Goal: Task Accomplishment & Management: Complete application form

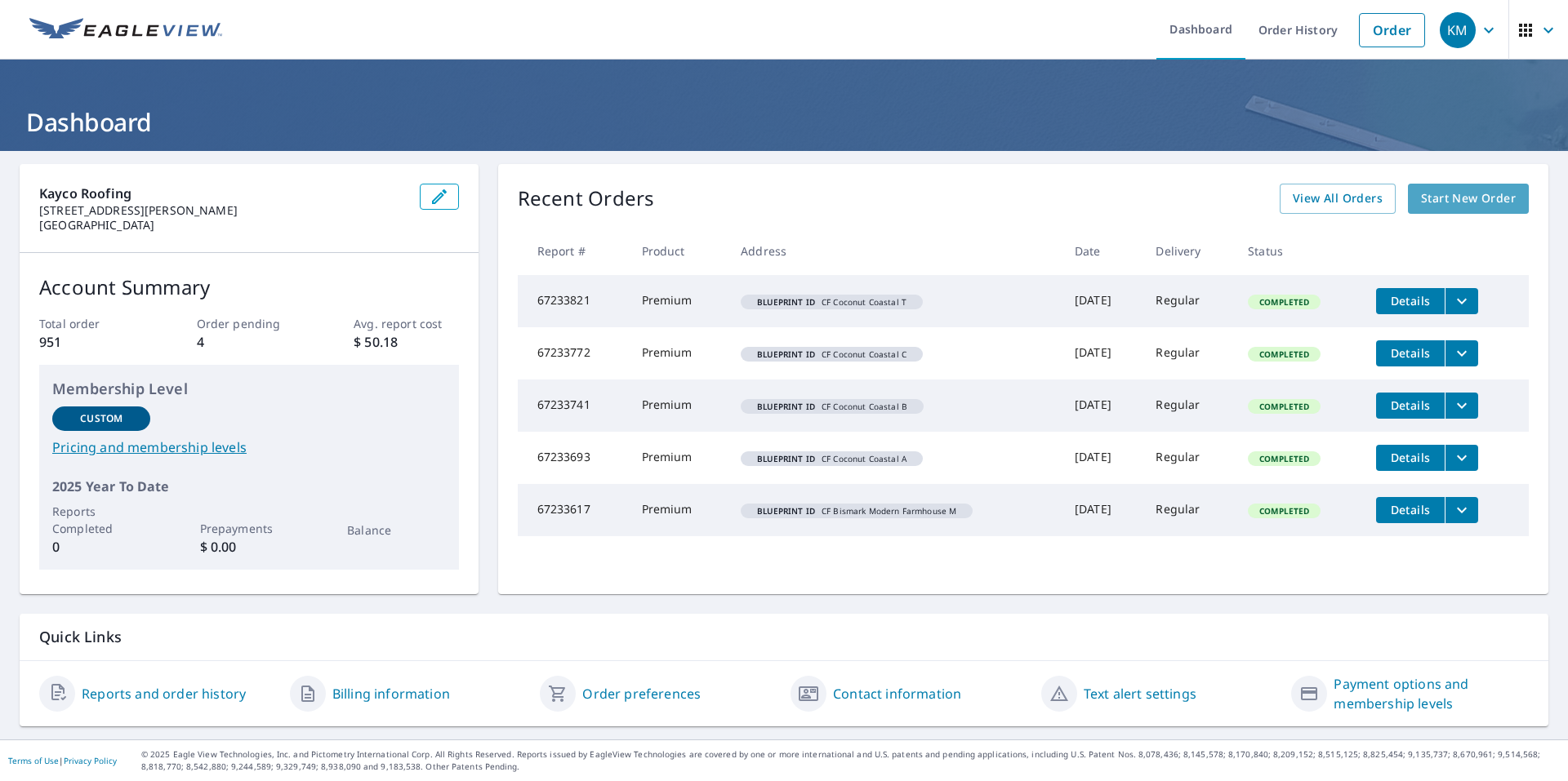
click at [1448, 196] on span "Start New Order" at bounding box center [1467, 199] width 95 height 21
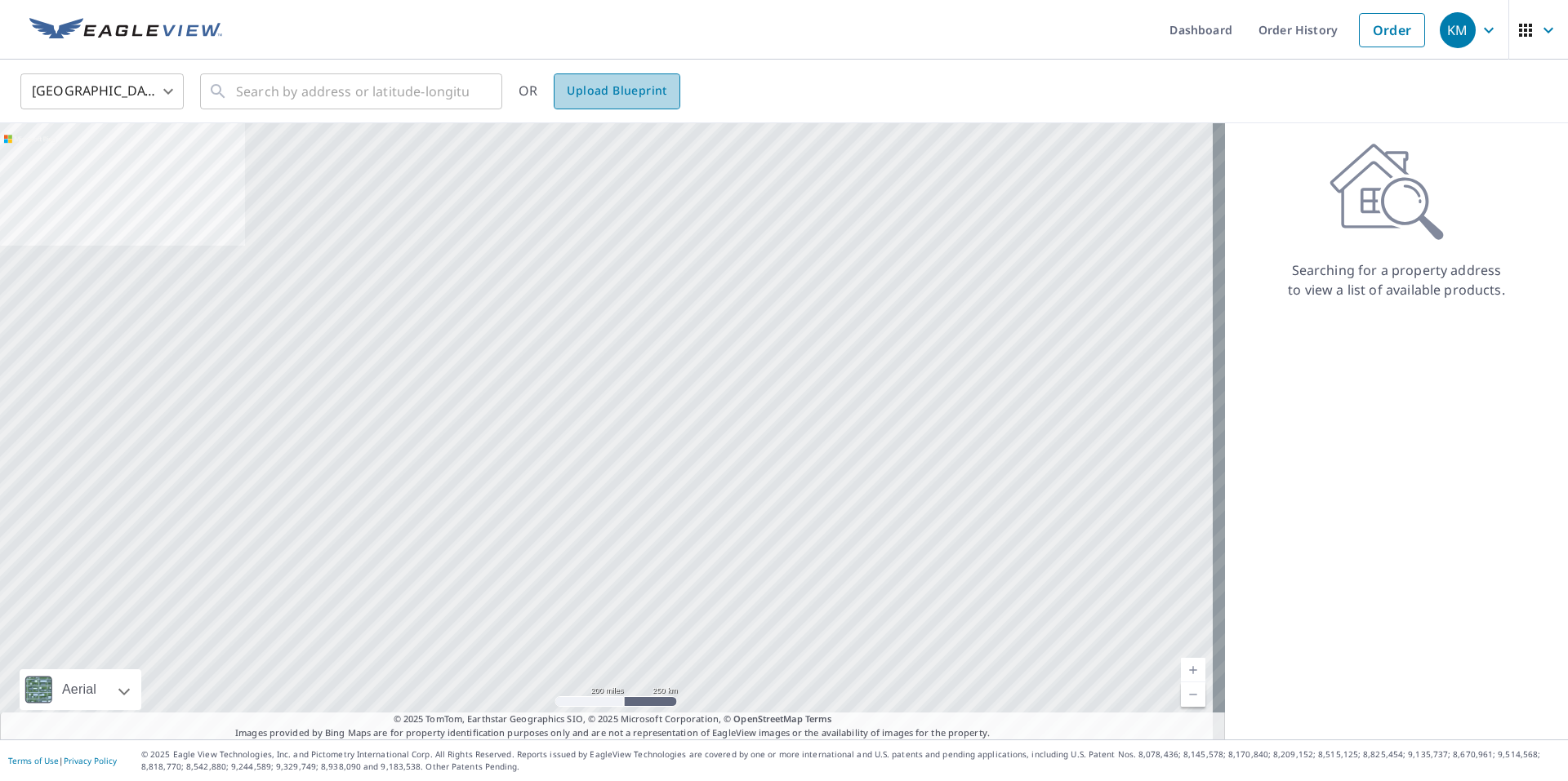
click at [635, 95] on span "Upload Blueprint" at bounding box center [616, 91] width 100 height 21
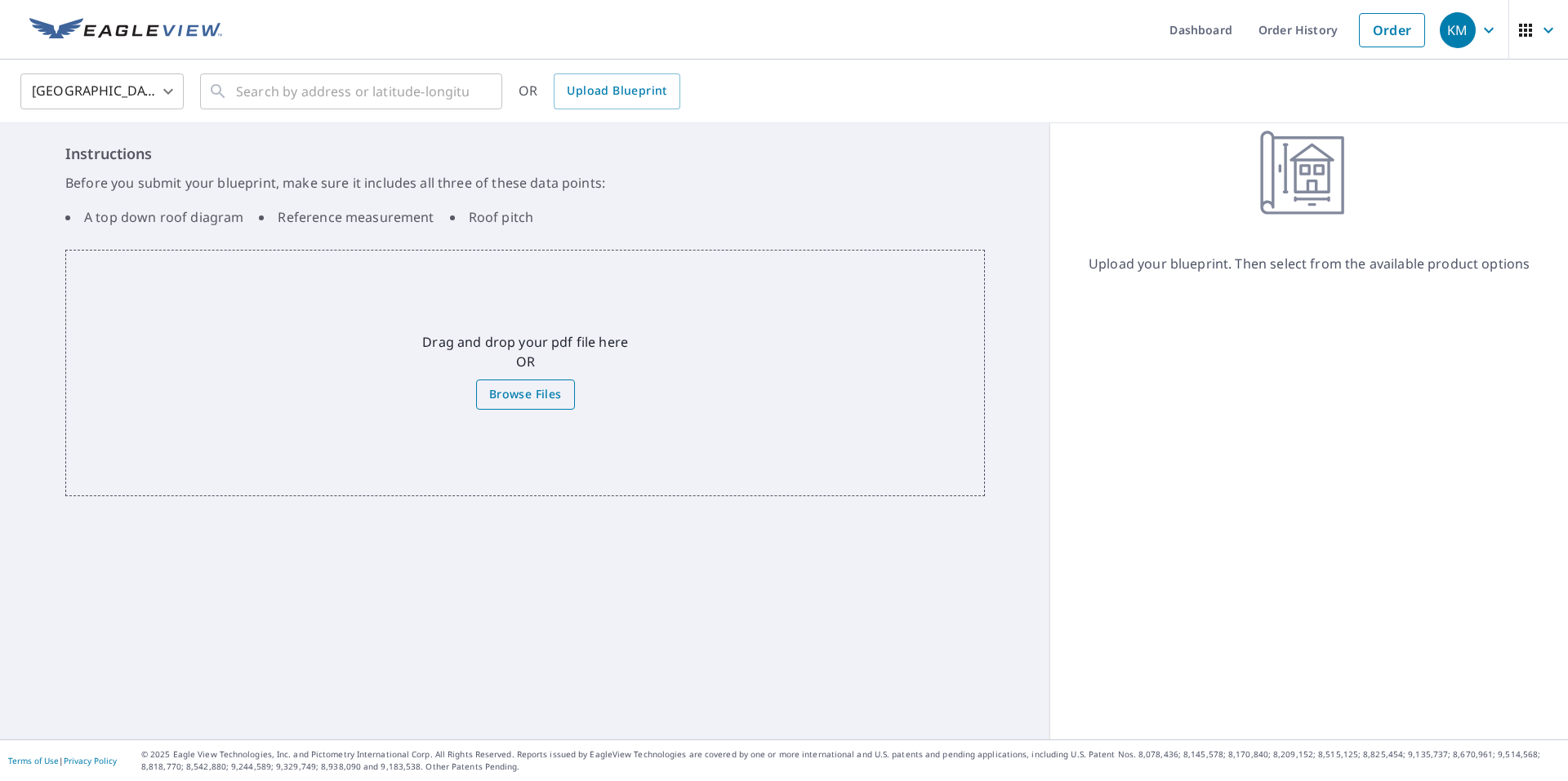
click at [519, 402] on span "Browse Files" at bounding box center [526, 394] width 73 height 21
click at [0, 0] on input "Browse Files" at bounding box center [0, 0] width 0 height 0
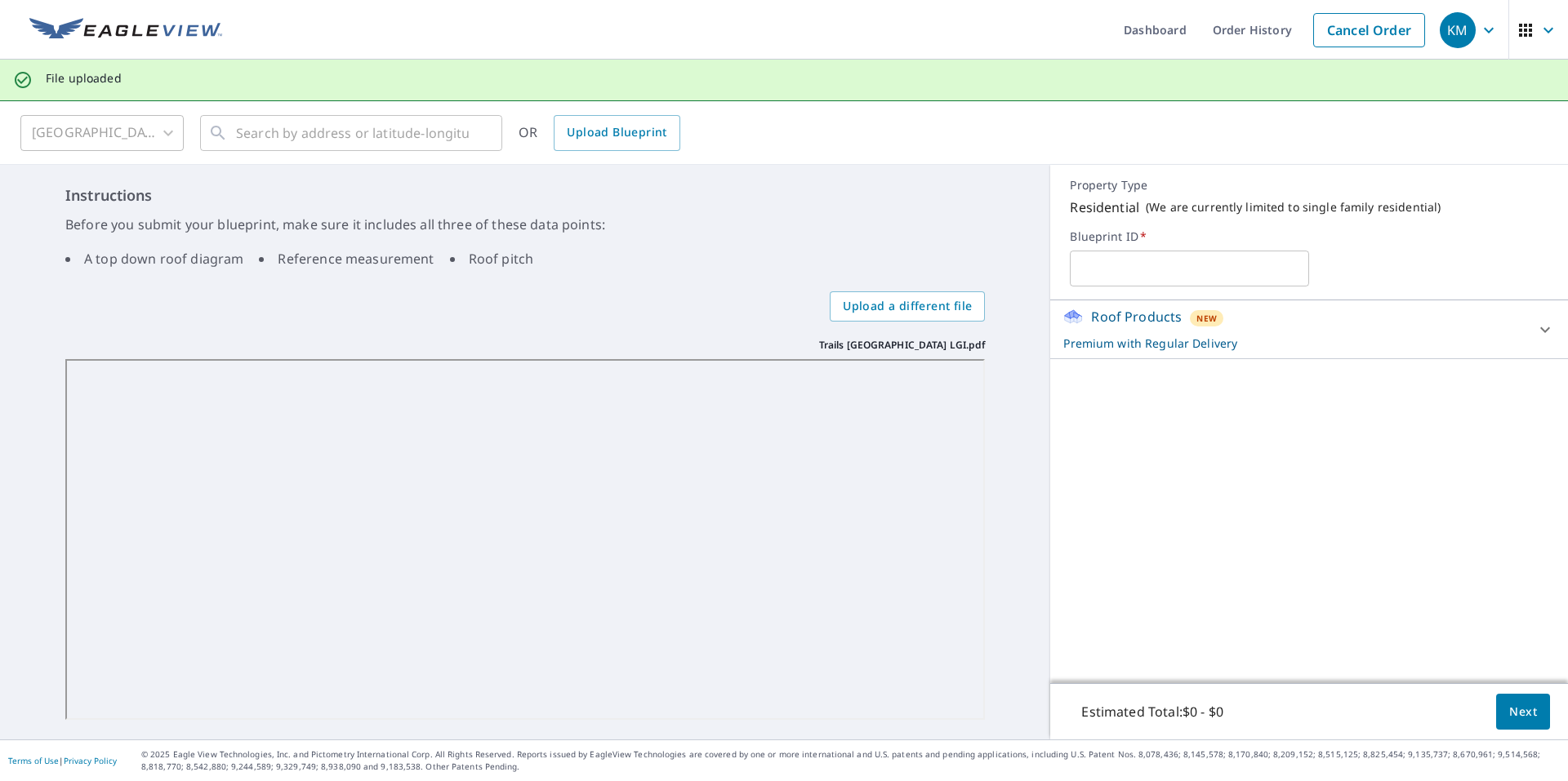
click at [1132, 272] on input "text" at bounding box center [1189, 268] width 239 height 46
type input "Trails West Avondale LGI"
click at [1517, 709] on span "Next" at bounding box center [1523, 713] width 28 height 21
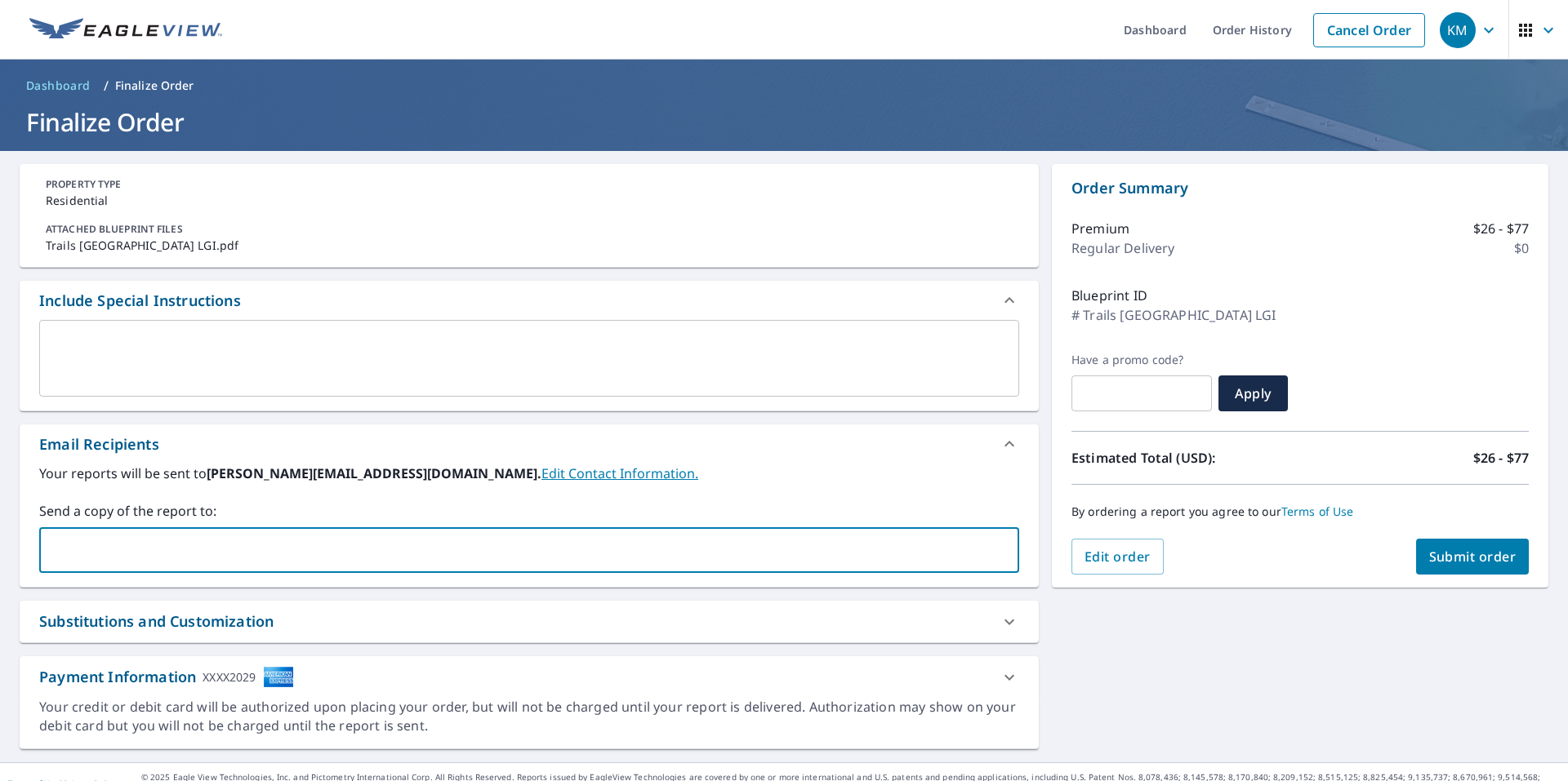
click at [229, 549] on input "text" at bounding box center [517, 550] width 941 height 31
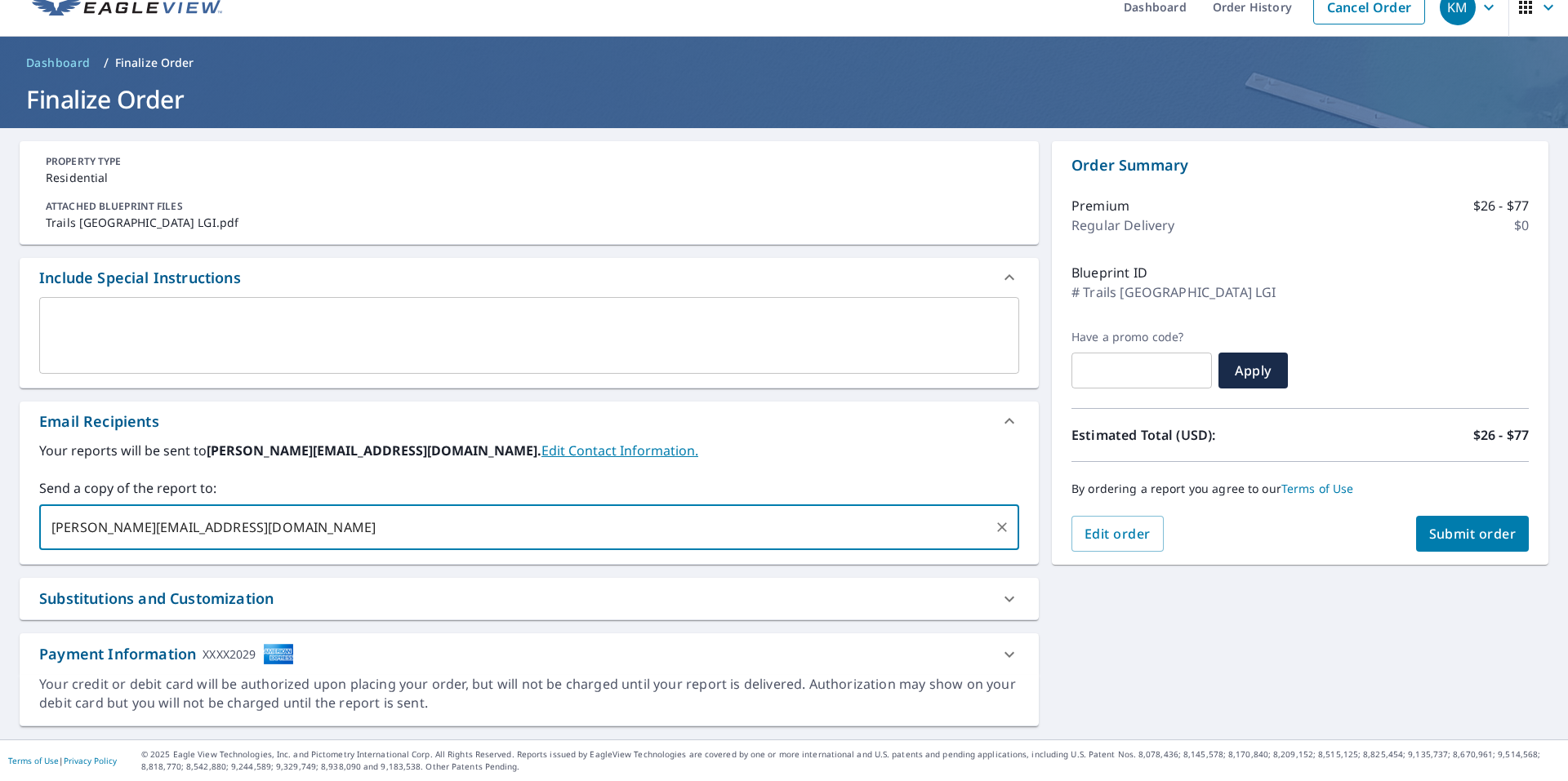
type input "clark@kaycoroofing.com"
click at [1443, 528] on span "Submit order" at bounding box center [1473, 533] width 88 height 18
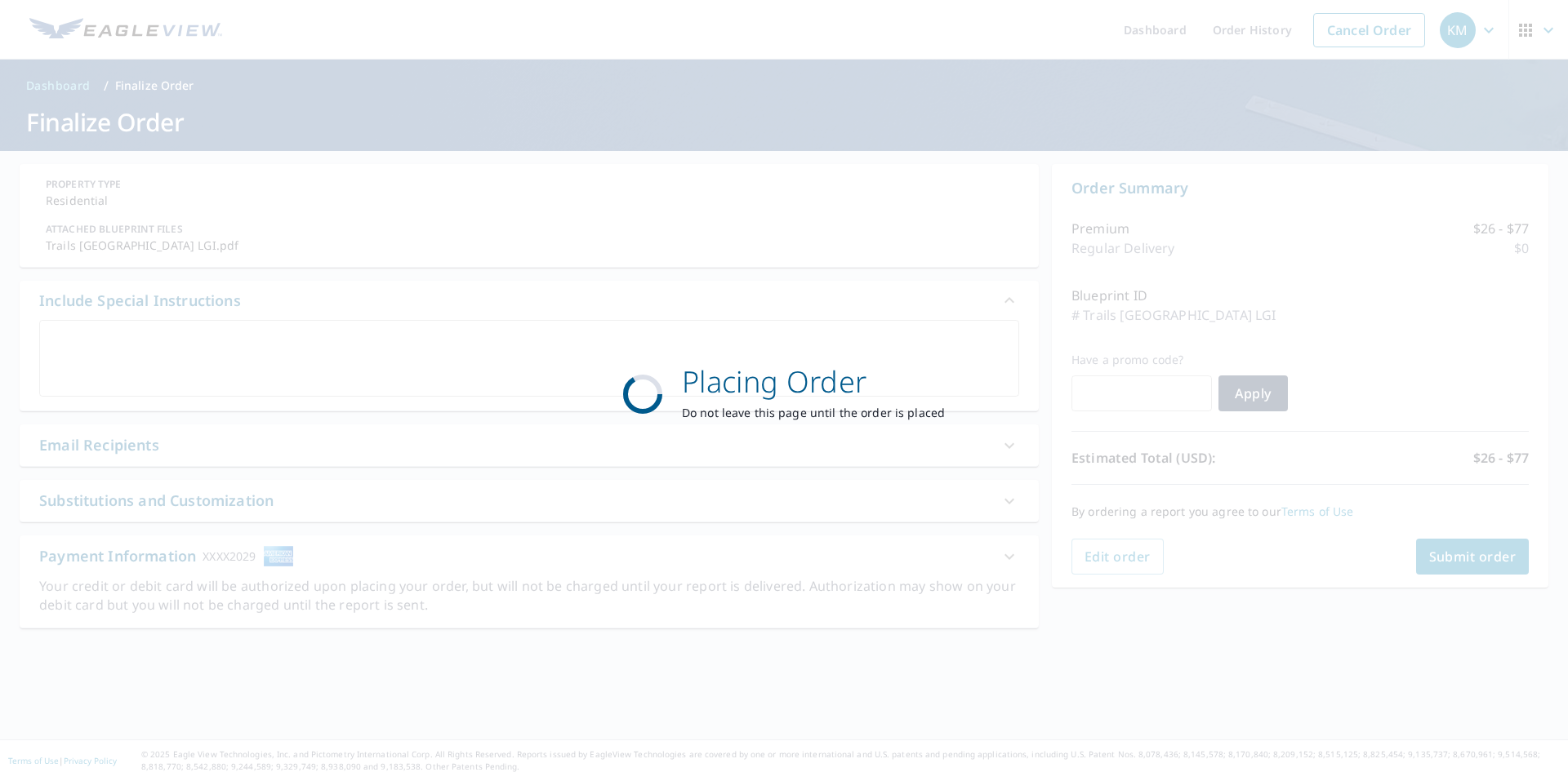
scroll to position [0, 0]
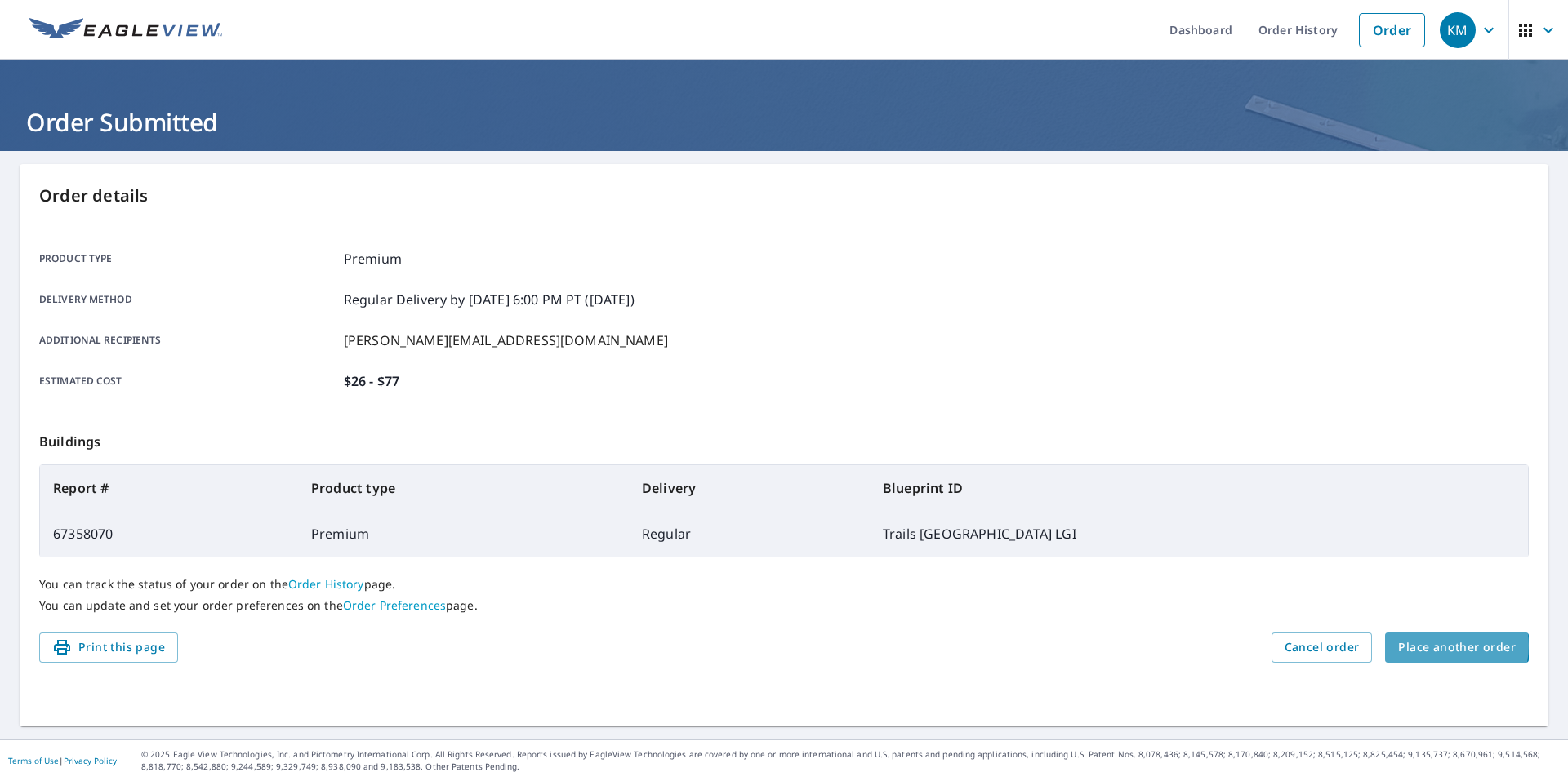
click at [1436, 646] on span "Place another order" at bounding box center [1457, 648] width 118 height 21
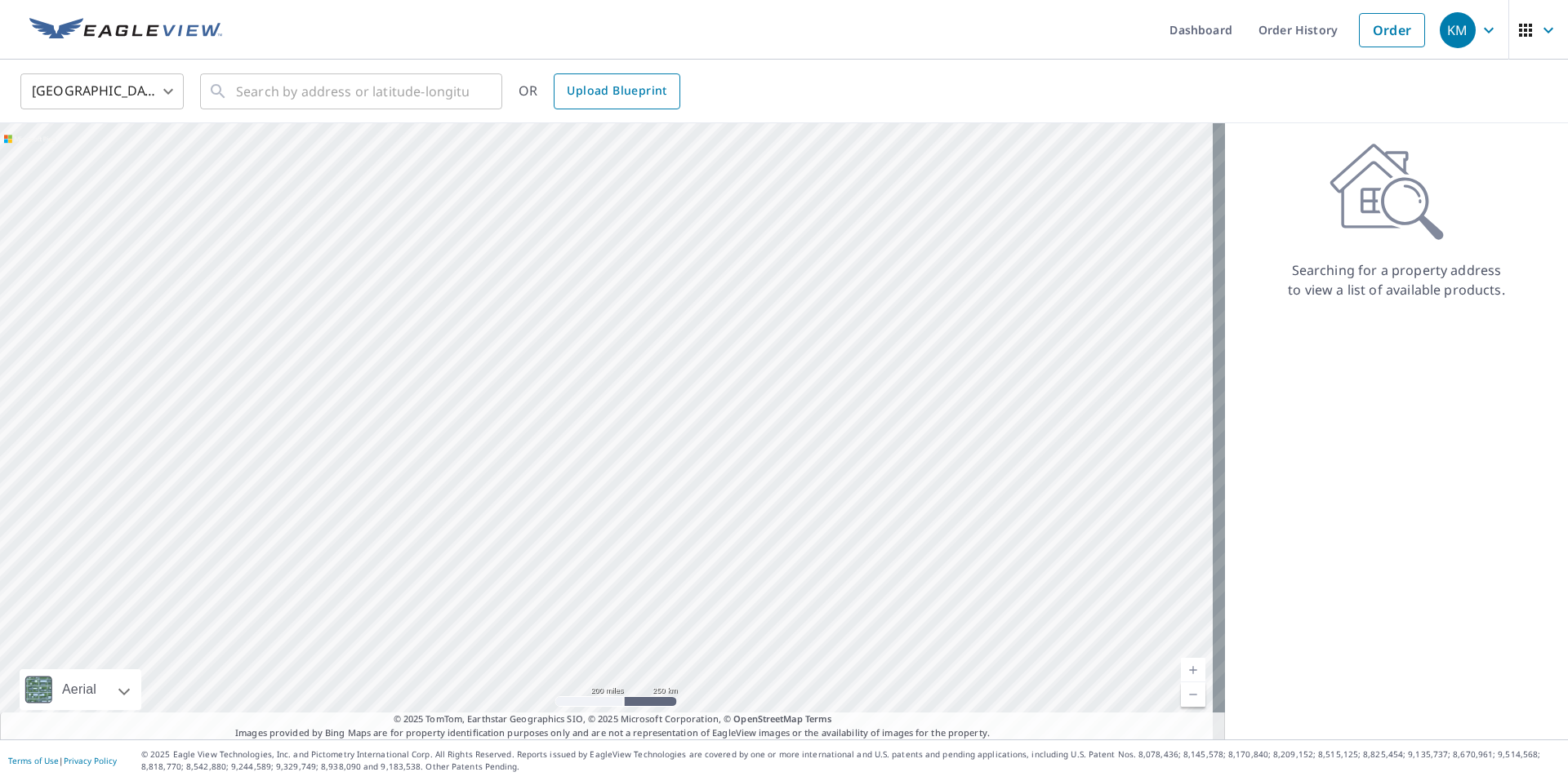
click at [618, 95] on span "Upload Blueprint" at bounding box center [616, 91] width 100 height 21
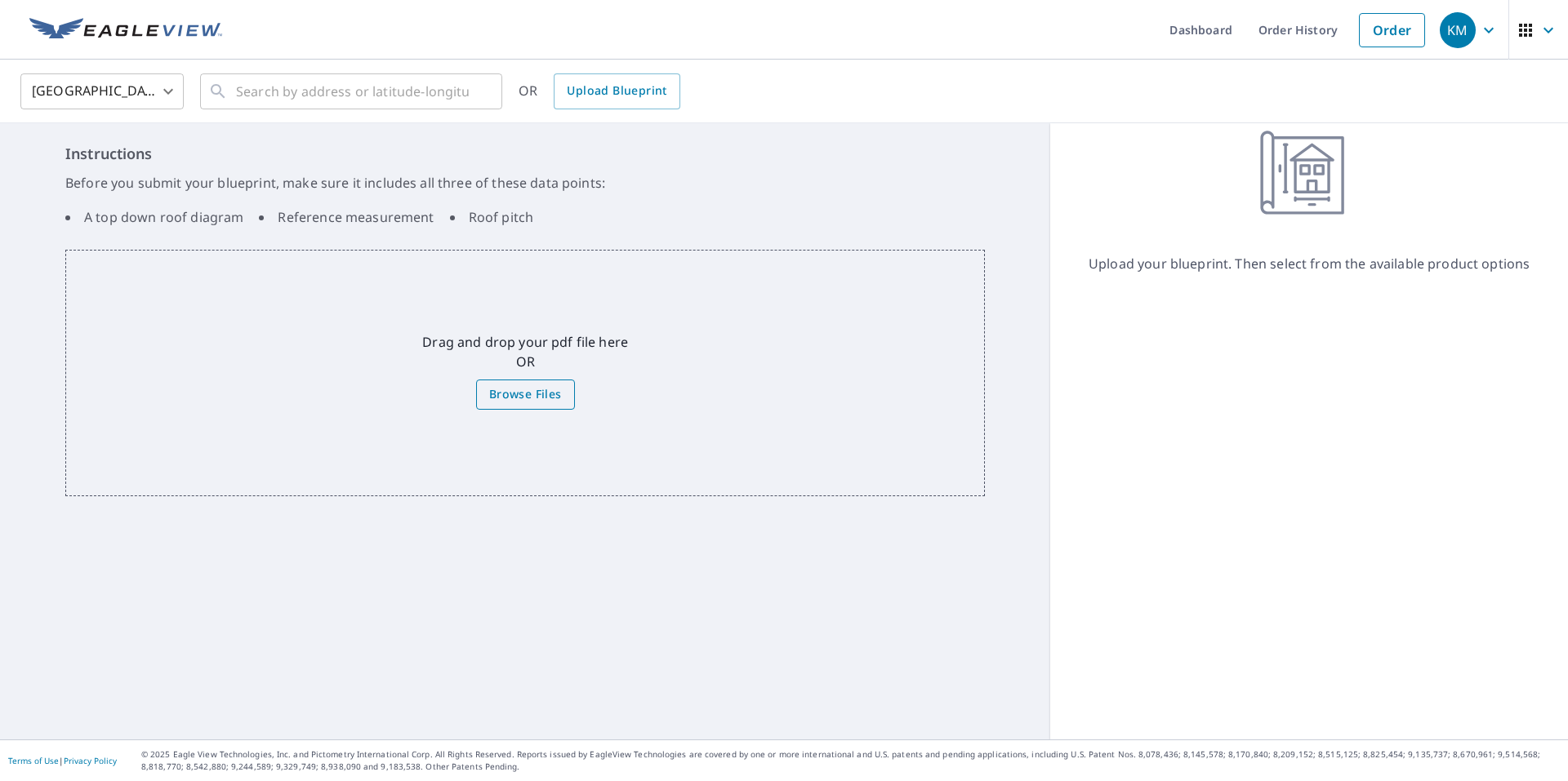
click at [522, 398] on span "Browse Files" at bounding box center [526, 394] width 73 height 21
click at [0, 0] on input "Browse Files" at bounding box center [0, 0] width 0 height 0
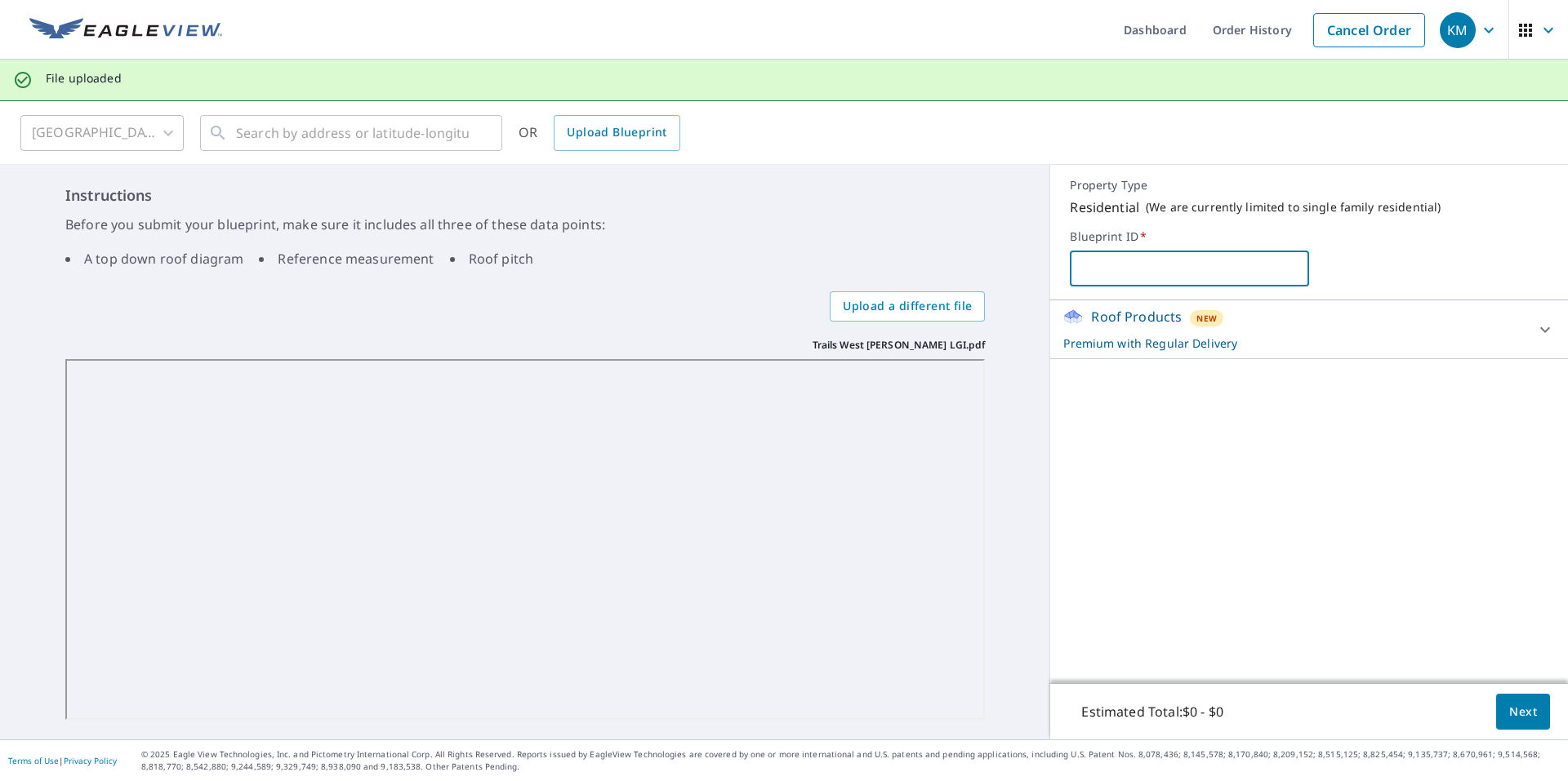
click at [1092, 280] on input "text" at bounding box center [1189, 268] width 239 height 46
type input "Trails West Baldwin LGI"
click at [1509, 703] on span "Next" at bounding box center [1523, 713] width 28 height 21
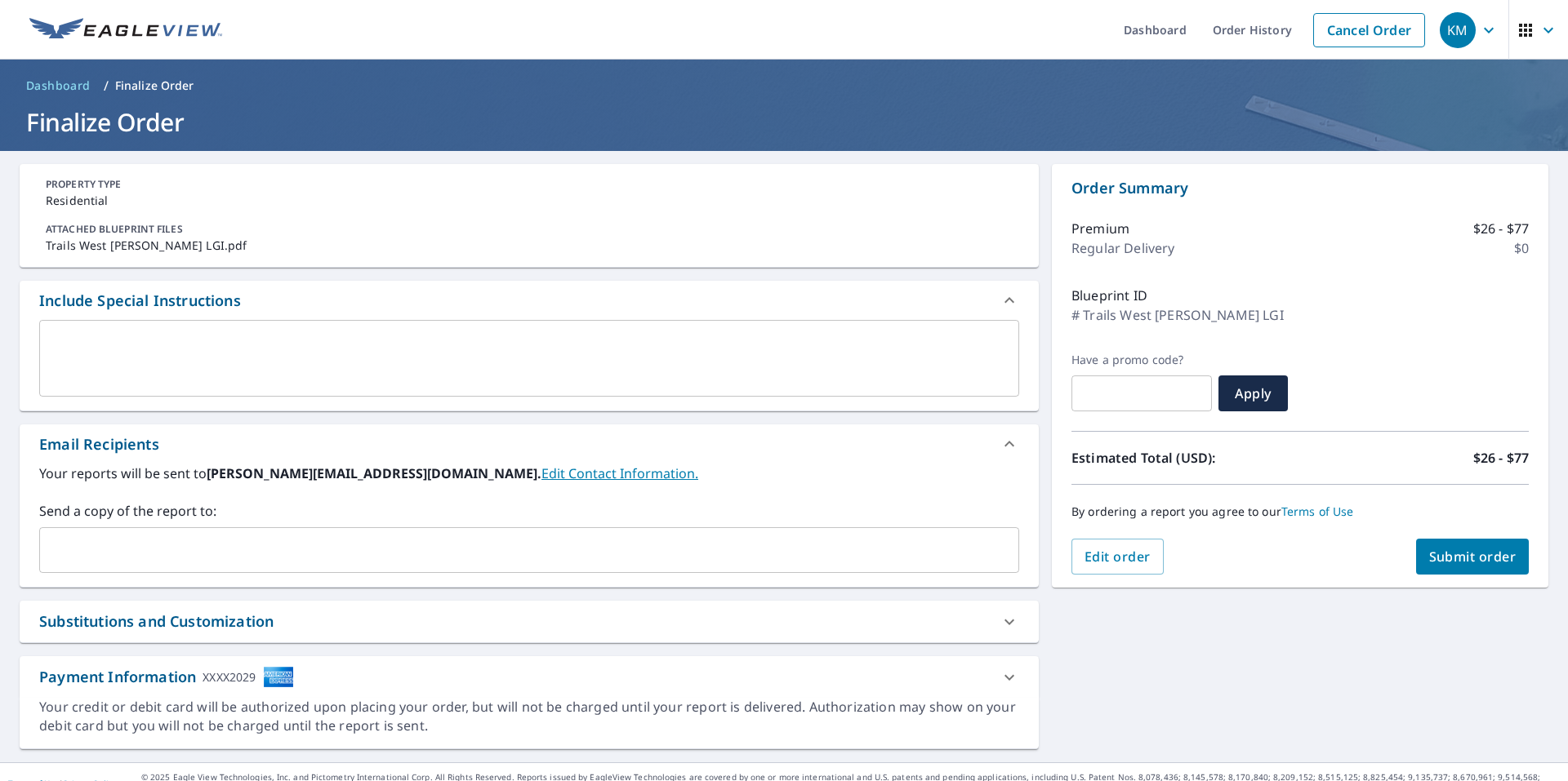
click at [376, 563] on input "text" at bounding box center [517, 550] width 941 height 31
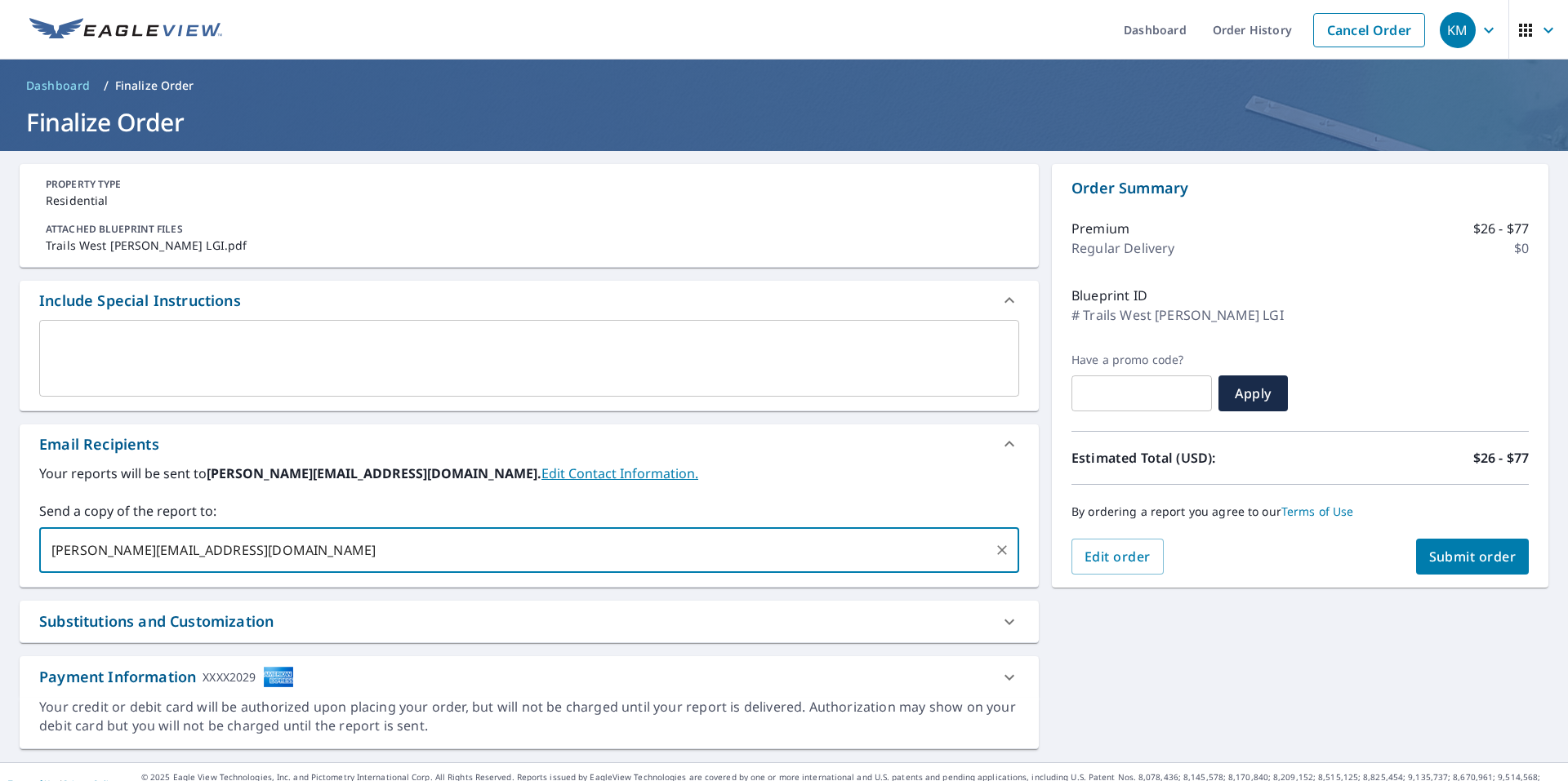
type input "clark@kaycoroofing.com"
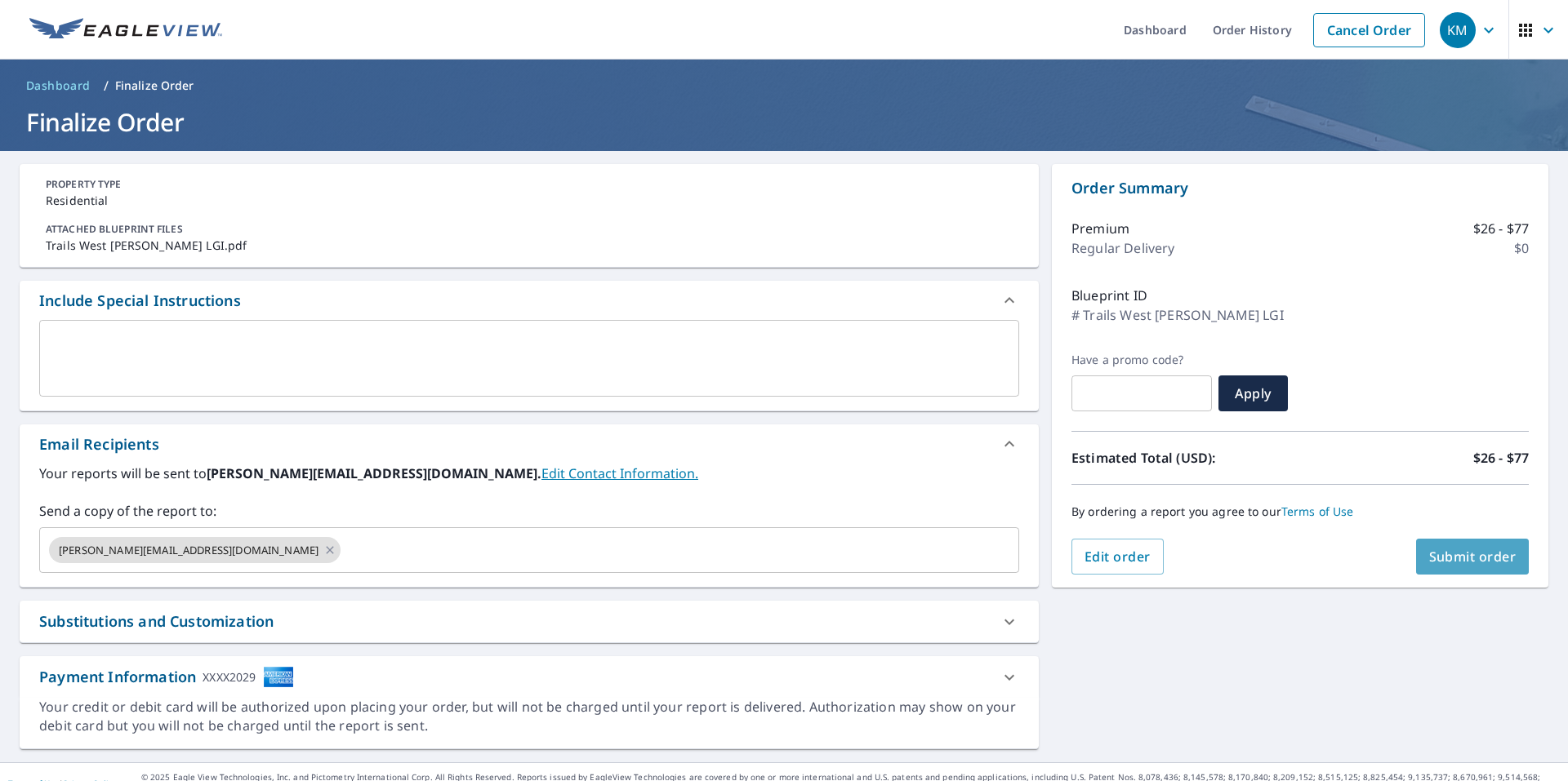
click at [1475, 551] on span "Submit order" at bounding box center [1473, 556] width 88 height 18
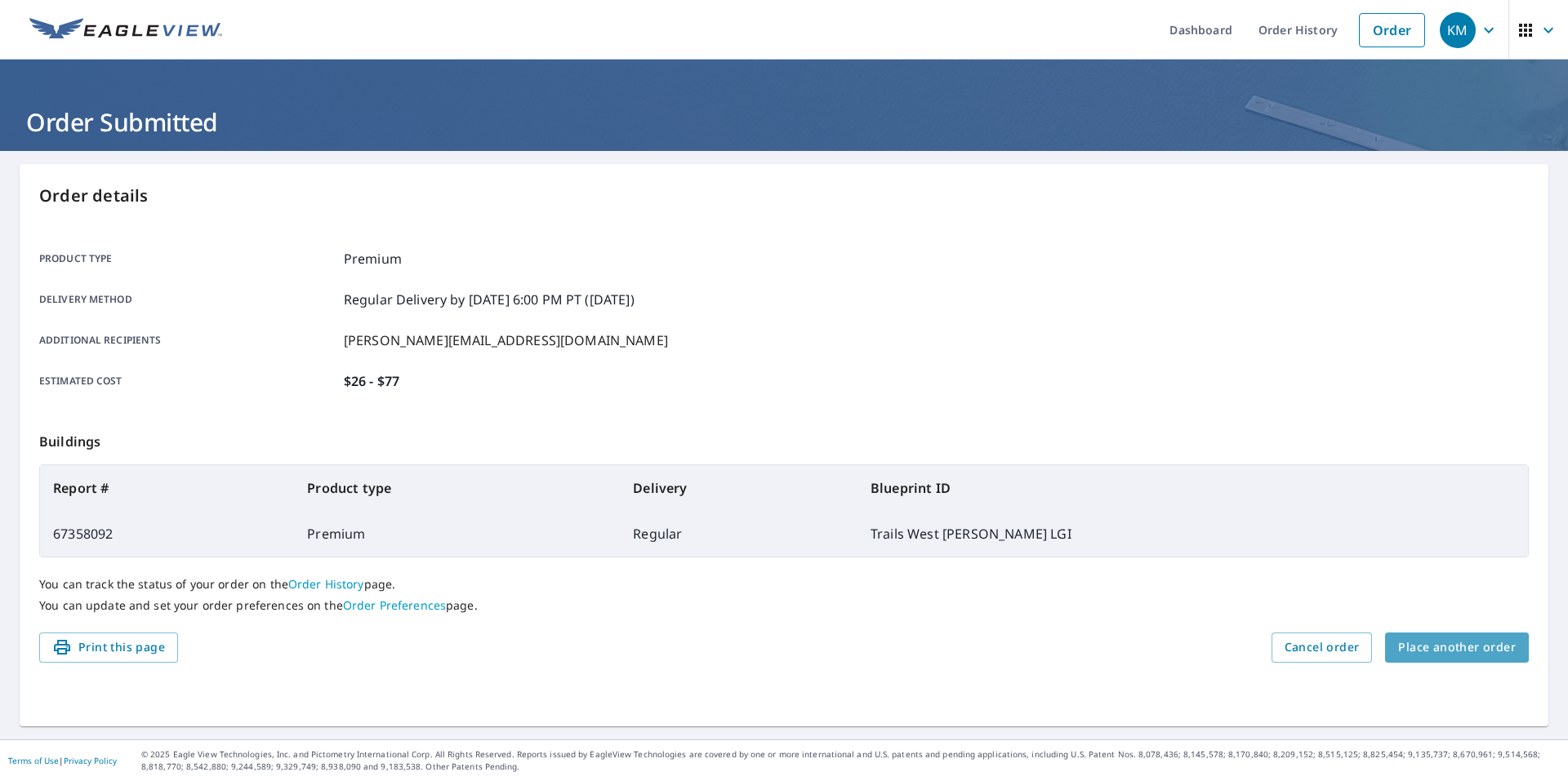
click at [1460, 649] on span "Place another order" at bounding box center [1457, 648] width 118 height 21
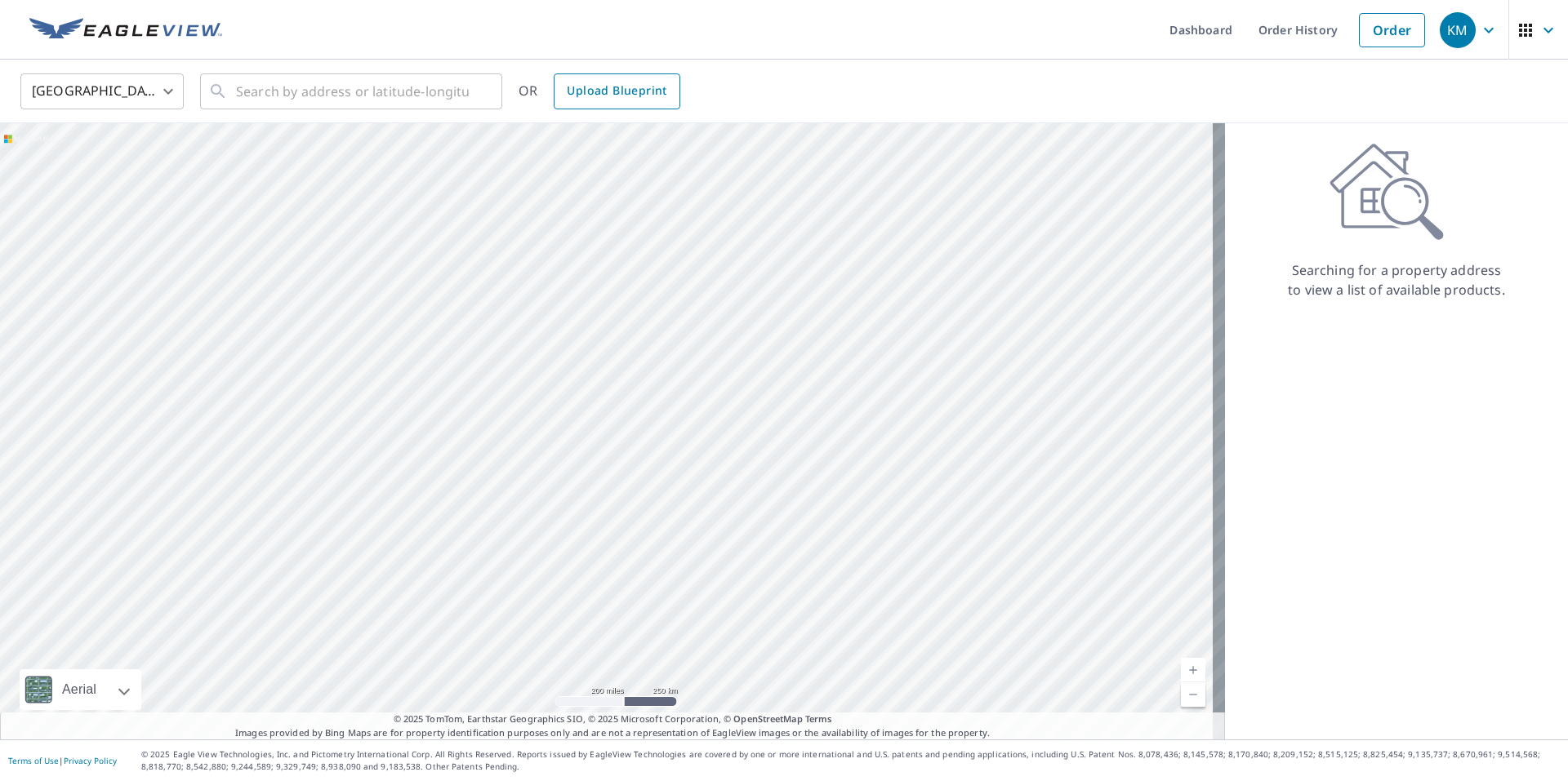
click at [615, 92] on span "Upload Blueprint" at bounding box center [616, 91] width 100 height 21
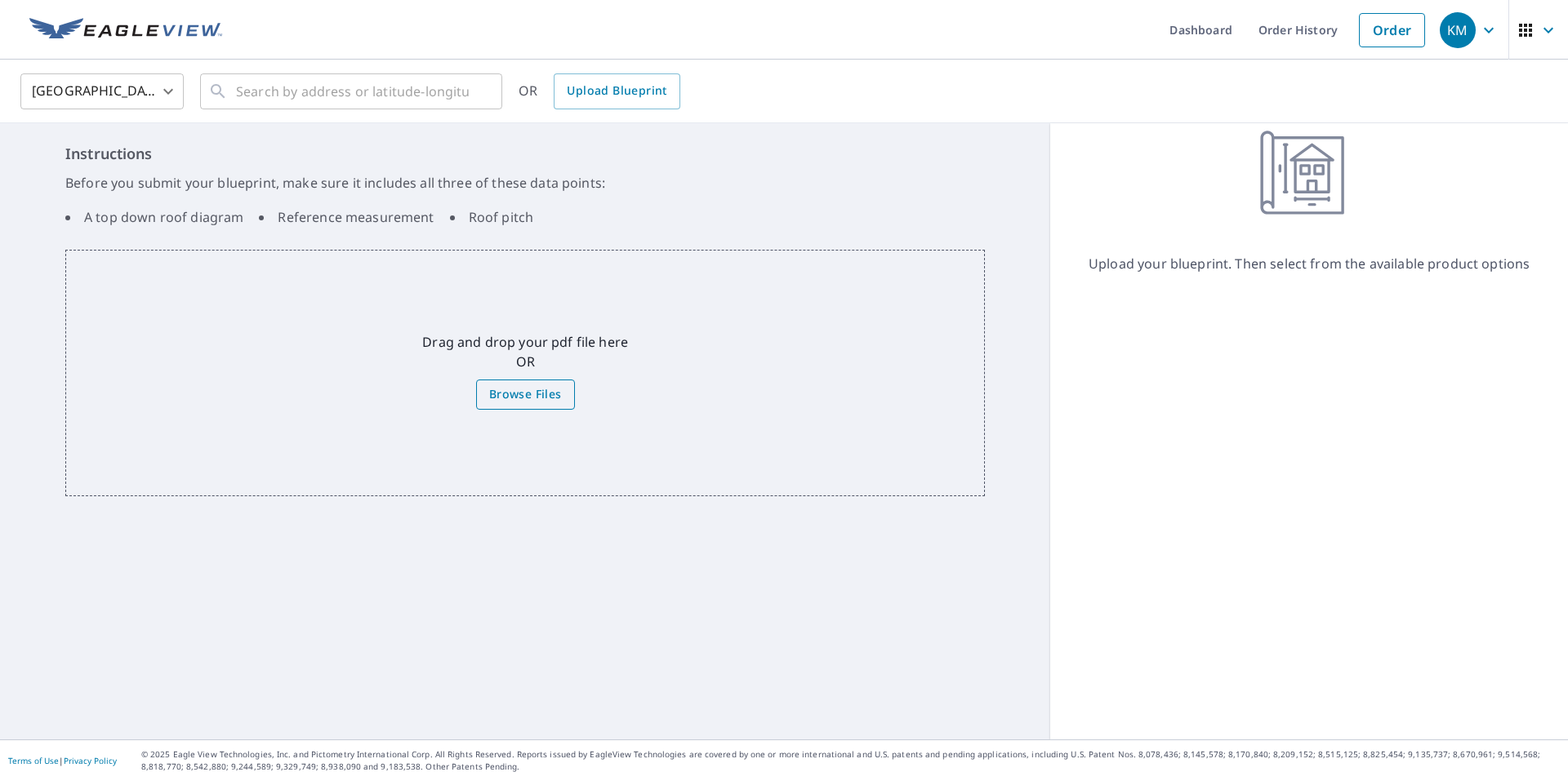
click at [515, 398] on span "Browse Files" at bounding box center [526, 394] width 73 height 21
click at [0, 0] on input "Browse Files" at bounding box center [0, 0] width 0 height 0
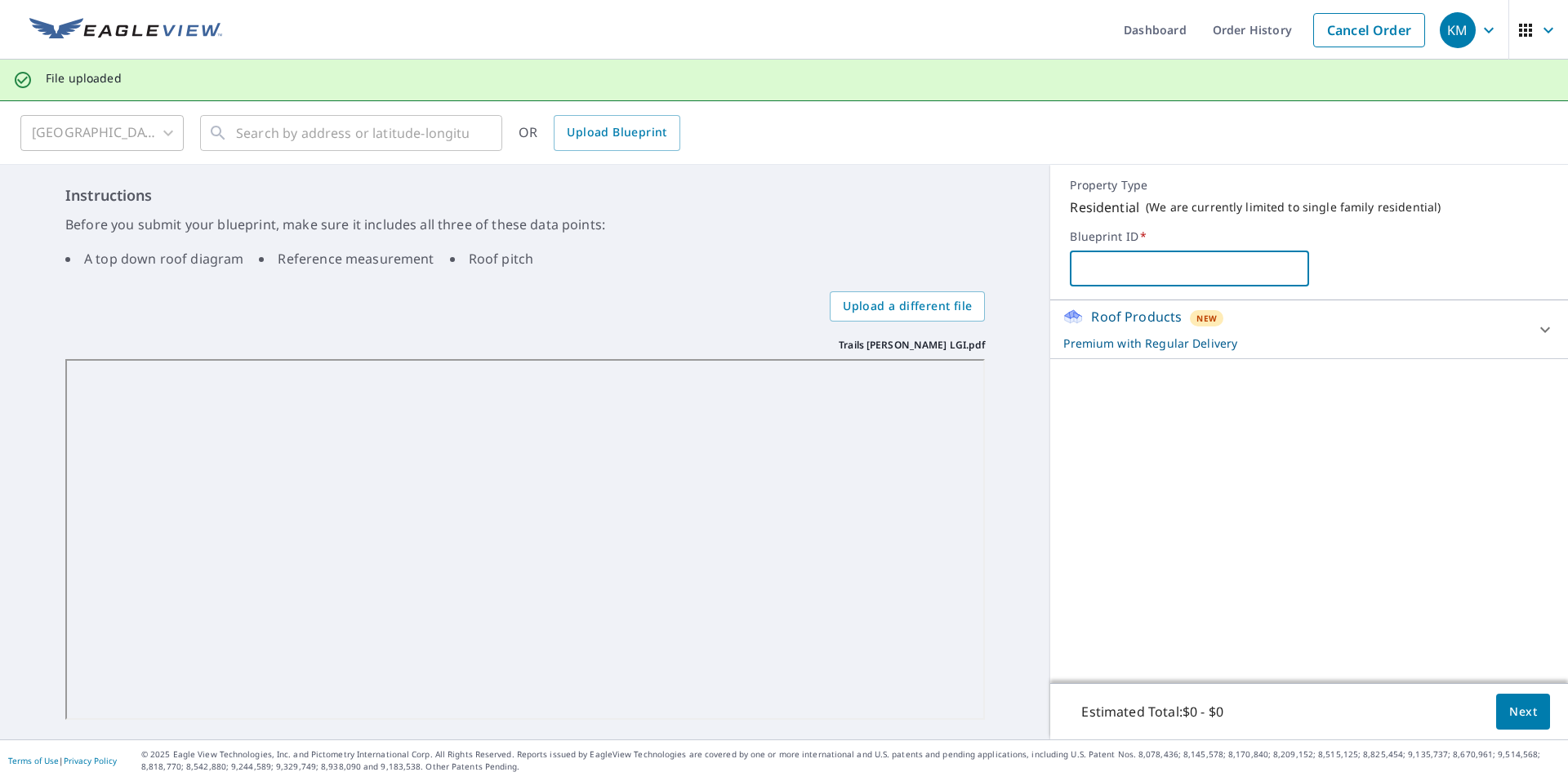
click at [1118, 274] on input "text" at bounding box center [1189, 268] width 239 height 46
type input "Trails West Caroline LGI"
click at [1519, 711] on span "Next" at bounding box center [1523, 713] width 28 height 21
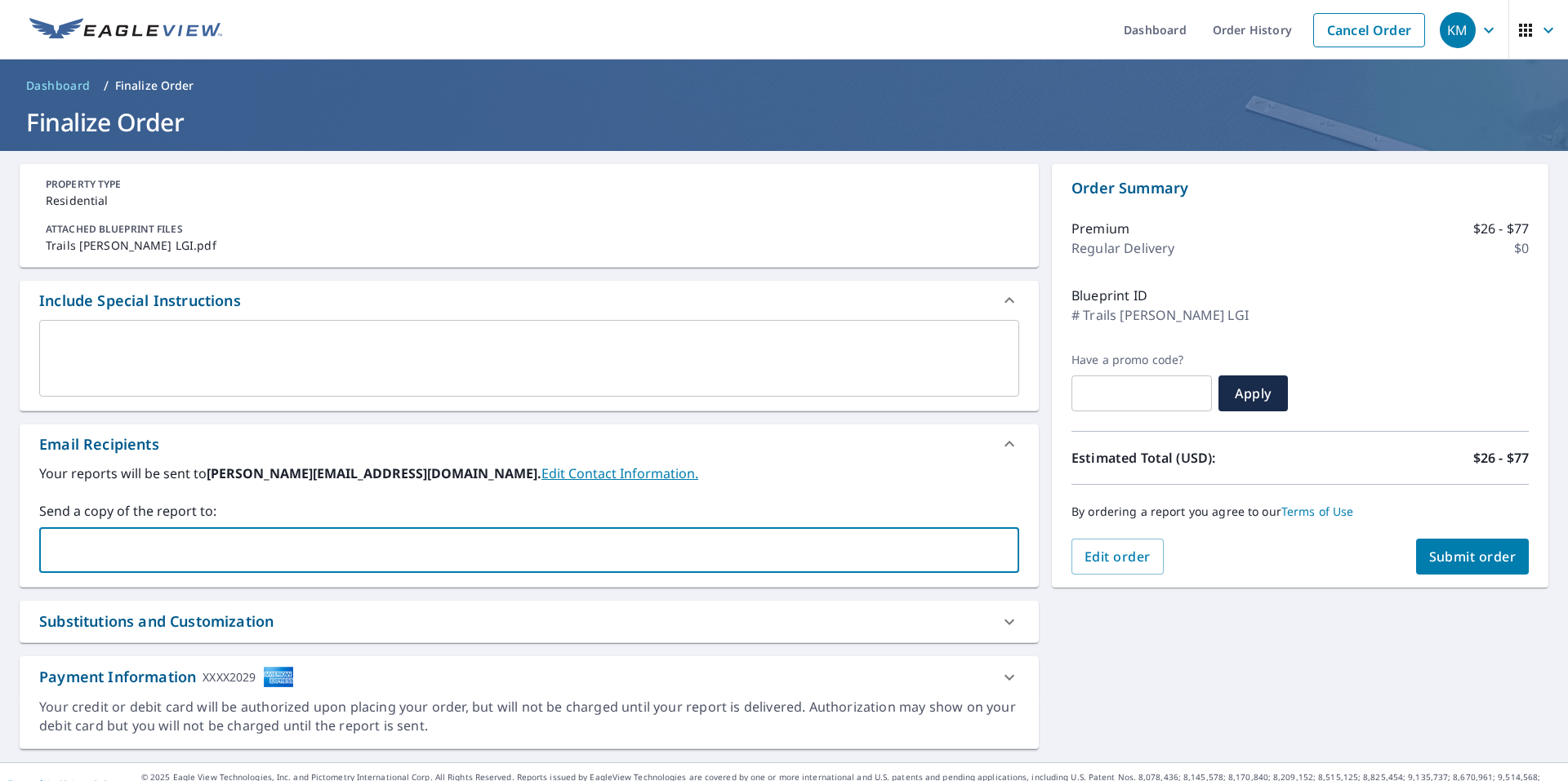
click at [427, 561] on input "text" at bounding box center [517, 550] width 941 height 31
type input "clark@kaycoroofing.com"
click at [1453, 559] on span "Submit order" at bounding box center [1473, 556] width 88 height 18
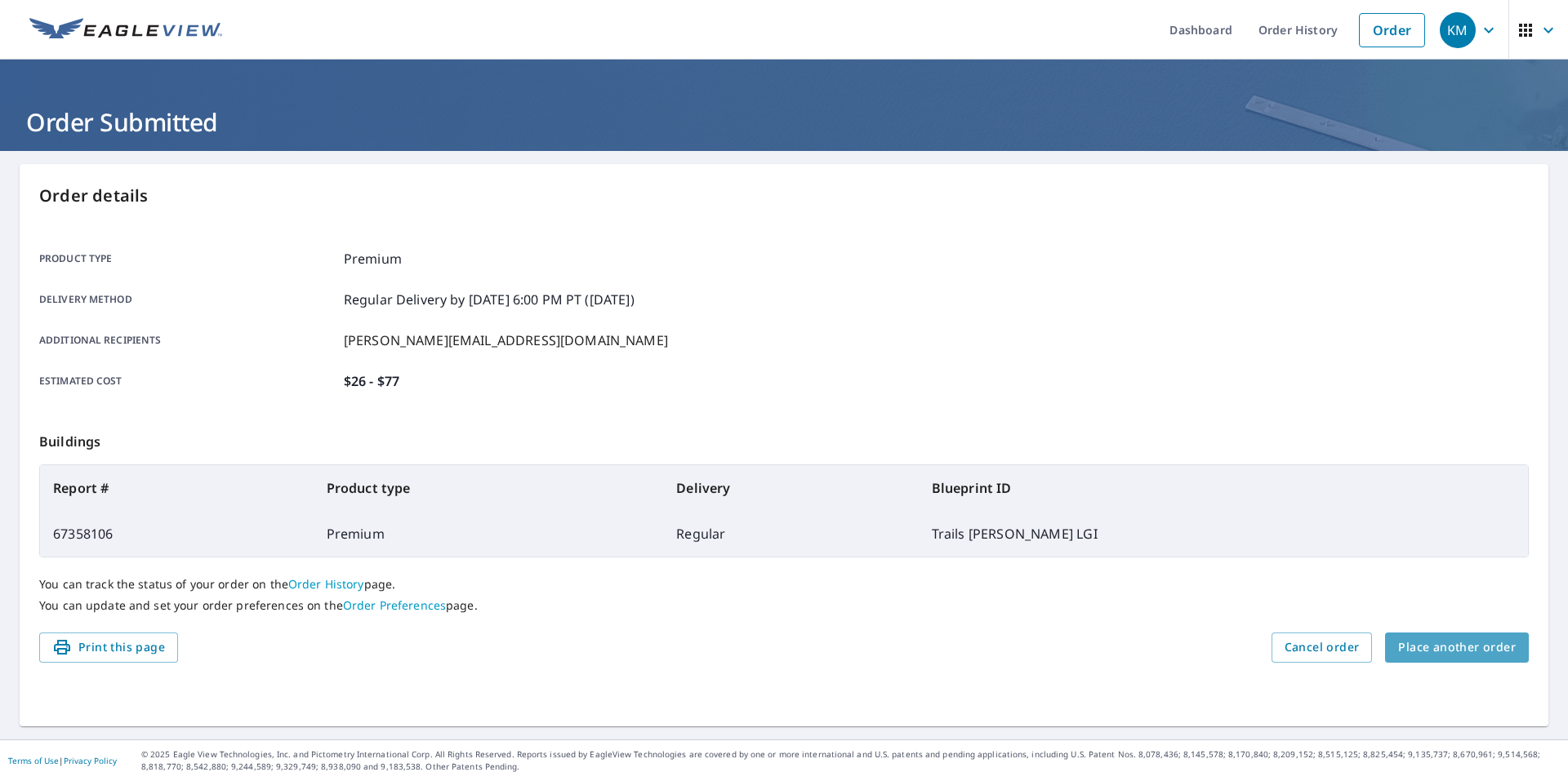
click at [1456, 647] on span "Place another order" at bounding box center [1457, 648] width 118 height 21
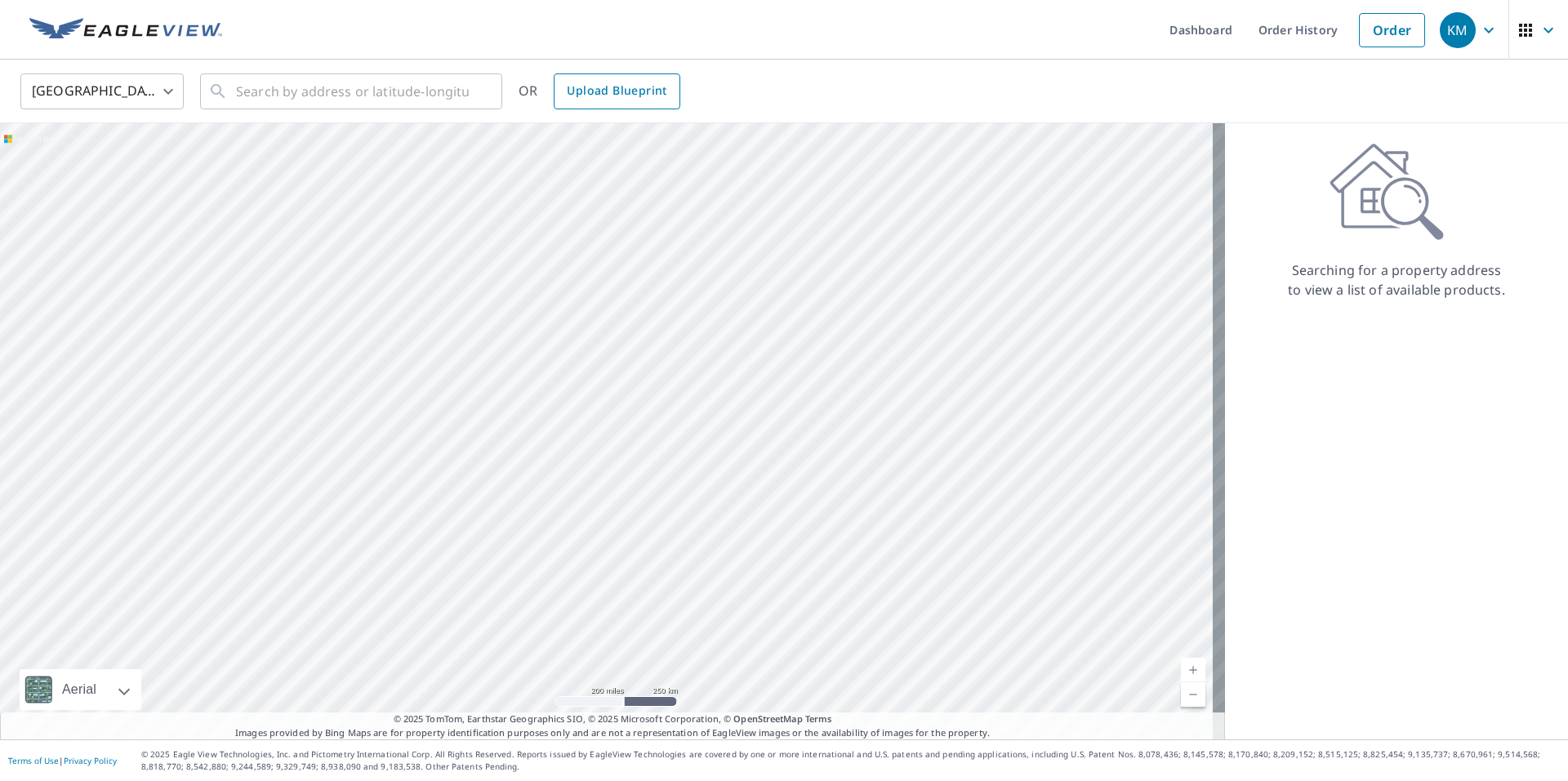
click at [615, 99] on span "Upload Blueprint" at bounding box center [616, 91] width 100 height 21
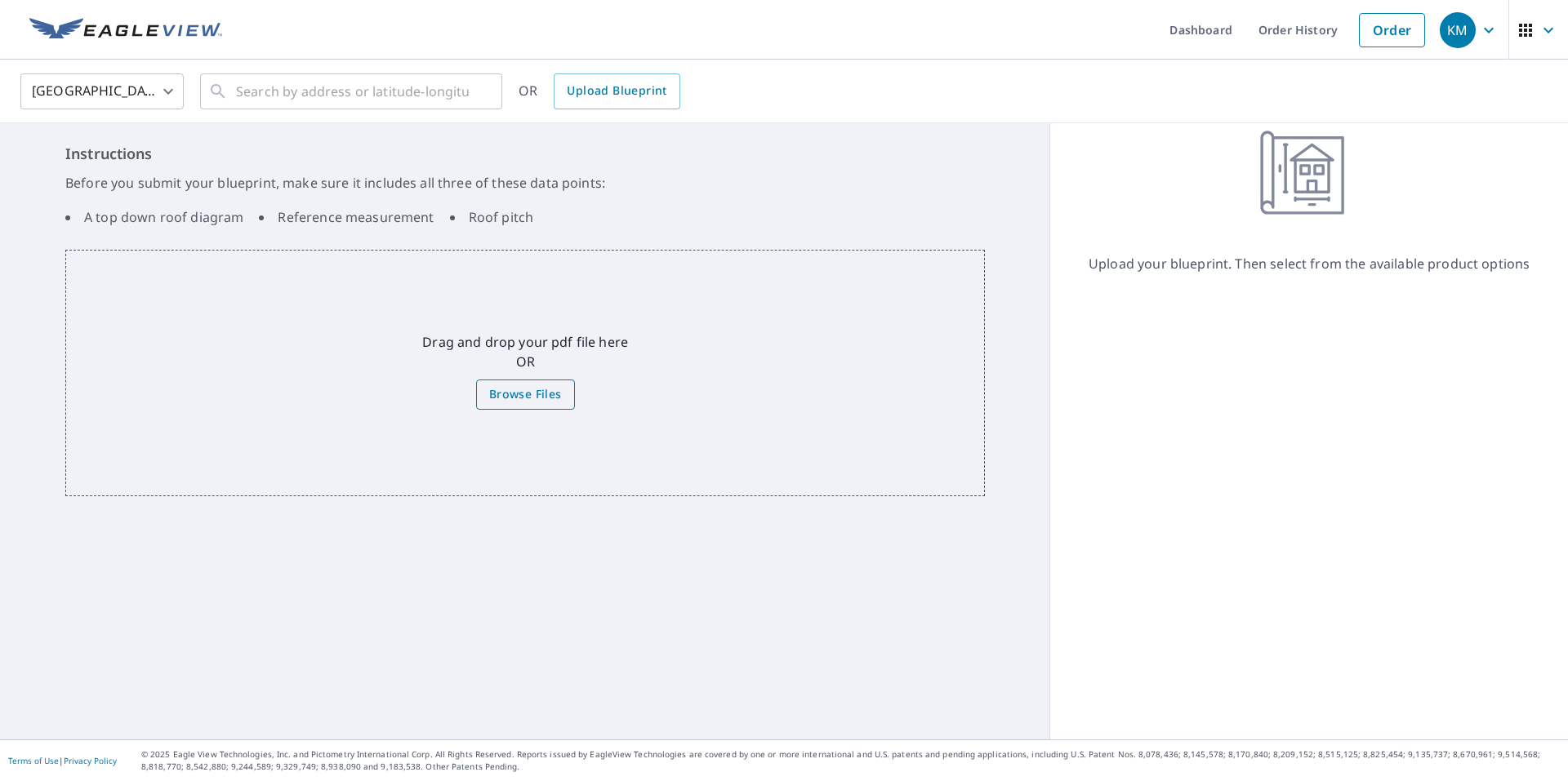
click at [525, 399] on span "Browse Files" at bounding box center [526, 394] width 73 height 21
click at [0, 0] on input "Browse Files" at bounding box center [0, 0] width 0 height 0
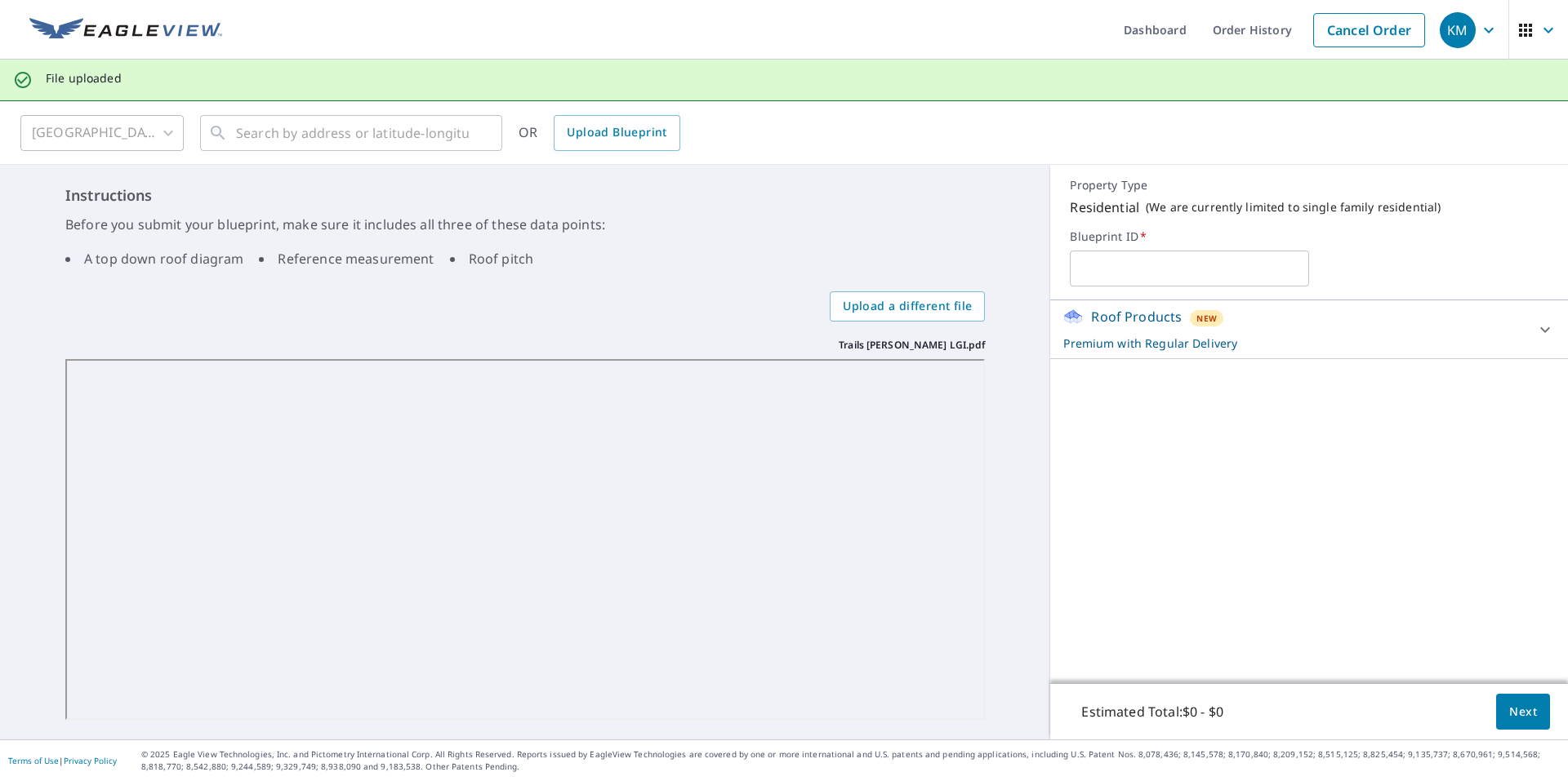
click at [1130, 269] on input "text" at bounding box center [1189, 268] width 239 height 46
type input "Trails West Cecil LGI"
click at [1509, 713] on span "Next" at bounding box center [1523, 713] width 28 height 21
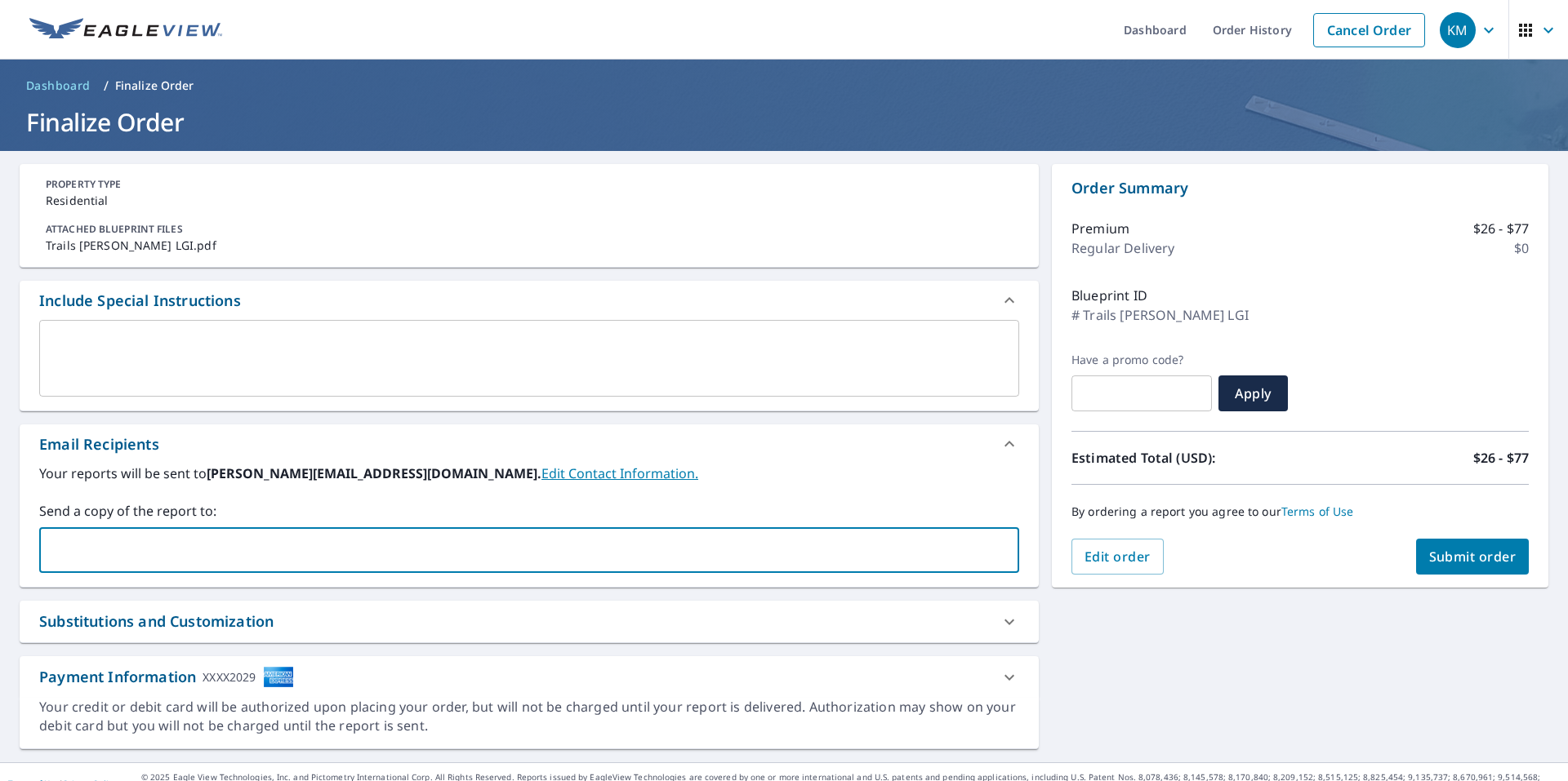
click at [284, 556] on input "text" at bounding box center [517, 550] width 941 height 31
type input "clark@kaycoroofing.com"
click at [1448, 553] on span "Submit order" at bounding box center [1473, 556] width 88 height 18
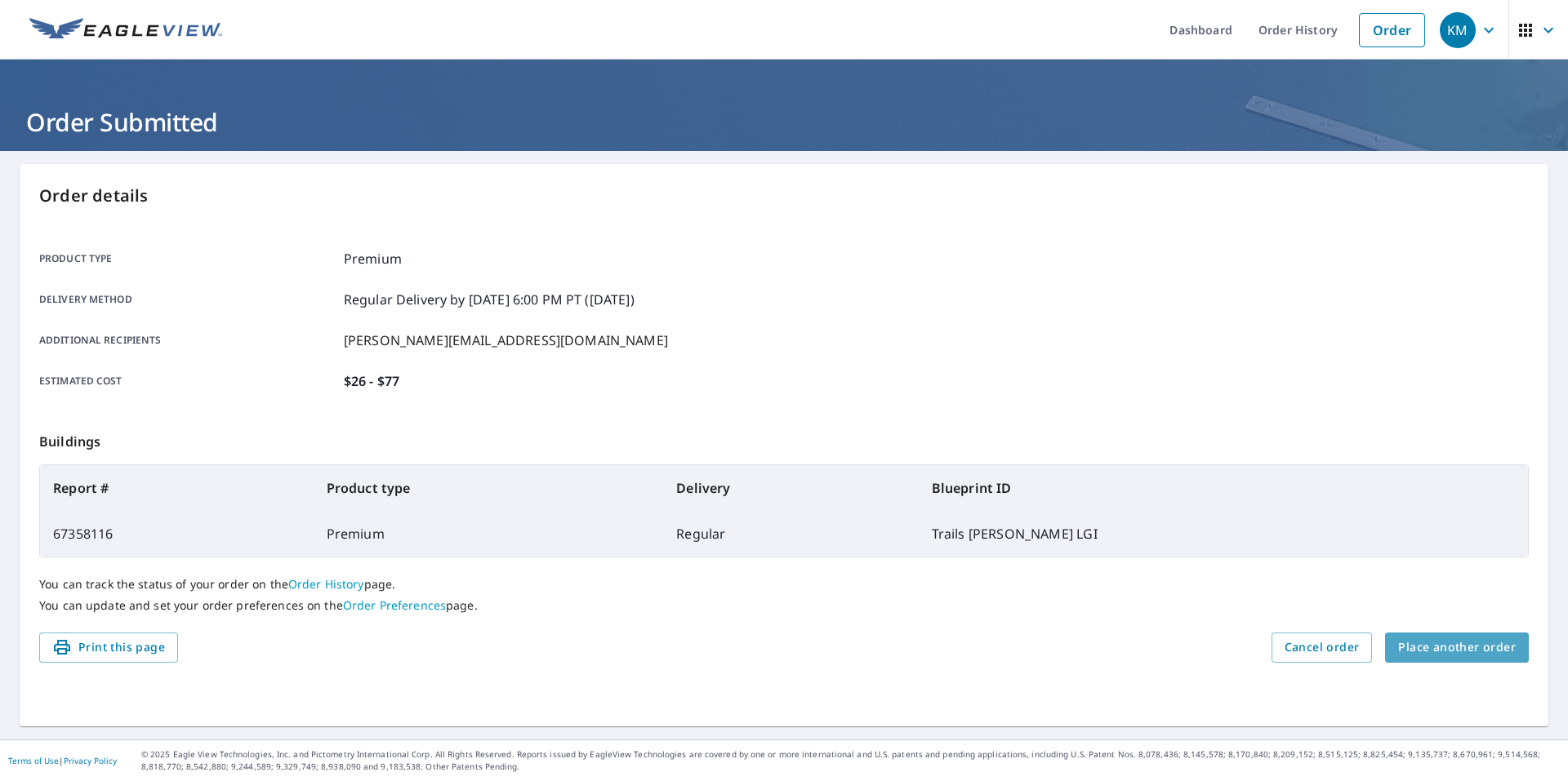
click at [1457, 650] on span "Place another order" at bounding box center [1457, 648] width 118 height 21
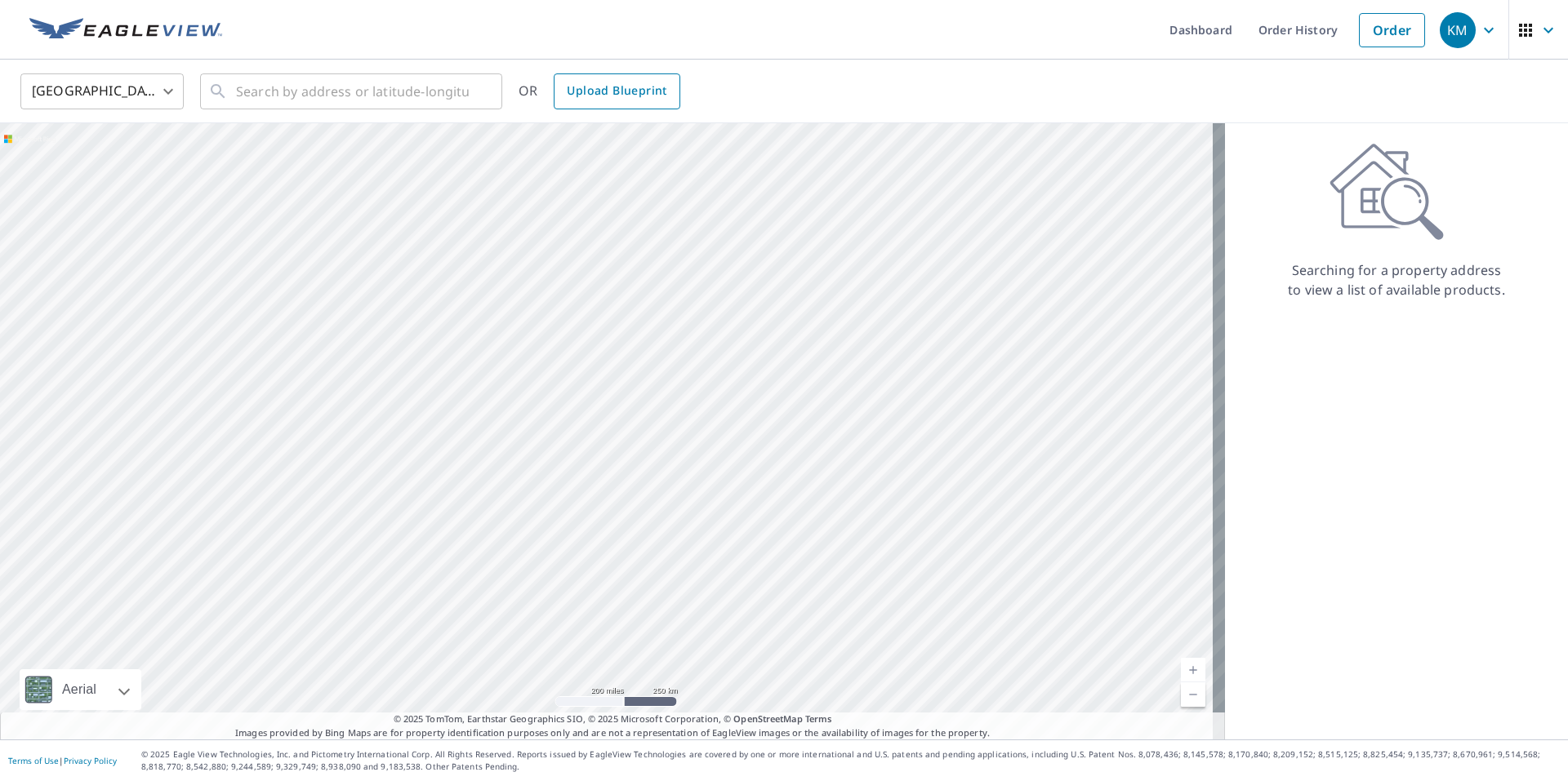
click at [607, 98] on span "Upload Blueprint" at bounding box center [616, 91] width 100 height 21
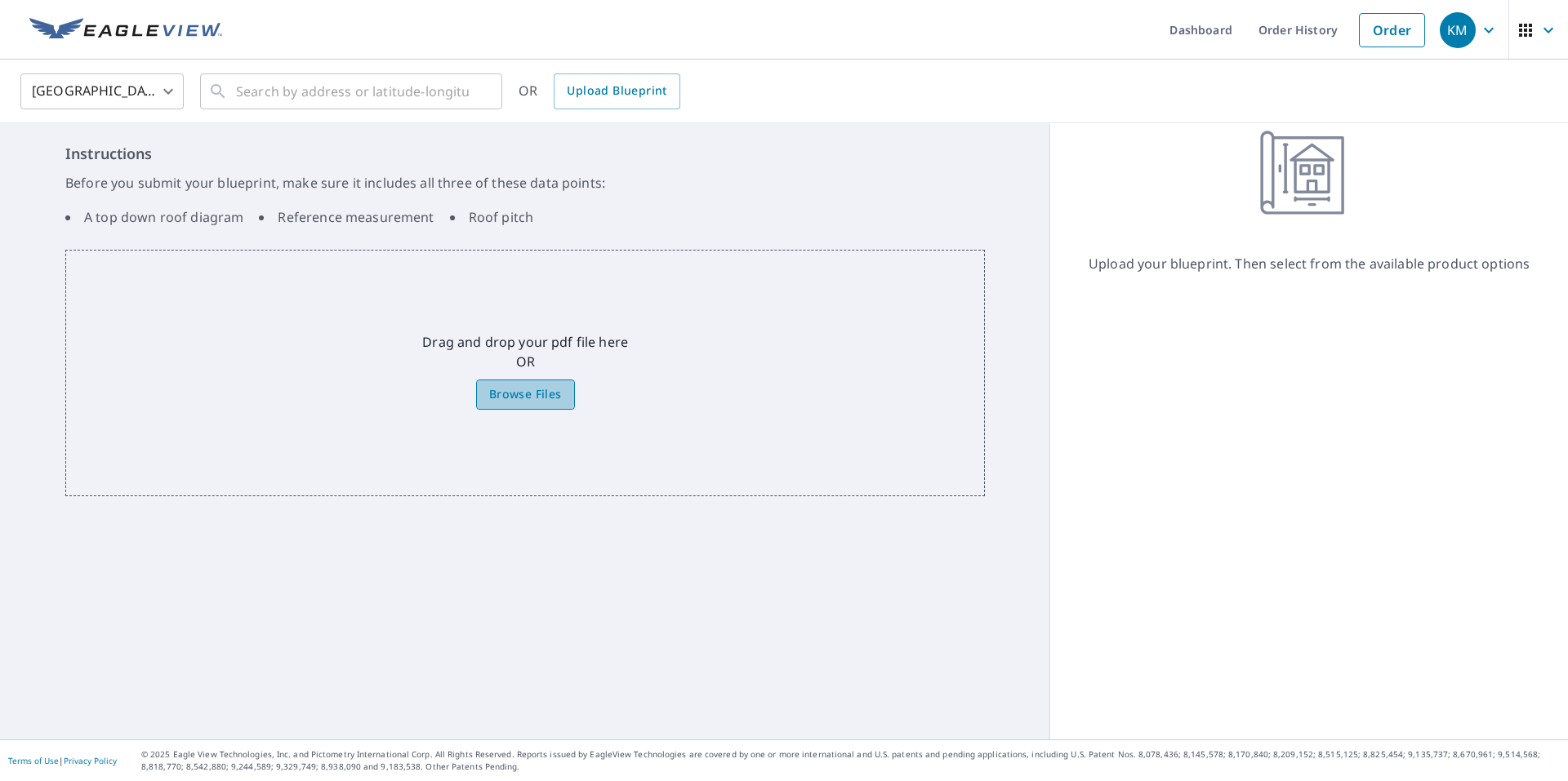
click at [509, 394] on span "Browse Files" at bounding box center [526, 394] width 73 height 21
click at [0, 0] on input "Browse Files" at bounding box center [0, 0] width 0 height 0
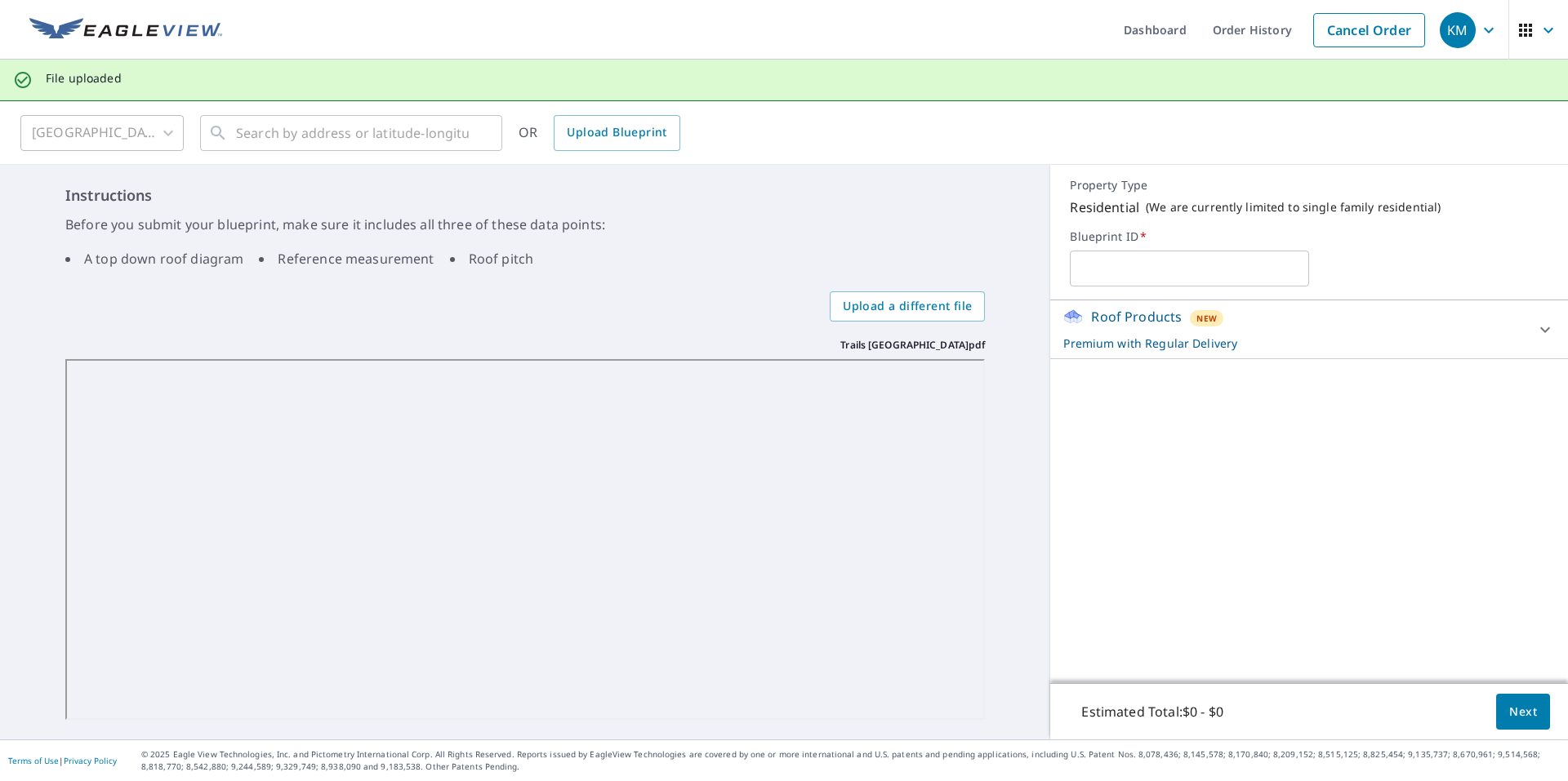
click at [1100, 274] on input "text" at bounding box center [1189, 268] width 239 height 46
type input "Trails West Clermont LGI"
click at [1516, 712] on span "Next" at bounding box center [1523, 713] width 28 height 21
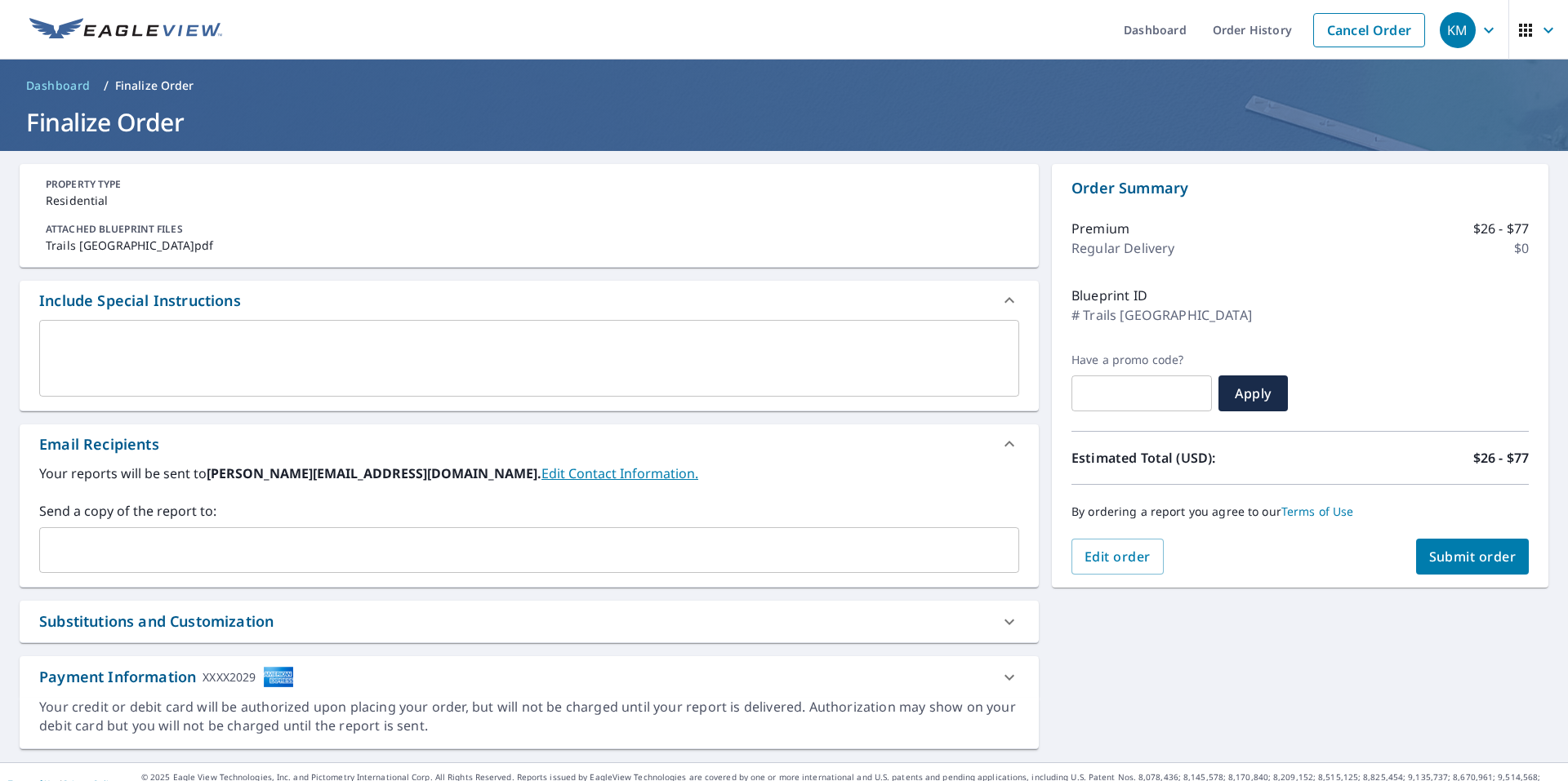
click at [139, 539] on input "text" at bounding box center [517, 550] width 941 height 31
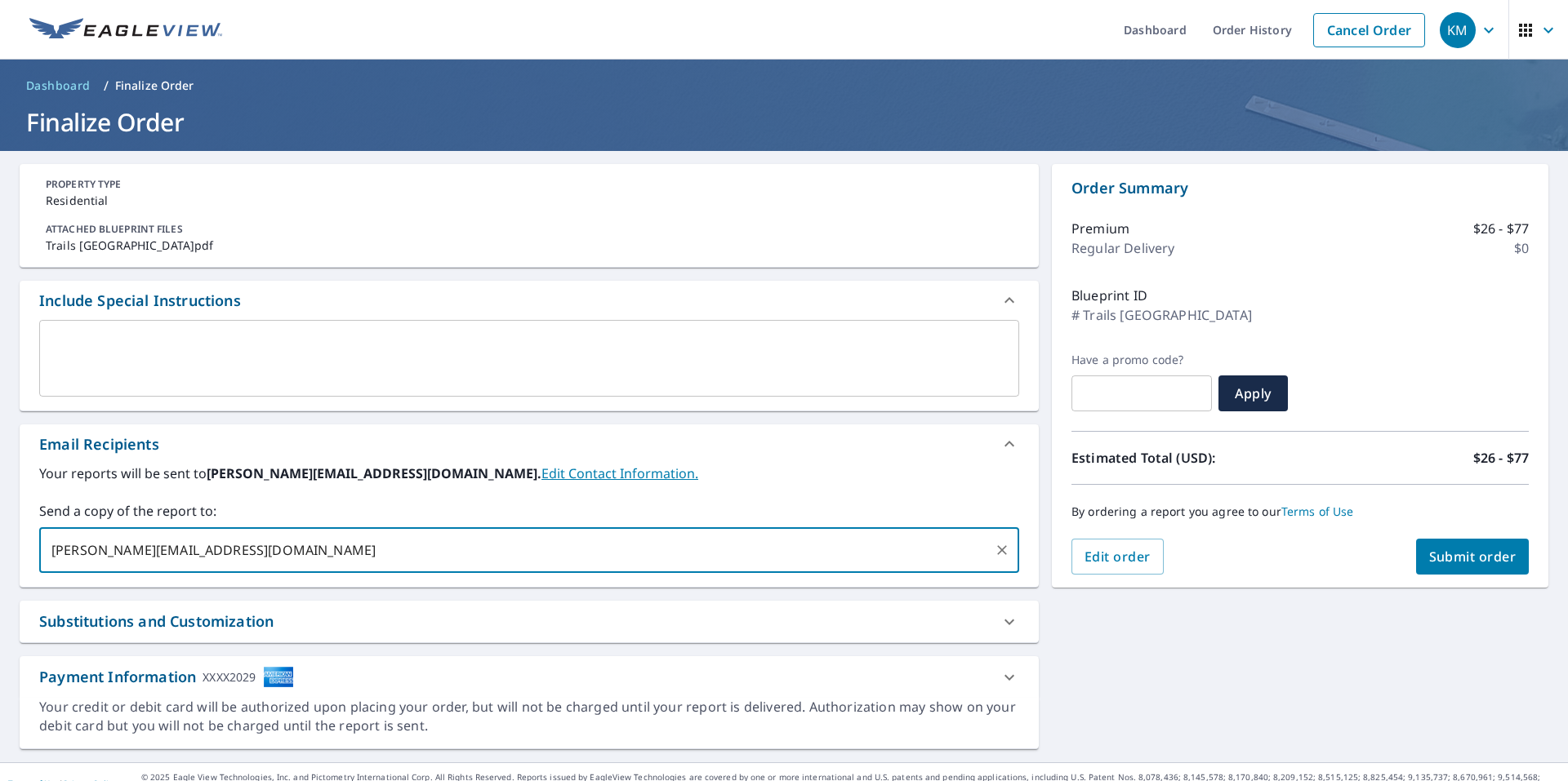
type input "clark@kaycoroofing.com"
click at [1429, 551] on span "Submit order" at bounding box center [1473, 556] width 88 height 18
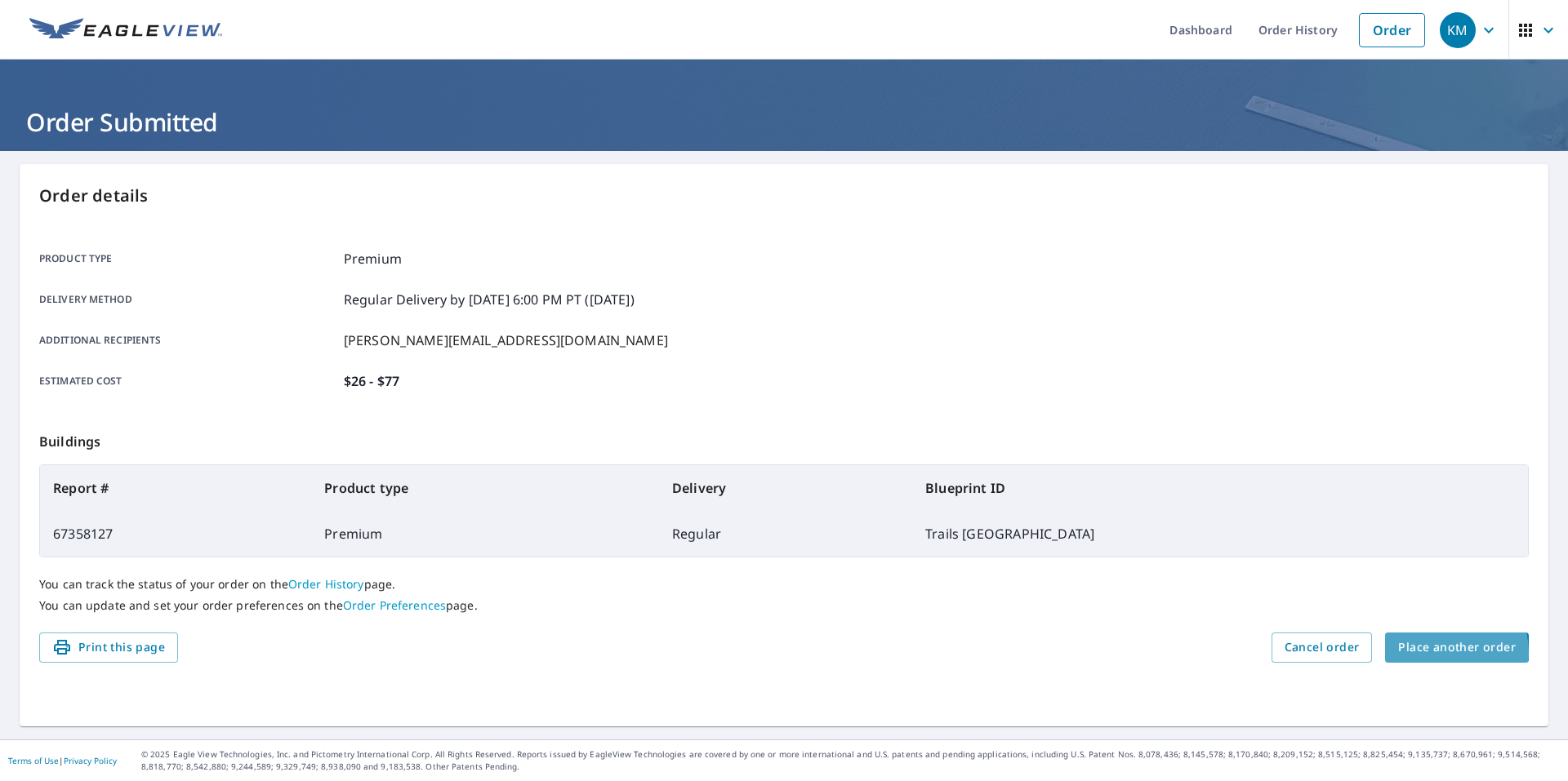
click at [1428, 653] on span "Place another order" at bounding box center [1457, 648] width 118 height 21
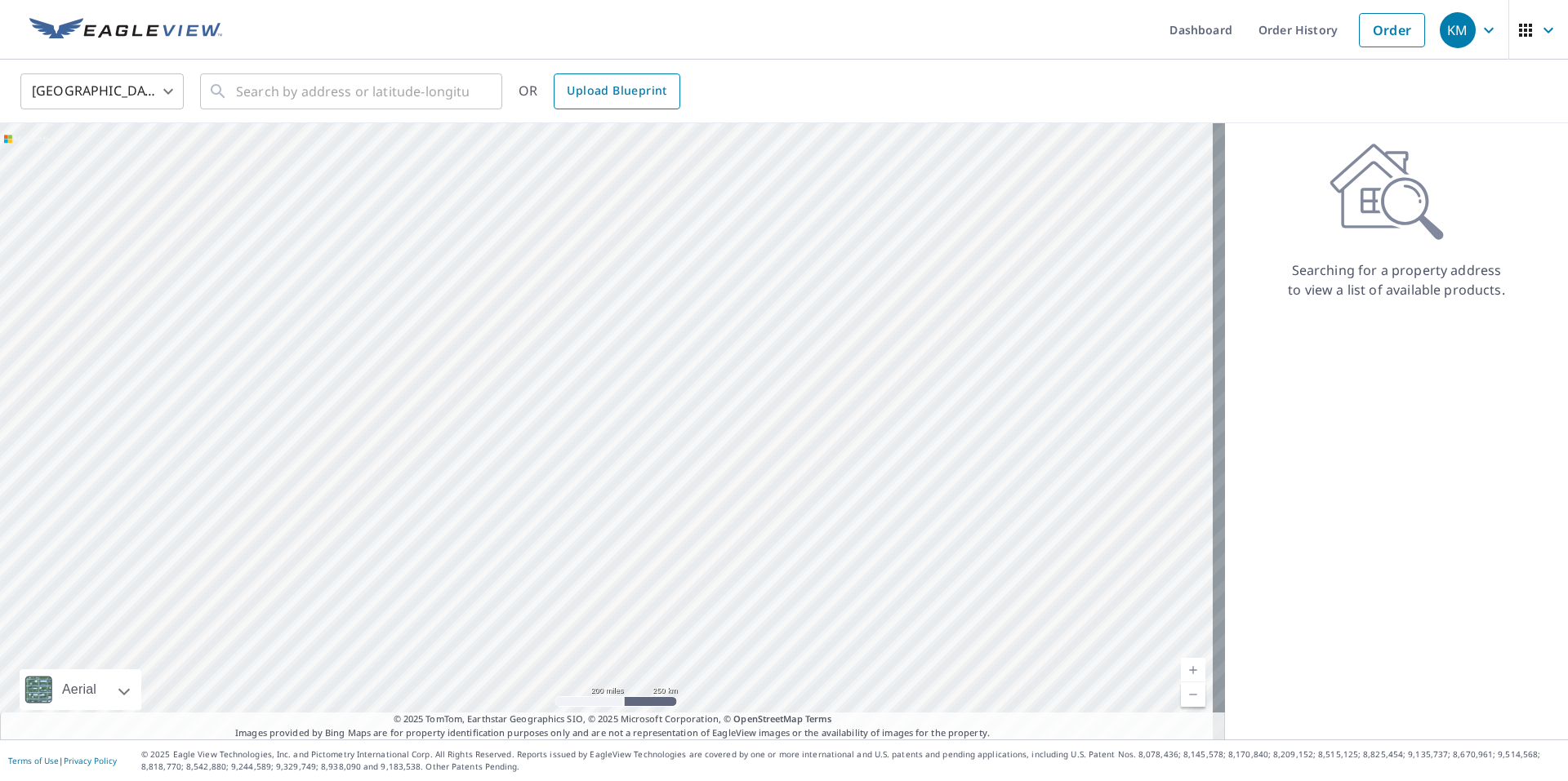
click at [630, 91] on span "Upload Blueprint" at bounding box center [616, 91] width 100 height 21
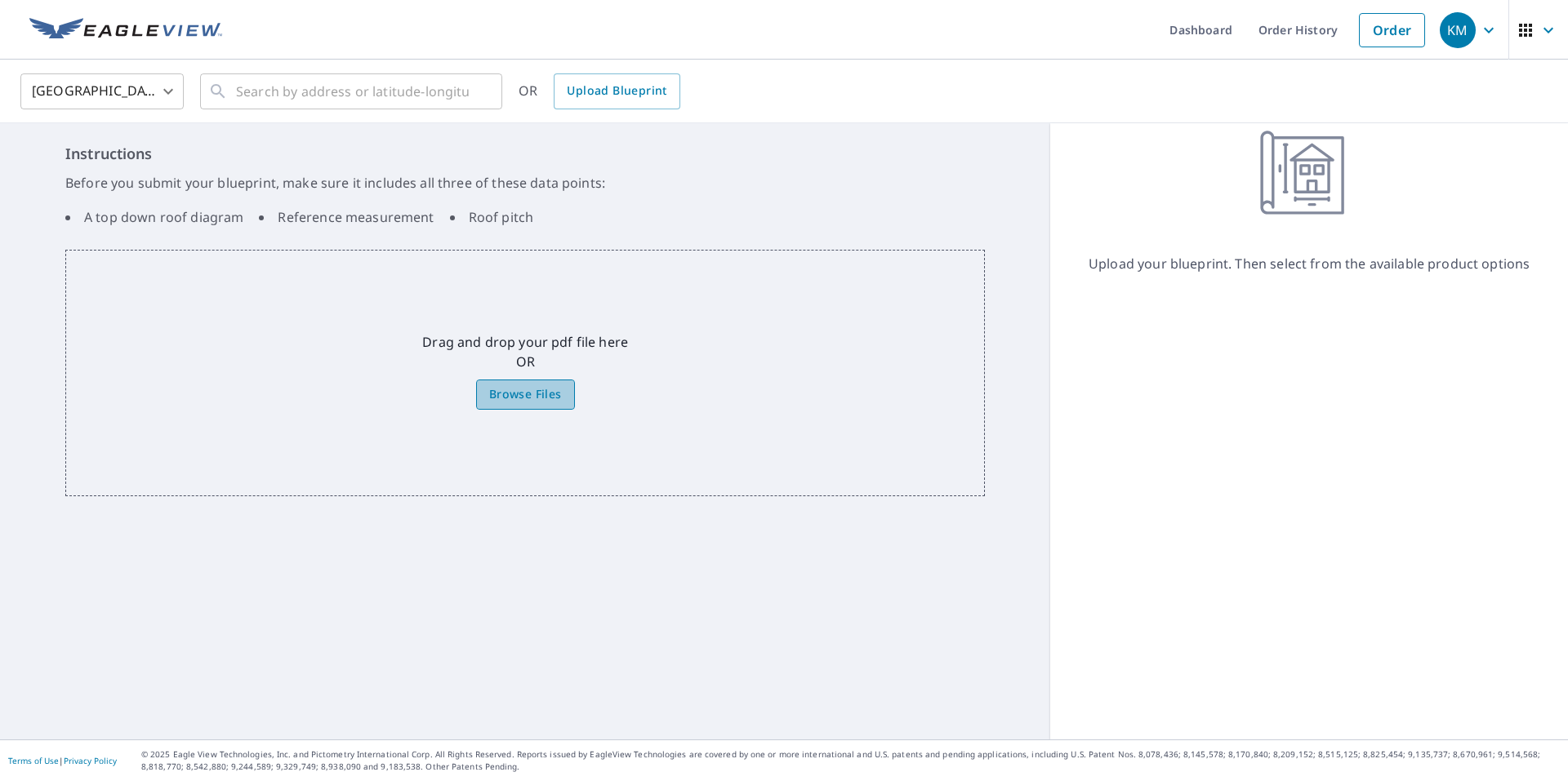
click at [521, 394] on span "Browse Files" at bounding box center [526, 394] width 73 height 21
click at [0, 0] on input "Browse Files" at bounding box center [0, 0] width 0 height 0
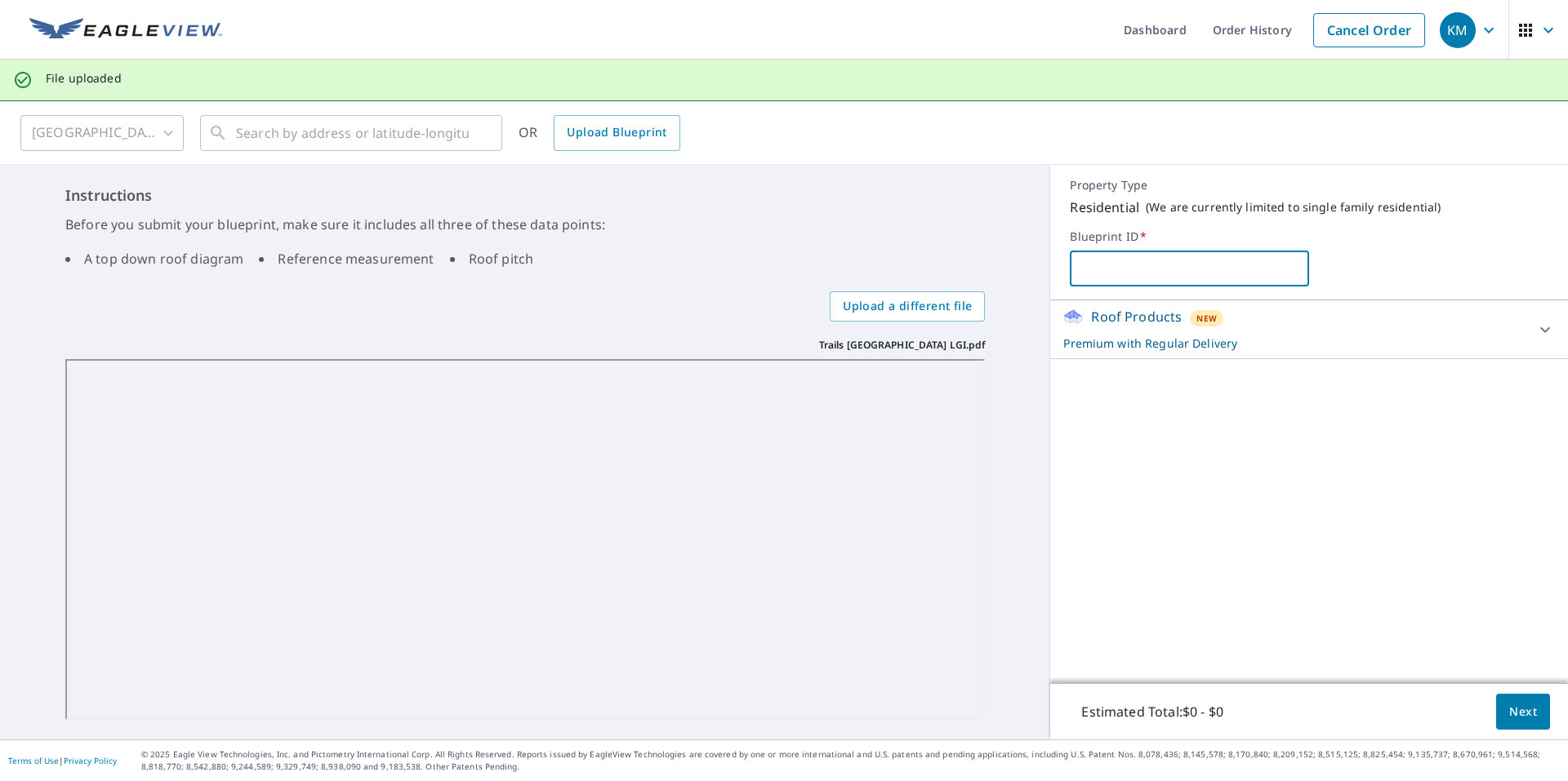
click at [1093, 267] on input "text" at bounding box center [1189, 268] width 239 height 46
type input "Trails West Hillcrest LGI"
click at [1509, 713] on span "Next" at bounding box center [1523, 713] width 28 height 21
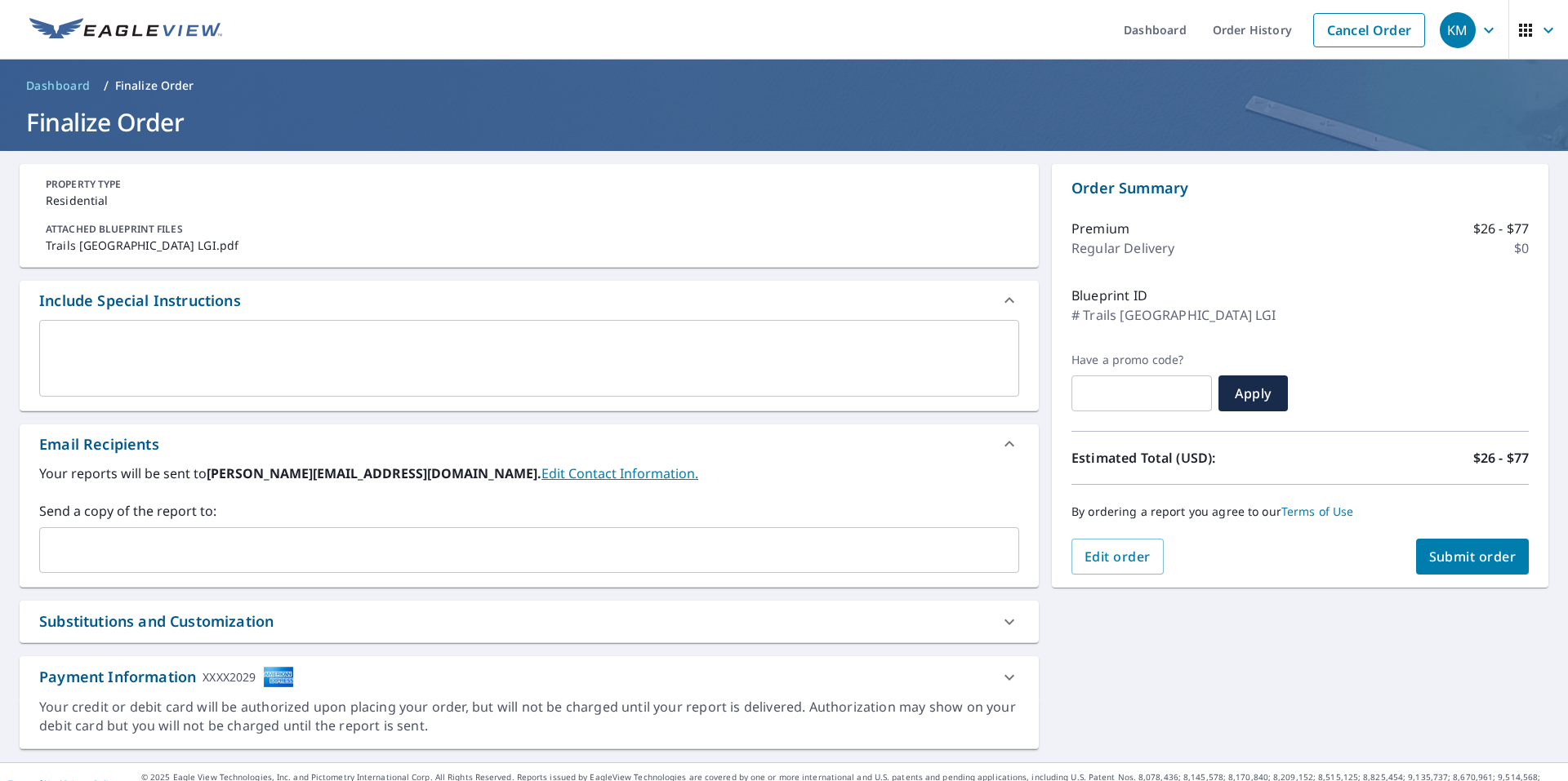
click at [516, 537] on input "text" at bounding box center [517, 550] width 941 height 31
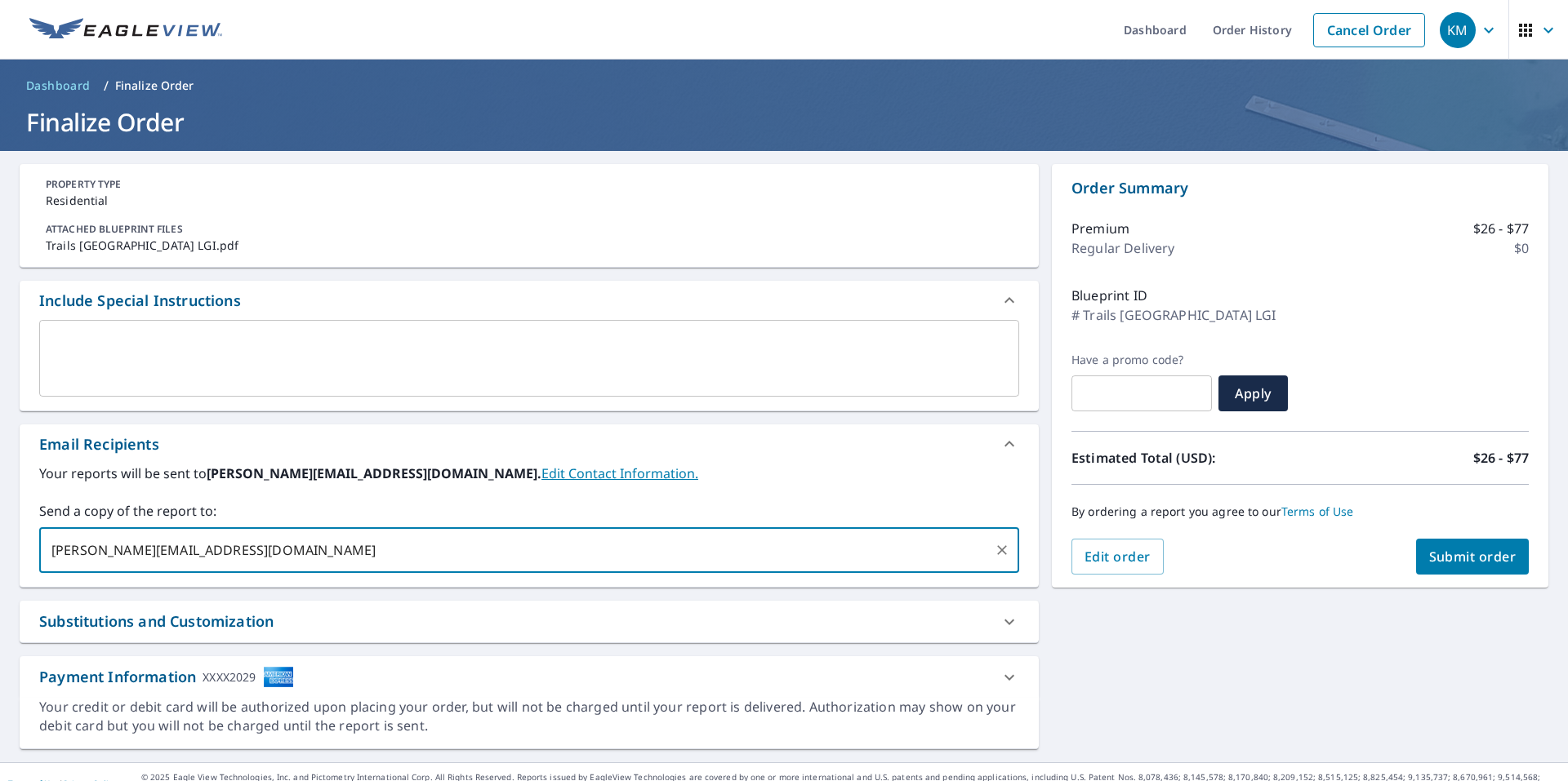
type input "clark@kaycoroofing.com"
click at [1441, 557] on span "Submit order" at bounding box center [1473, 556] width 88 height 18
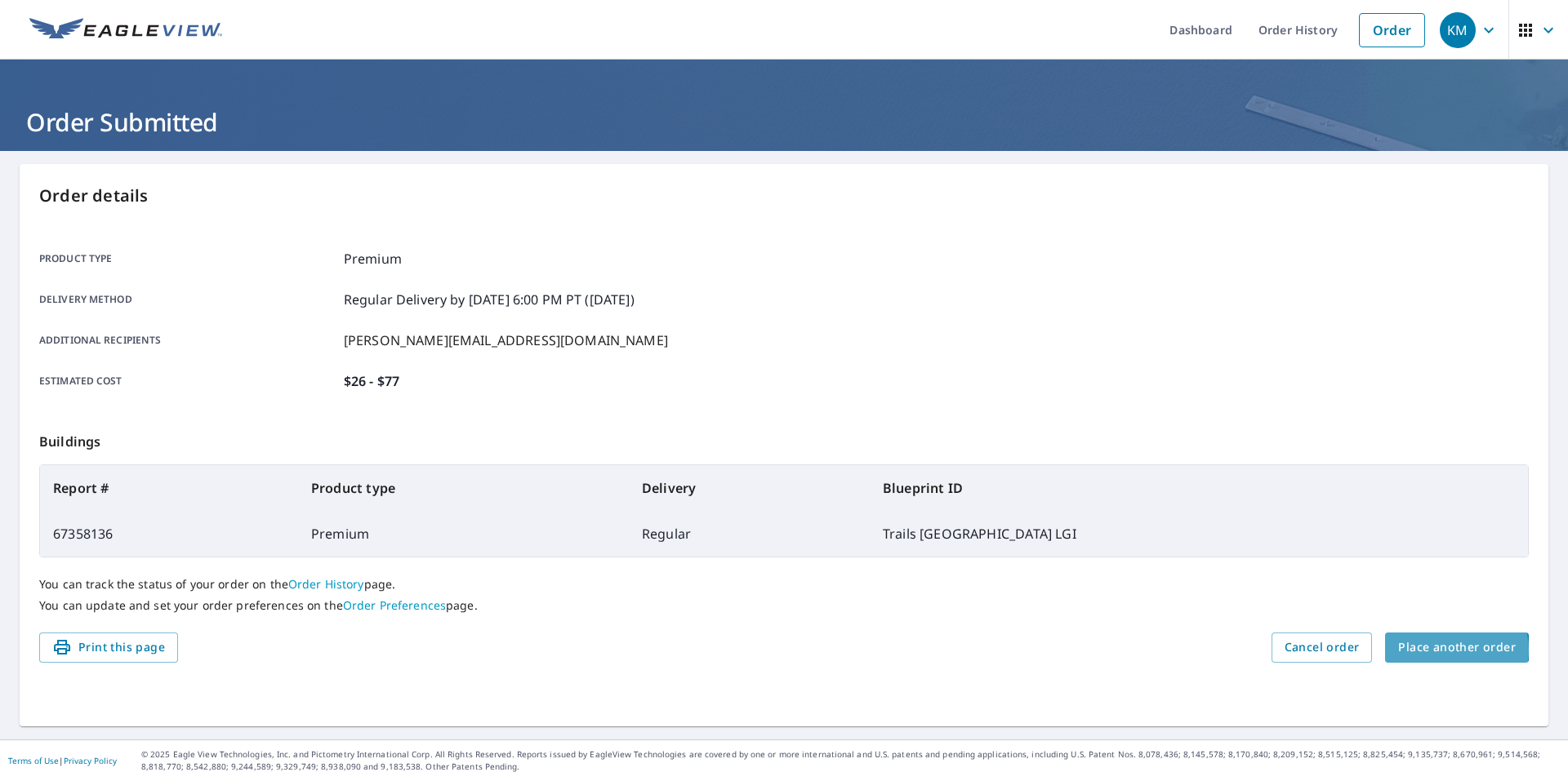
click at [1445, 649] on span "Place another order" at bounding box center [1457, 648] width 118 height 21
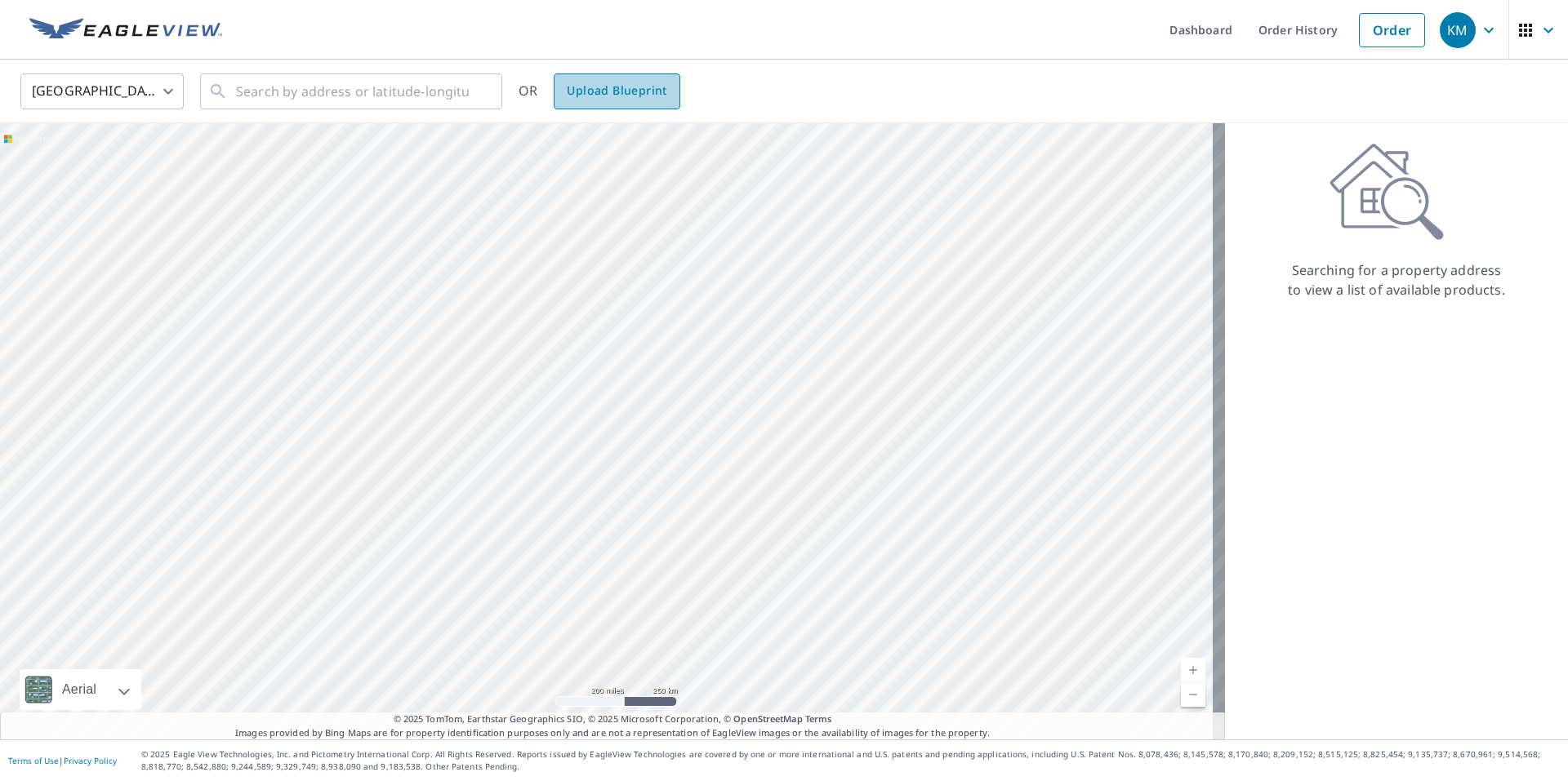
click at [629, 94] on span "Upload Blueprint" at bounding box center [616, 91] width 100 height 21
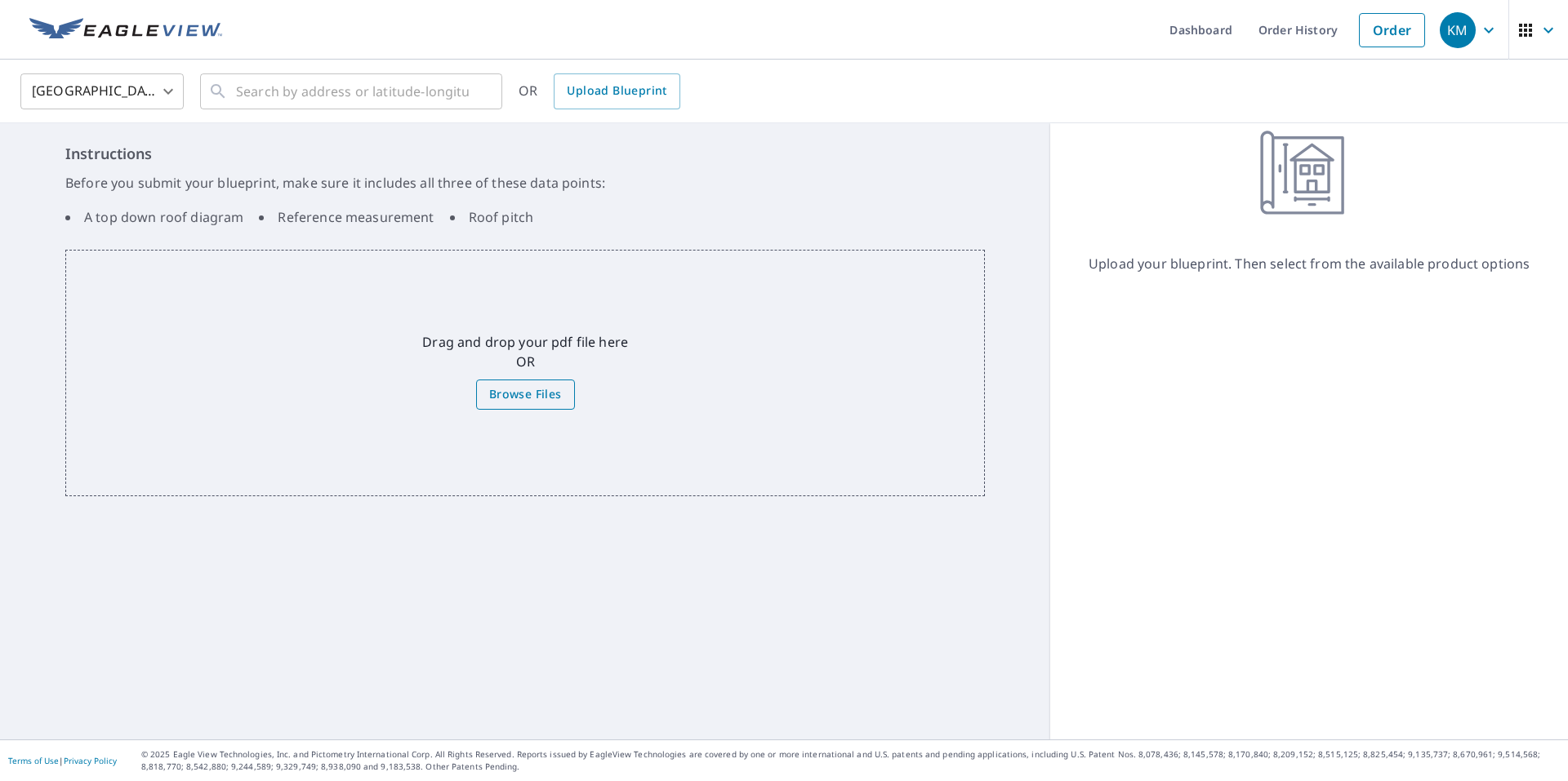
click at [530, 392] on span "Browse Files" at bounding box center [526, 394] width 73 height 21
click at [0, 0] on input "Browse Files" at bounding box center [0, 0] width 0 height 0
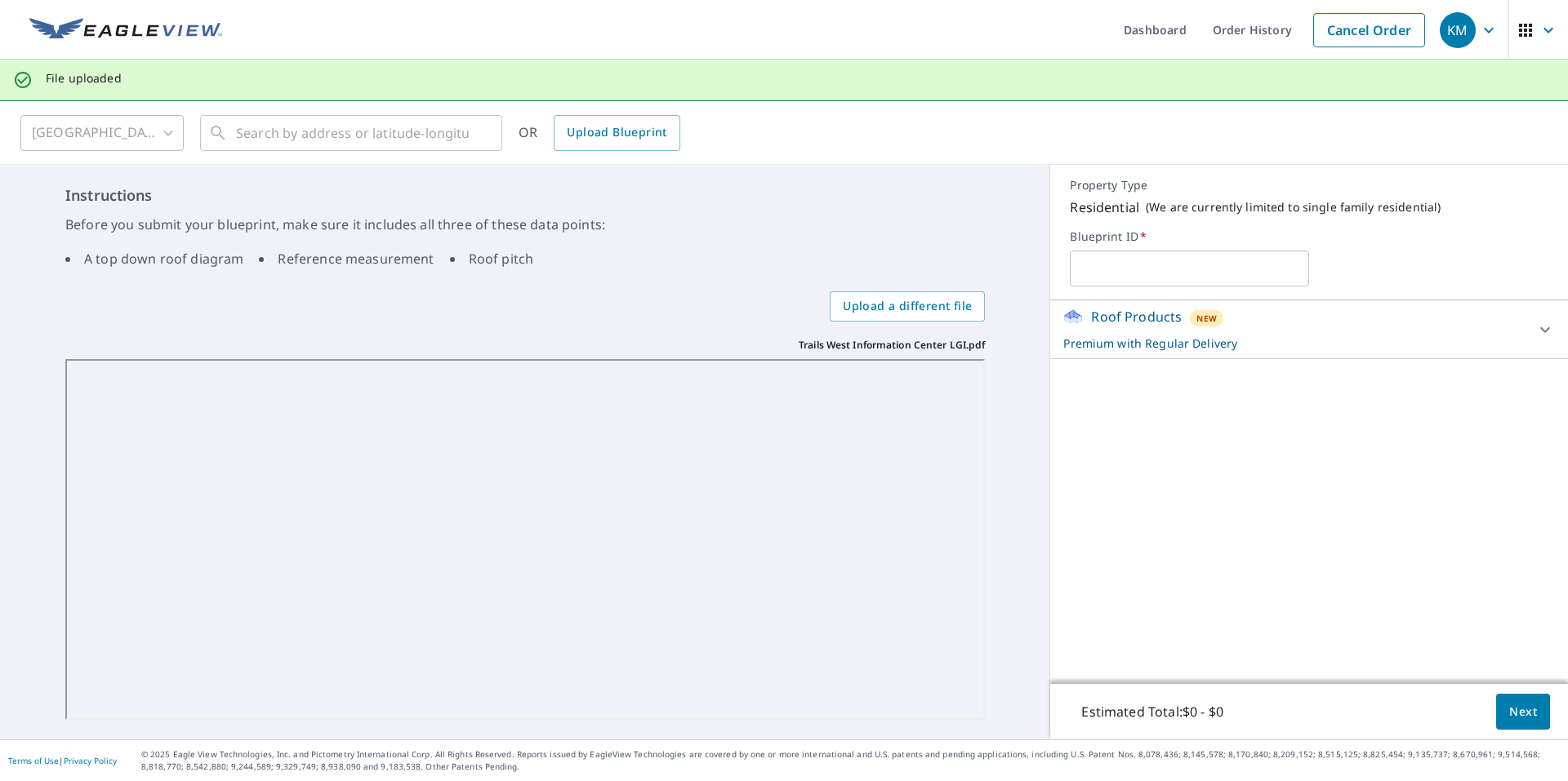
click at [1128, 262] on input "text" at bounding box center [1189, 268] width 239 height 46
type input "Trails West Information Center LGI"
click at [1511, 718] on span "Next" at bounding box center [1523, 713] width 28 height 21
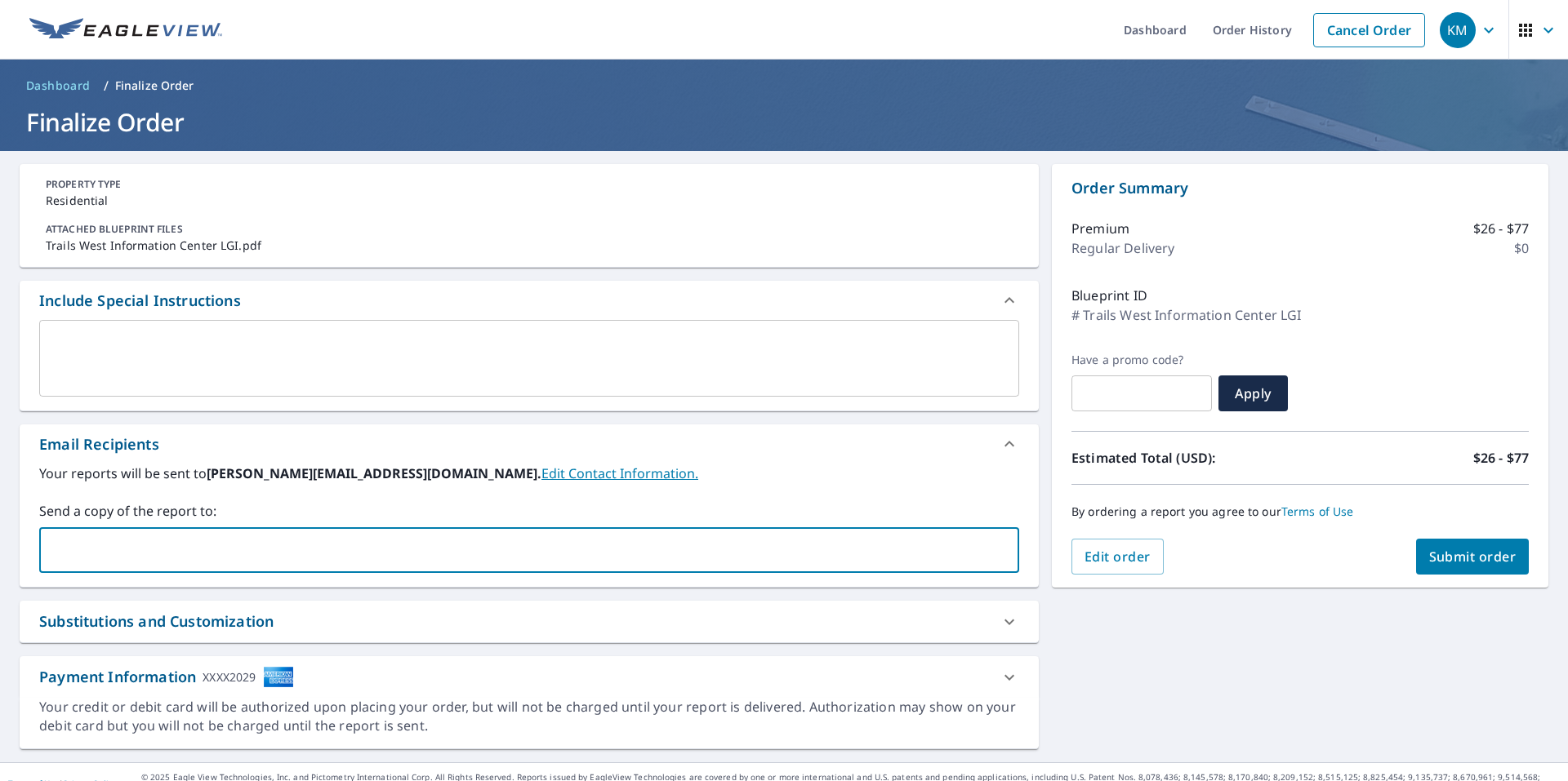
click at [330, 544] on input "text" at bounding box center [517, 550] width 941 height 31
type input "clark@kaycoroofing.com"
click at [1447, 562] on span "Submit order" at bounding box center [1473, 556] width 88 height 18
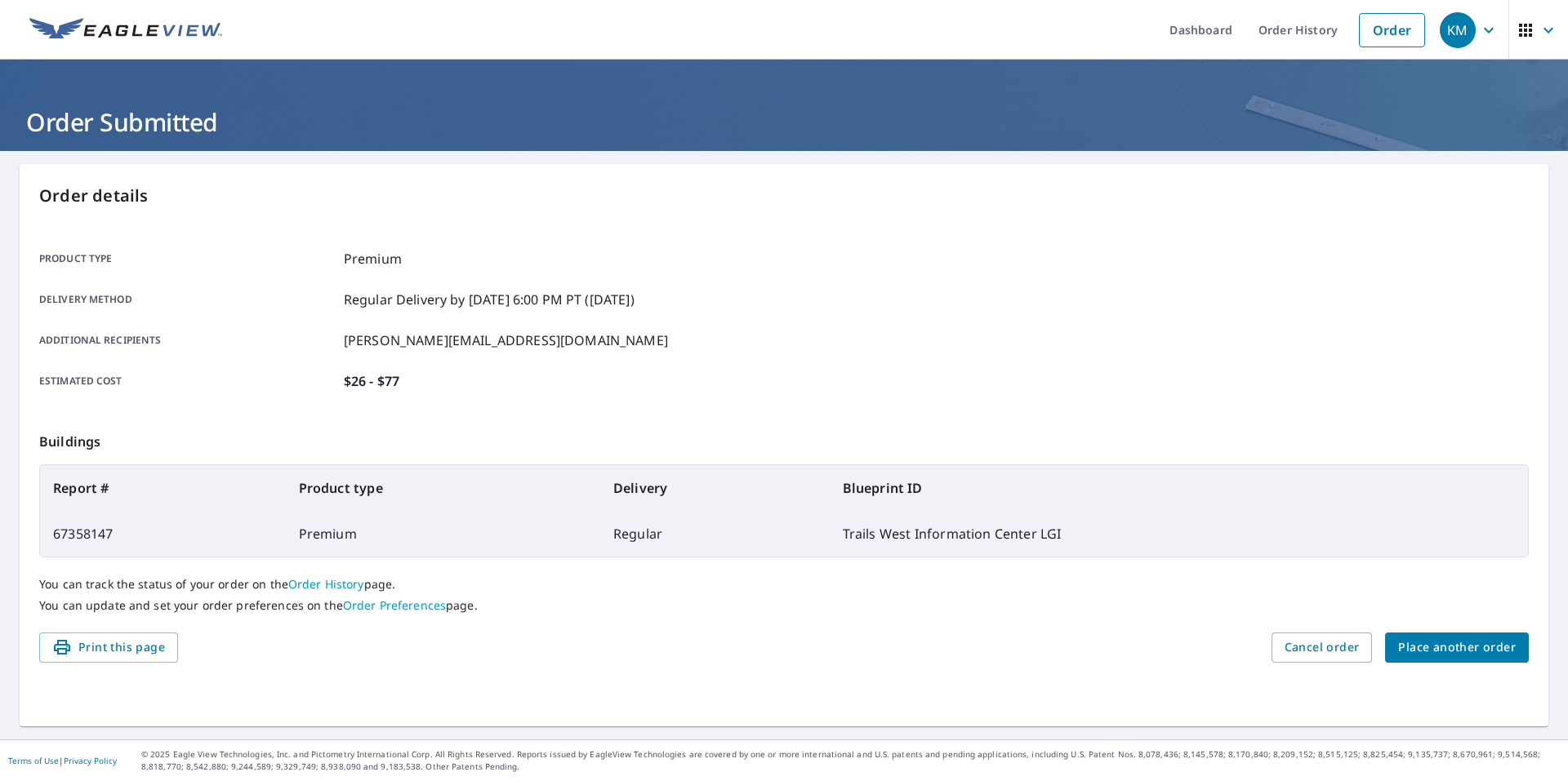
click at [1434, 653] on span "Place another order" at bounding box center [1457, 648] width 118 height 21
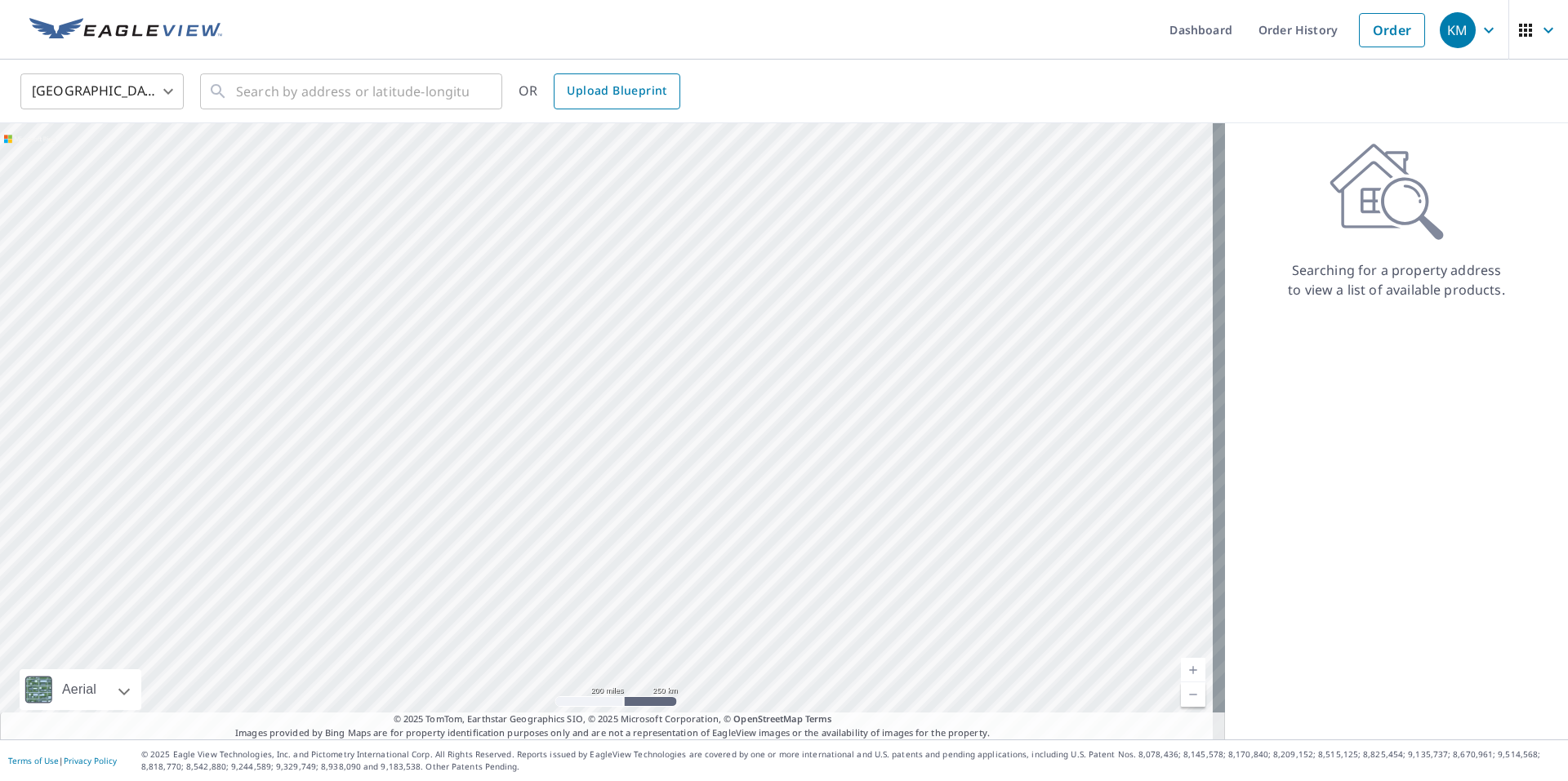
click at [608, 75] on link "Upload Blueprint" at bounding box center [616, 91] width 126 height 36
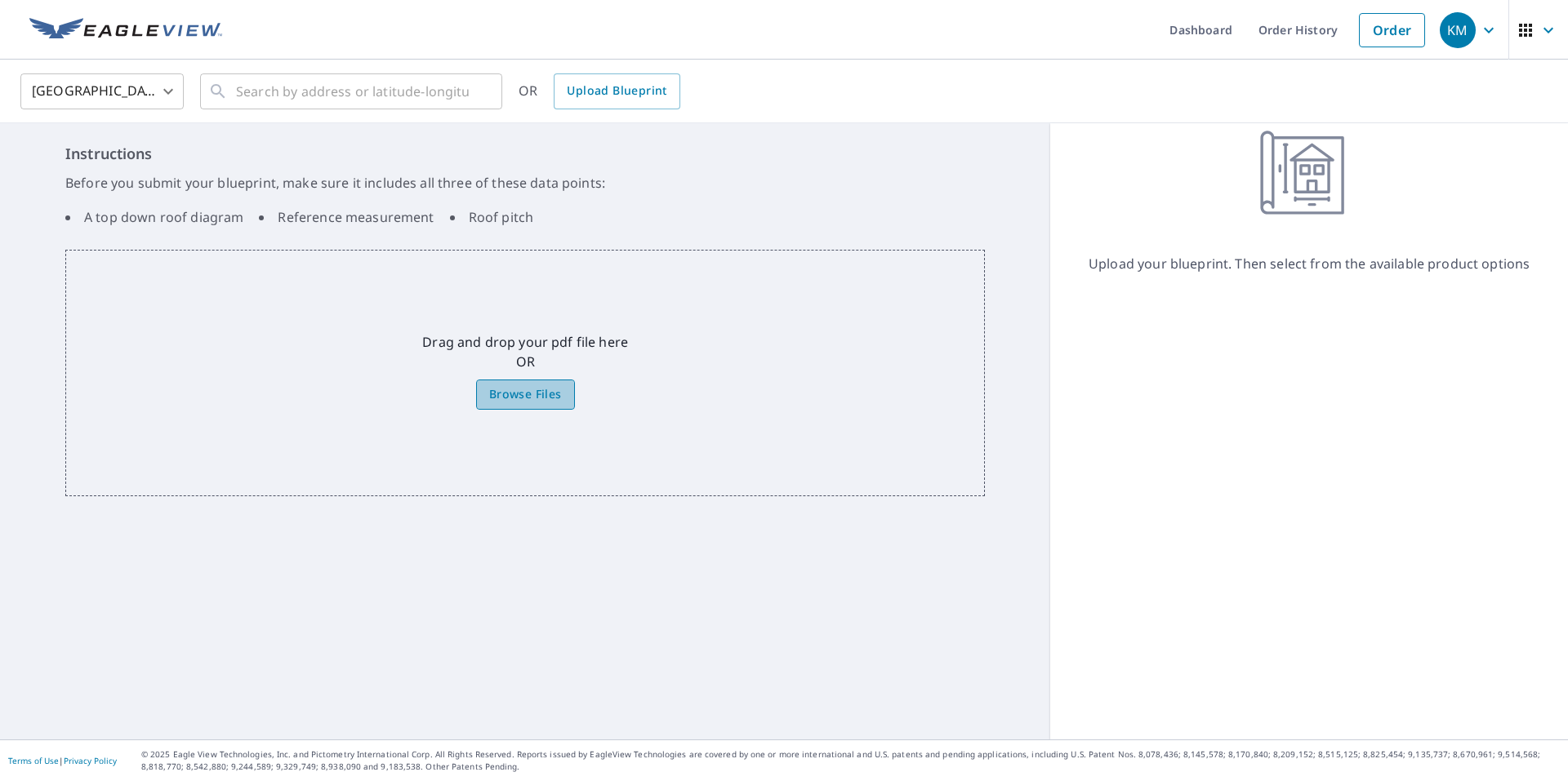
click at [514, 398] on span "Browse Files" at bounding box center [526, 394] width 73 height 21
click at [0, 0] on input "Browse Files" at bounding box center [0, 0] width 0 height 0
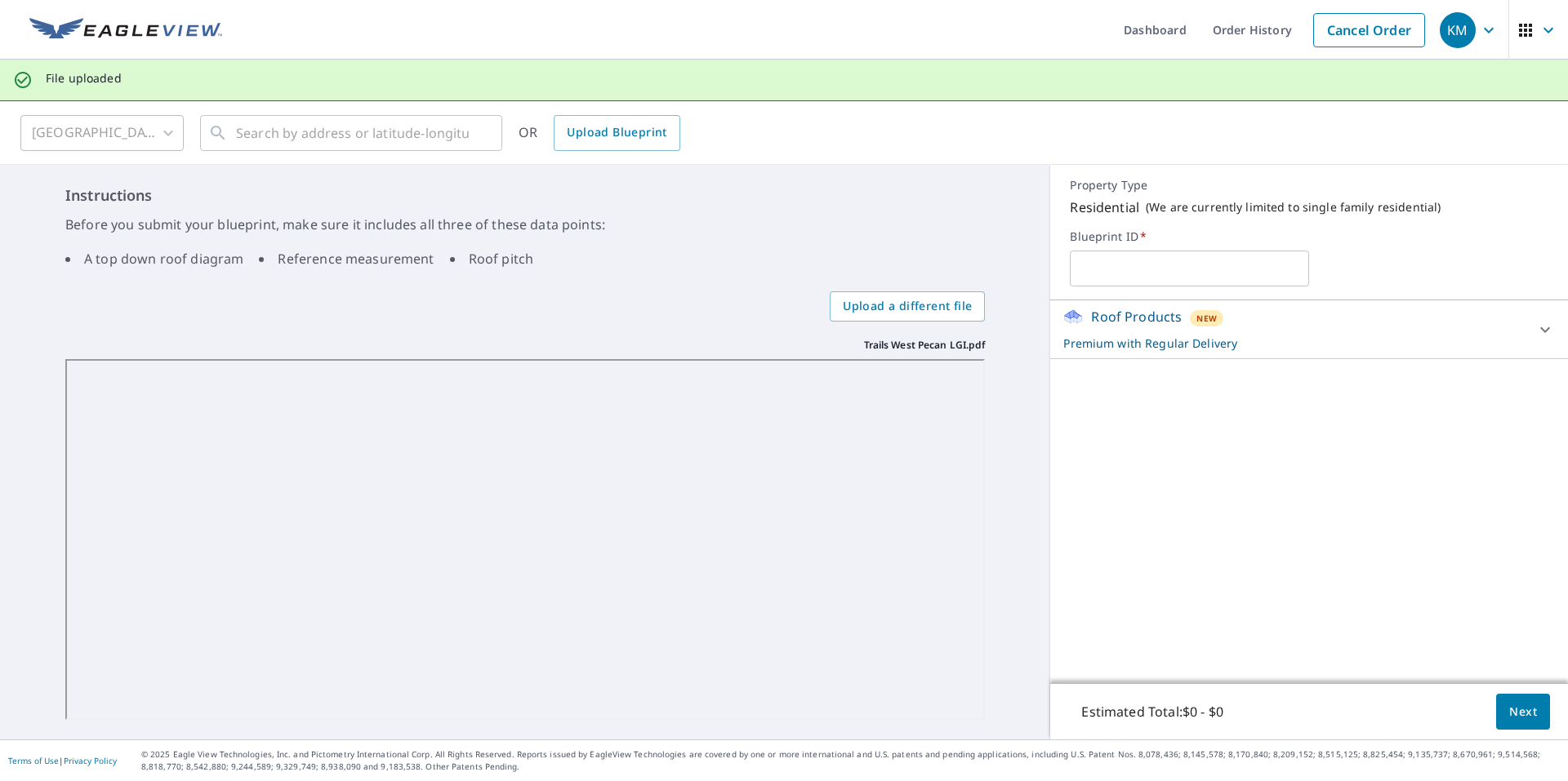
click at [1124, 272] on input "text" at bounding box center [1189, 268] width 239 height 46
type input "Trails West Pecan LGI"
click at [1509, 705] on span "Next" at bounding box center [1523, 713] width 28 height 21
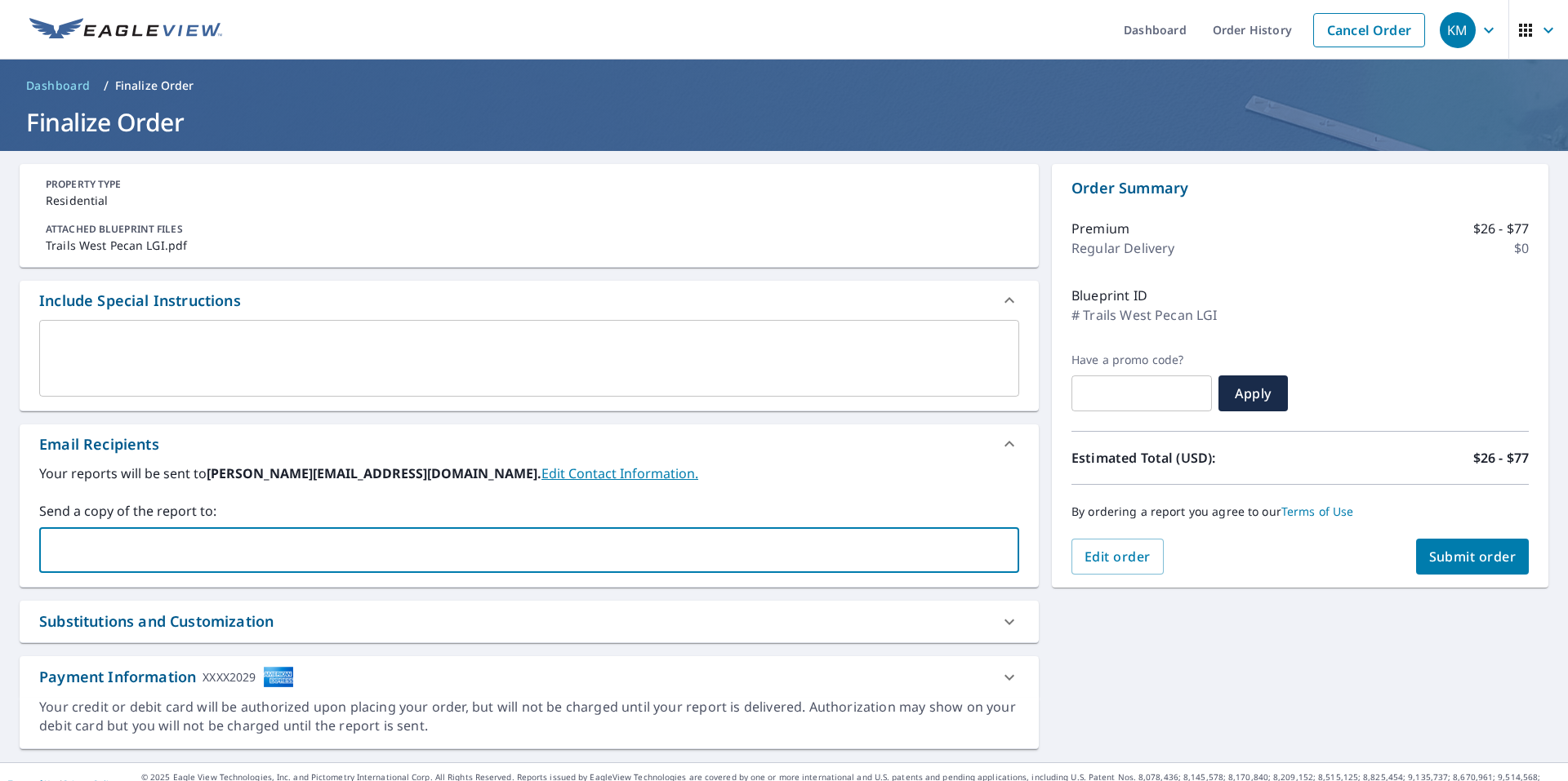
click at [503, 562] on input "text" at bounding box center [517, 550] width 941 height 31
type input "clark@kaycoroofing.com"
click at [1457, 551] on span "Submit order" at bounding box center [1473, 556] width 88 height 18
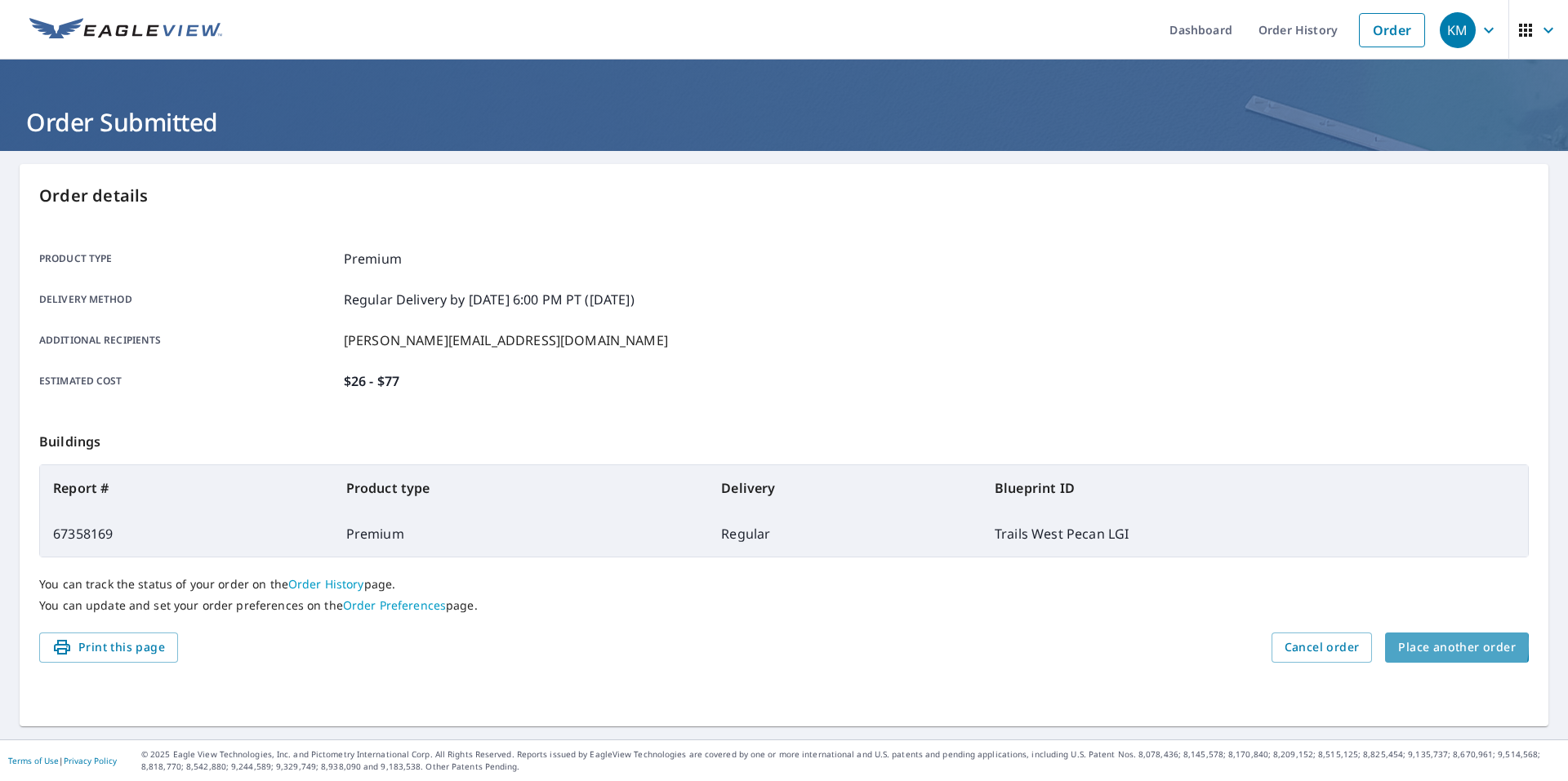
click at [1419, 645] on span "Place another order" at bounding box center [1457, 648] width 118 height 21
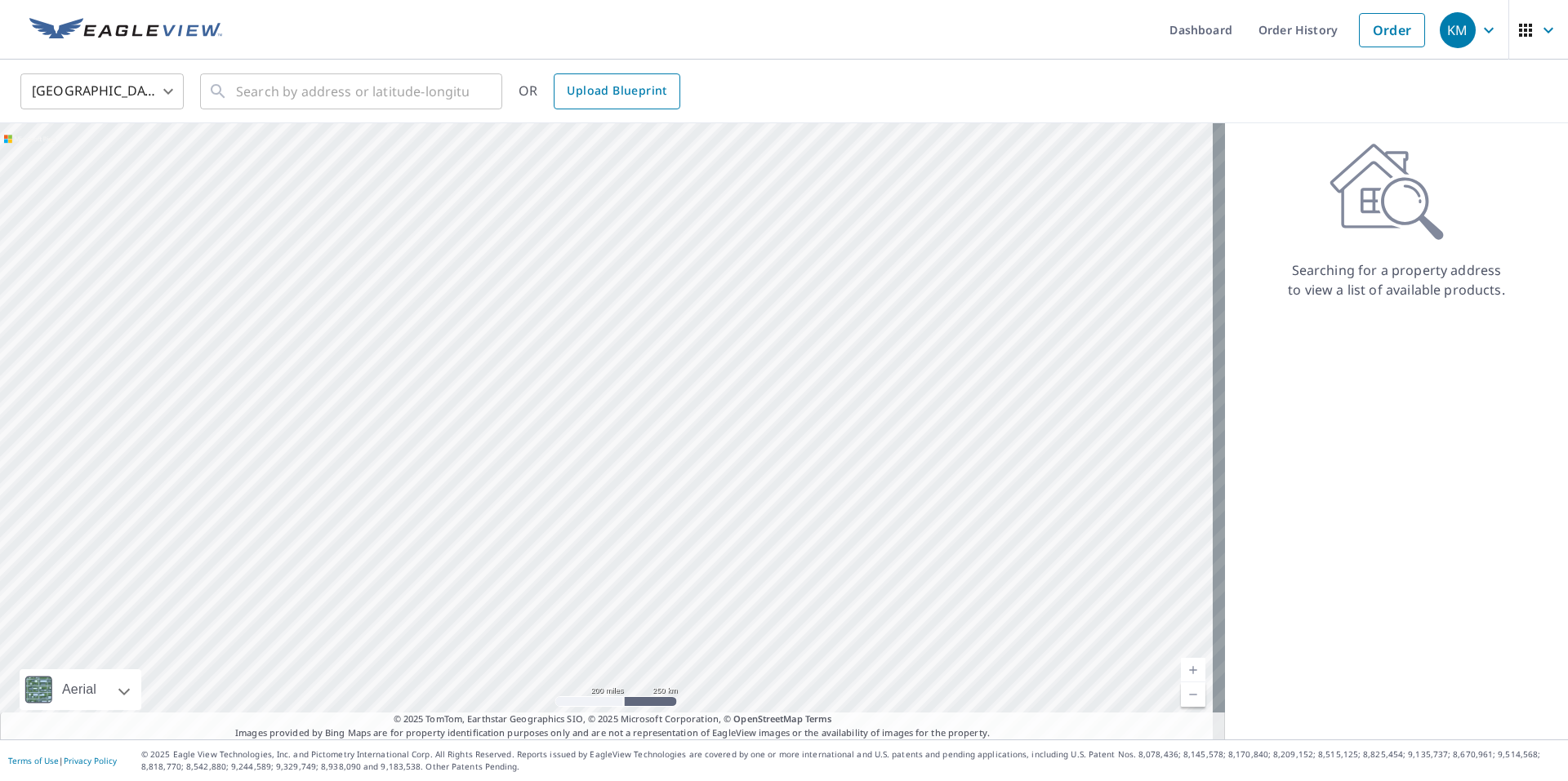
click at [622, 93] on span "Upload Blueprint" at bounding box center [616, 91] width 100 height 21
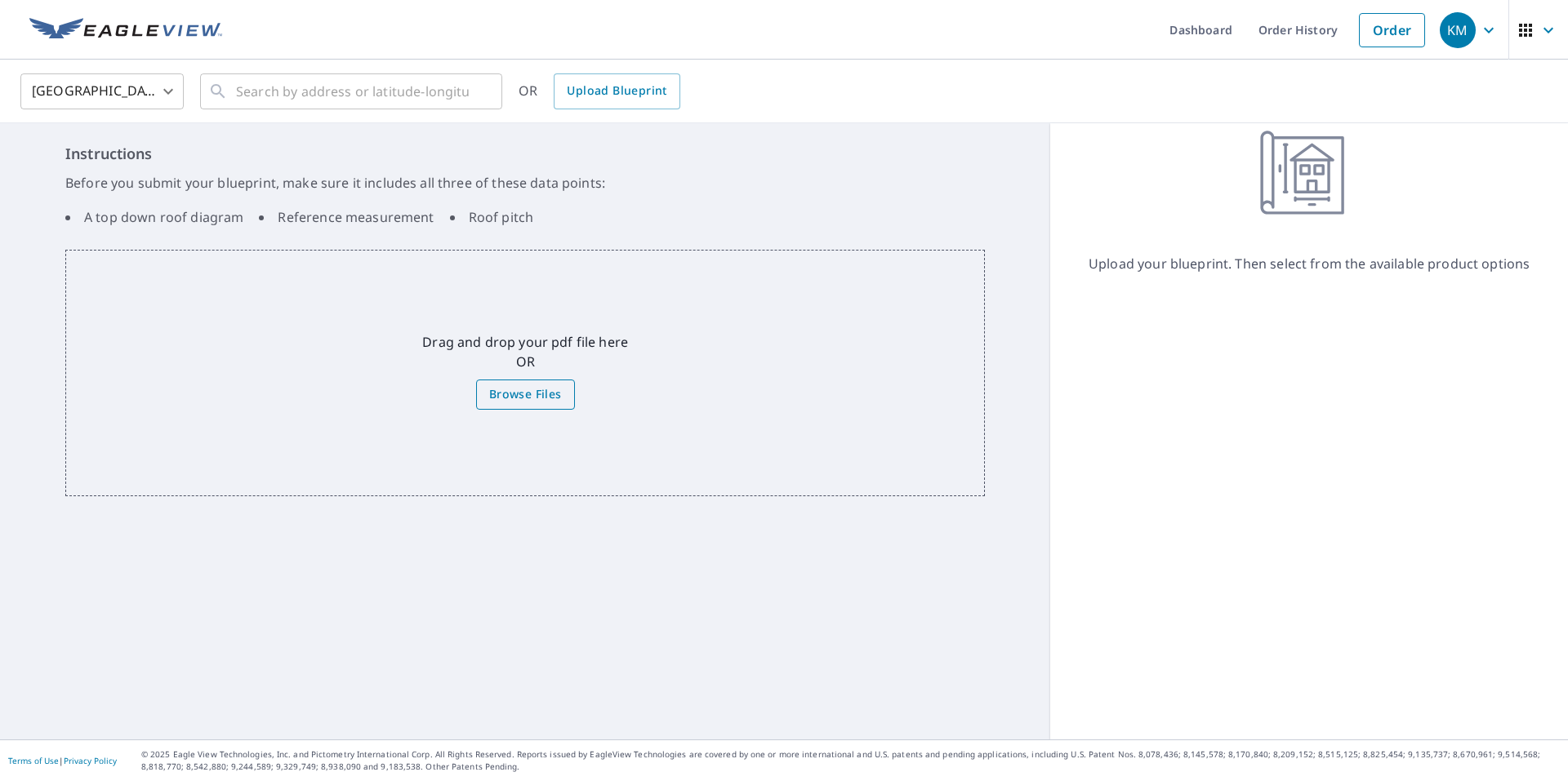
click at [524, 395] on span "Browse Files" at bounding box center [526, 394] width 73 height 21
click at [0, 0] on input "Browse Files" at bounding box center [0, 0] width 0 height 0
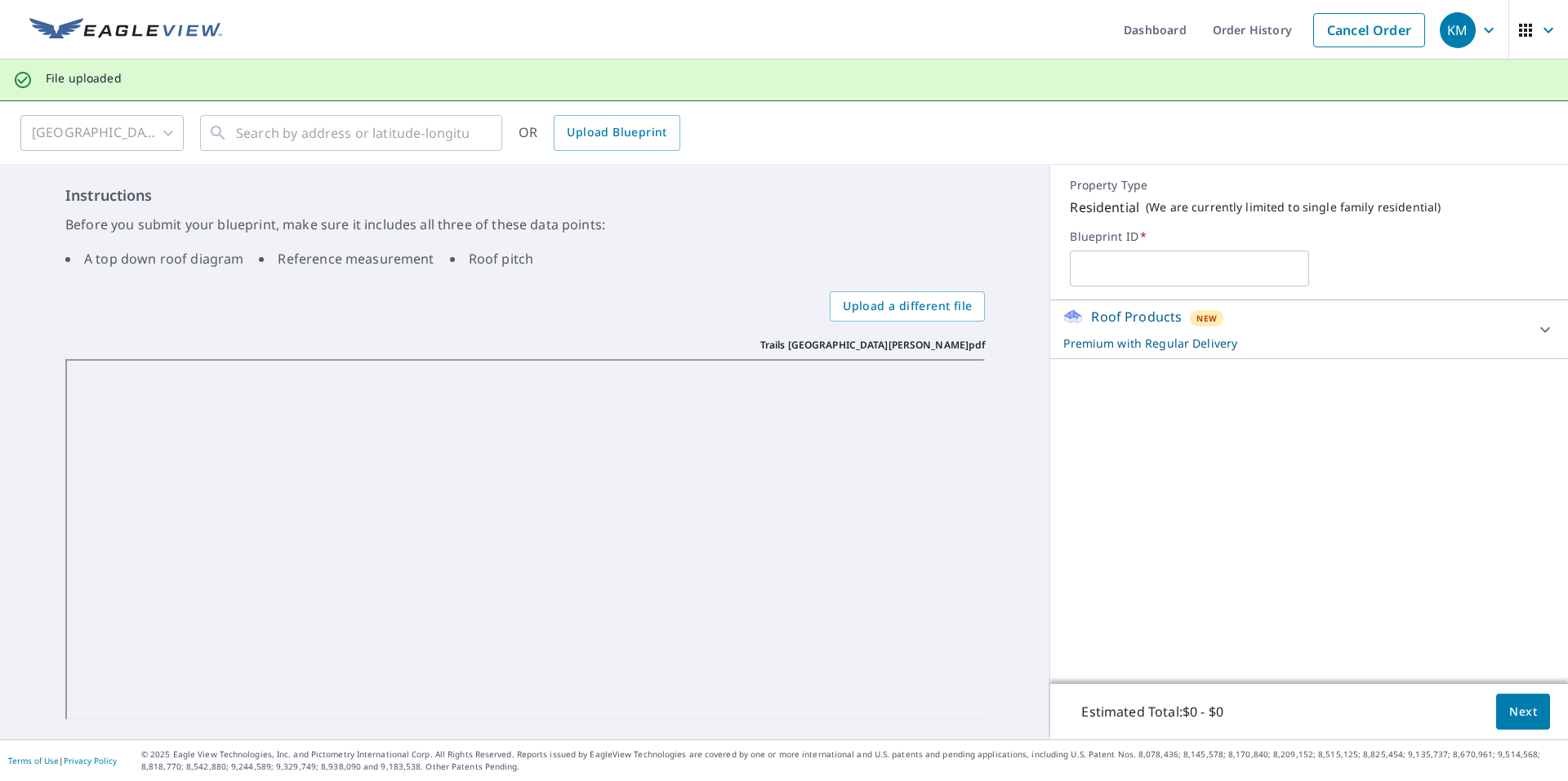
click at [1091, 268] on input "text" at bounding box center [1189, 268] width 239 height 46
type input "Trails West St Martin LGI"
click at [1509, 713] on span "Next" at bounding box center [1523, 713] width 28 height 21
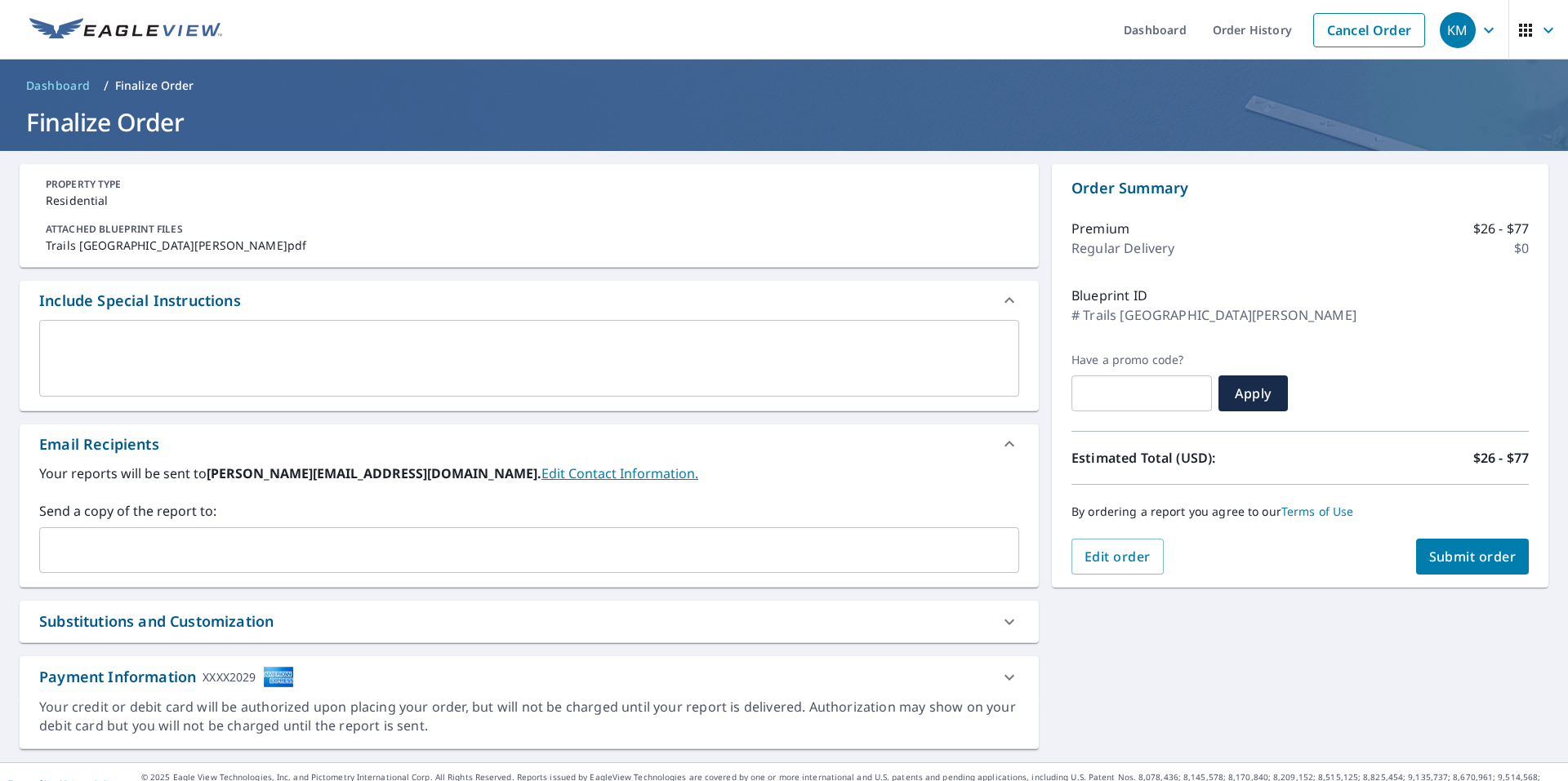
click at [160, 546] on input "text" at bounding box center [517, 550] width 941 height 31
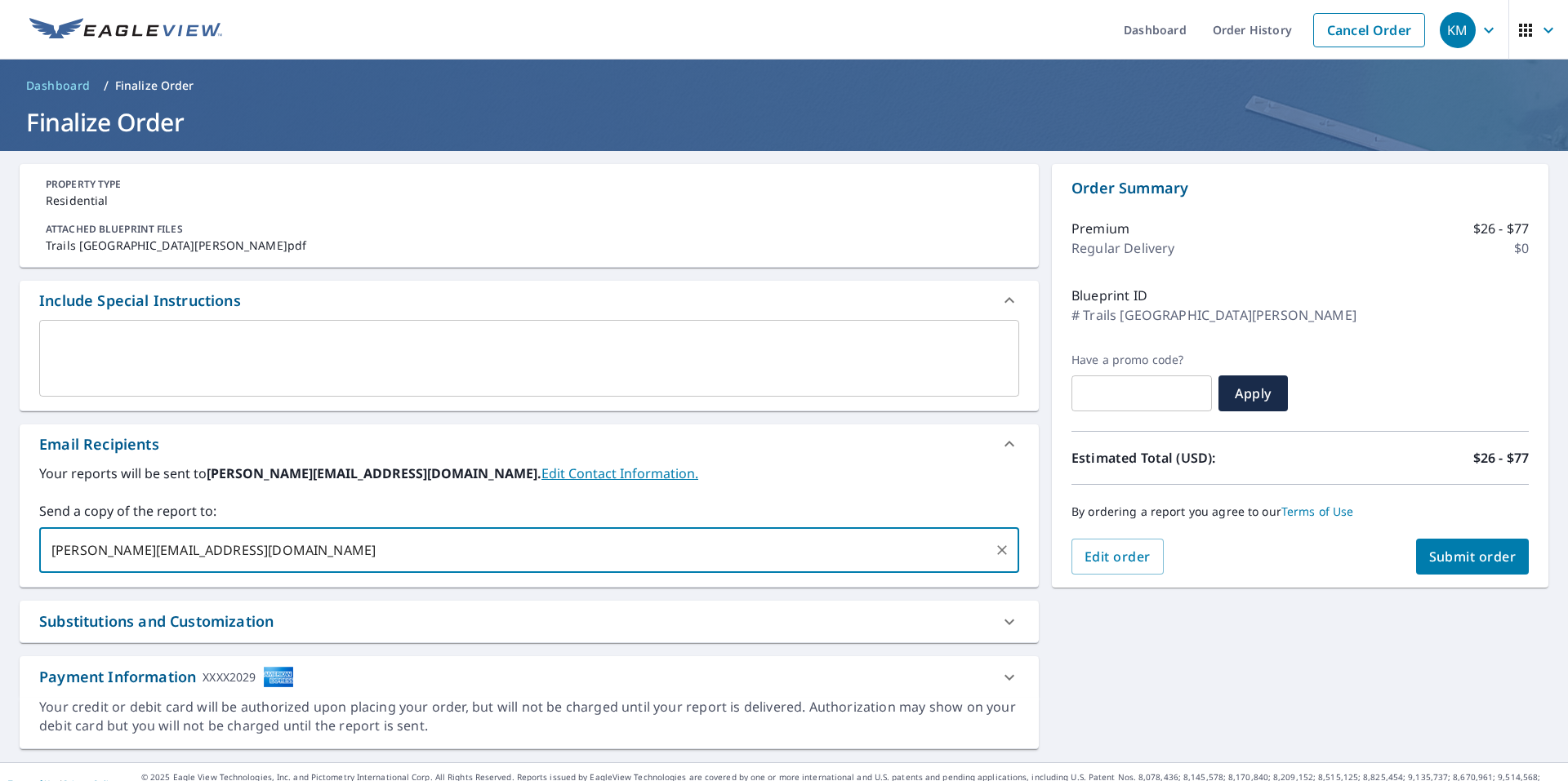
type input "clark@kaycoroofing.com"
click at [1455, 556] on span "Submit order" at bounding box center [1473, 556] width 88 height 18
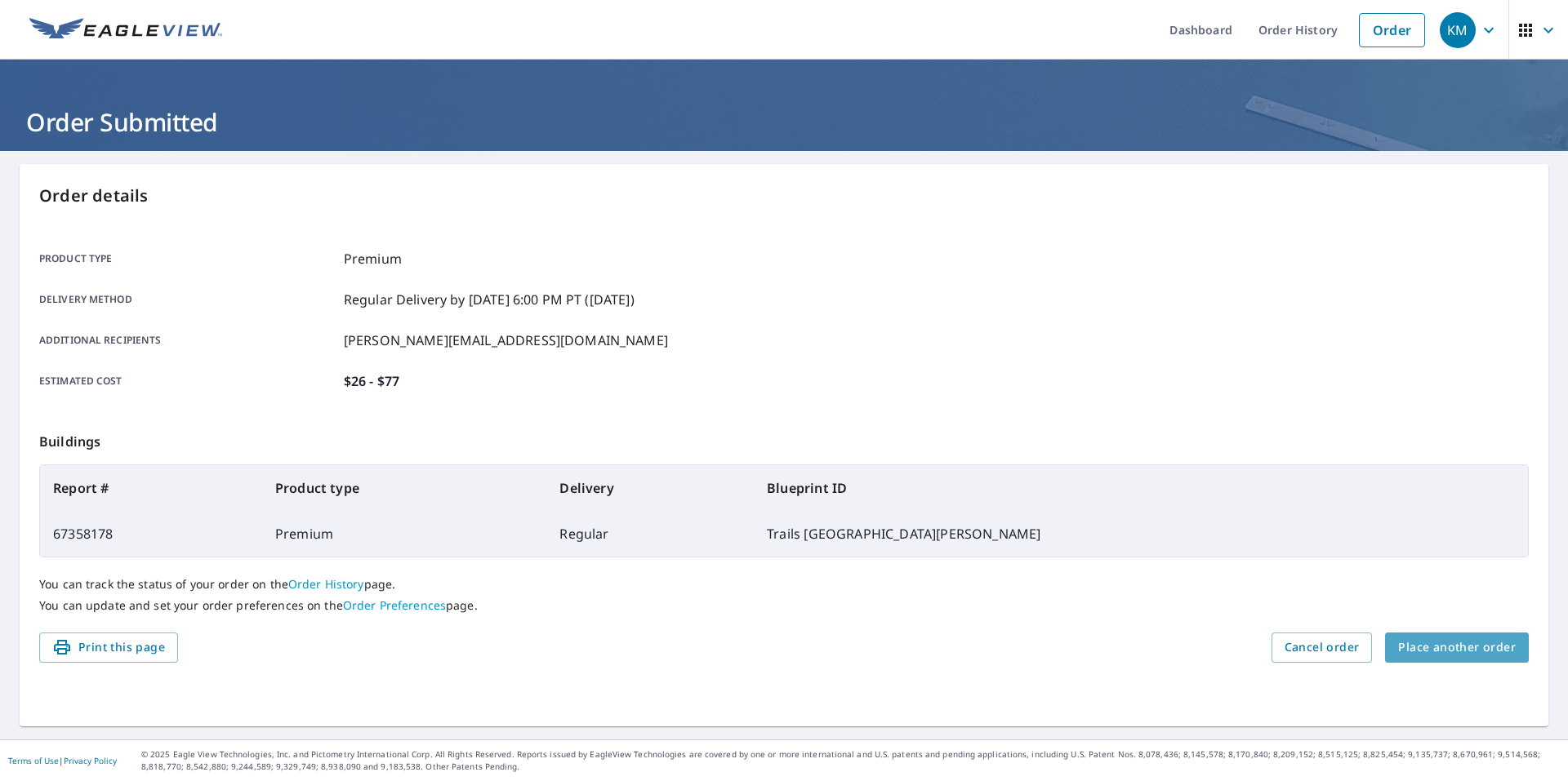
click at [1450, 643] on span "Place another order" at bounding box center [1457, 648] width 118 height 21
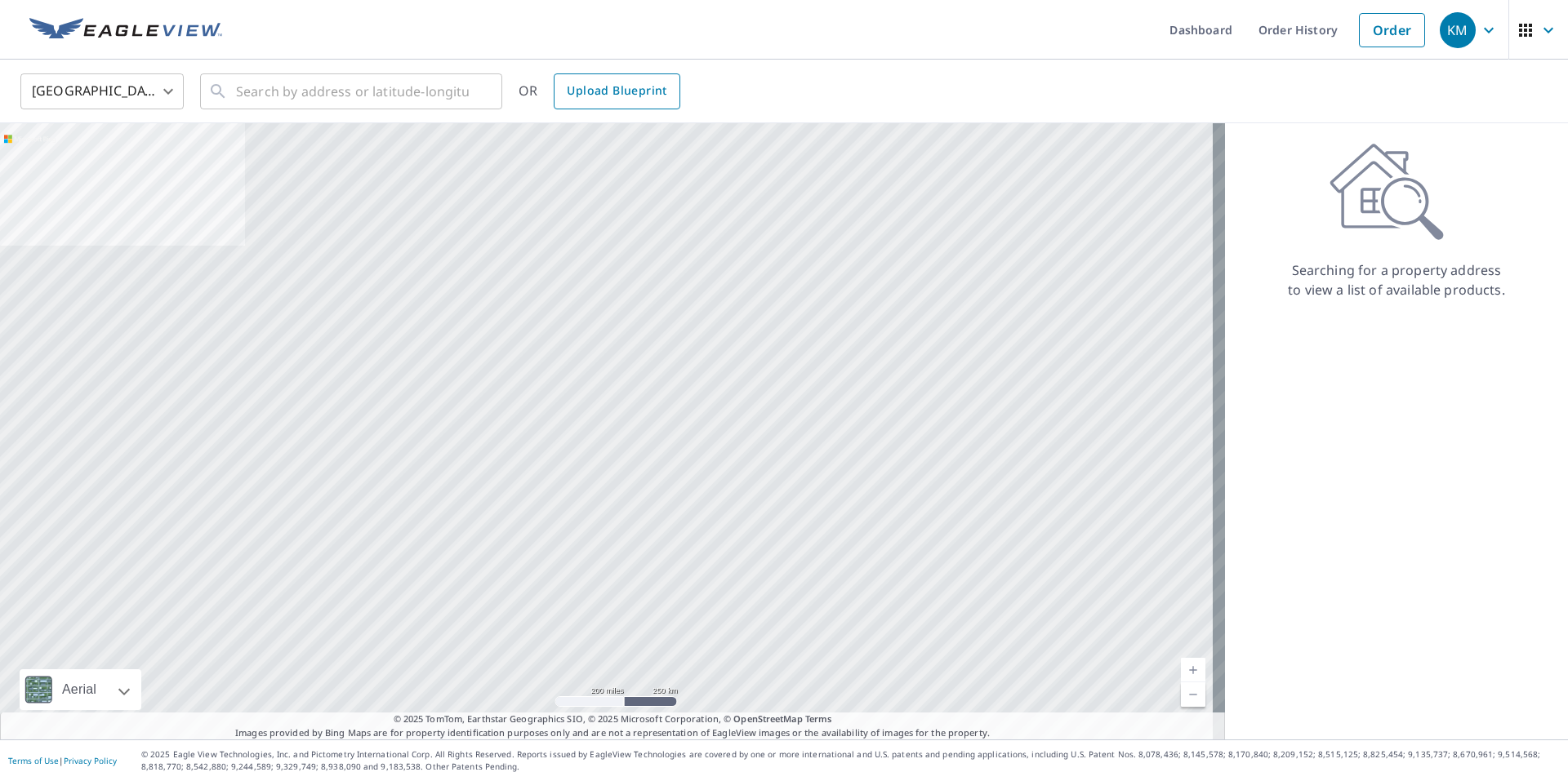
click at [592, 94] on span "Upload Blueprint" at bounding box center [616, 91] width 100 height 21
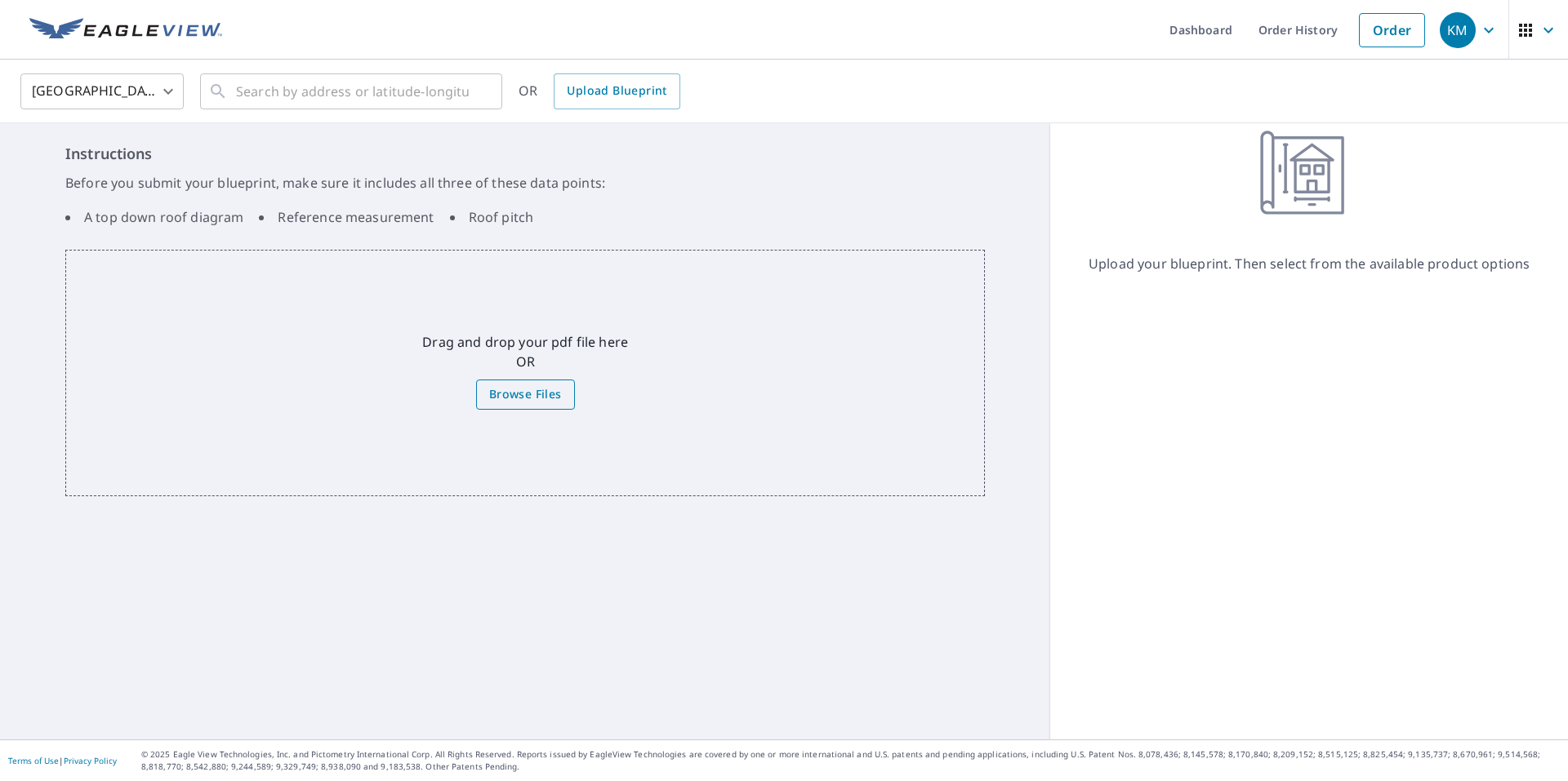
click at [515, 389] on span "Browse Files" at bounding box center [526, 394] width 73 height 21
click at [0, 0] on input "Browse Files" at bounding box center [0, 0] width 0 height 0
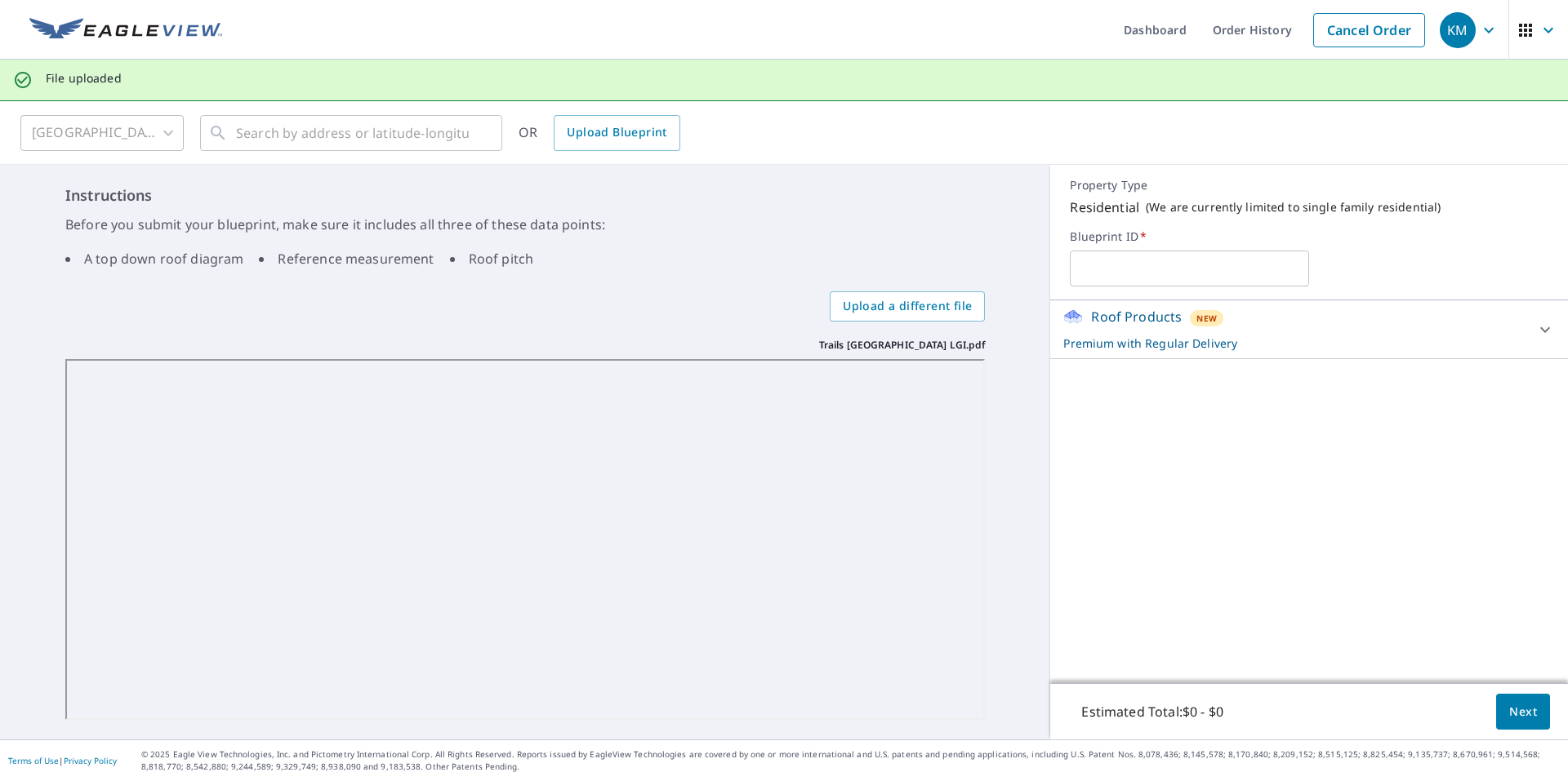
click at [1137, 265] on input "text" at bounding box center [1189, 268] width 239 height 46
type input "Trails West Sunnyside LGI"
click at [1509, 715] on span "Next" at bounding box center [1523, 713] width 28 height 21
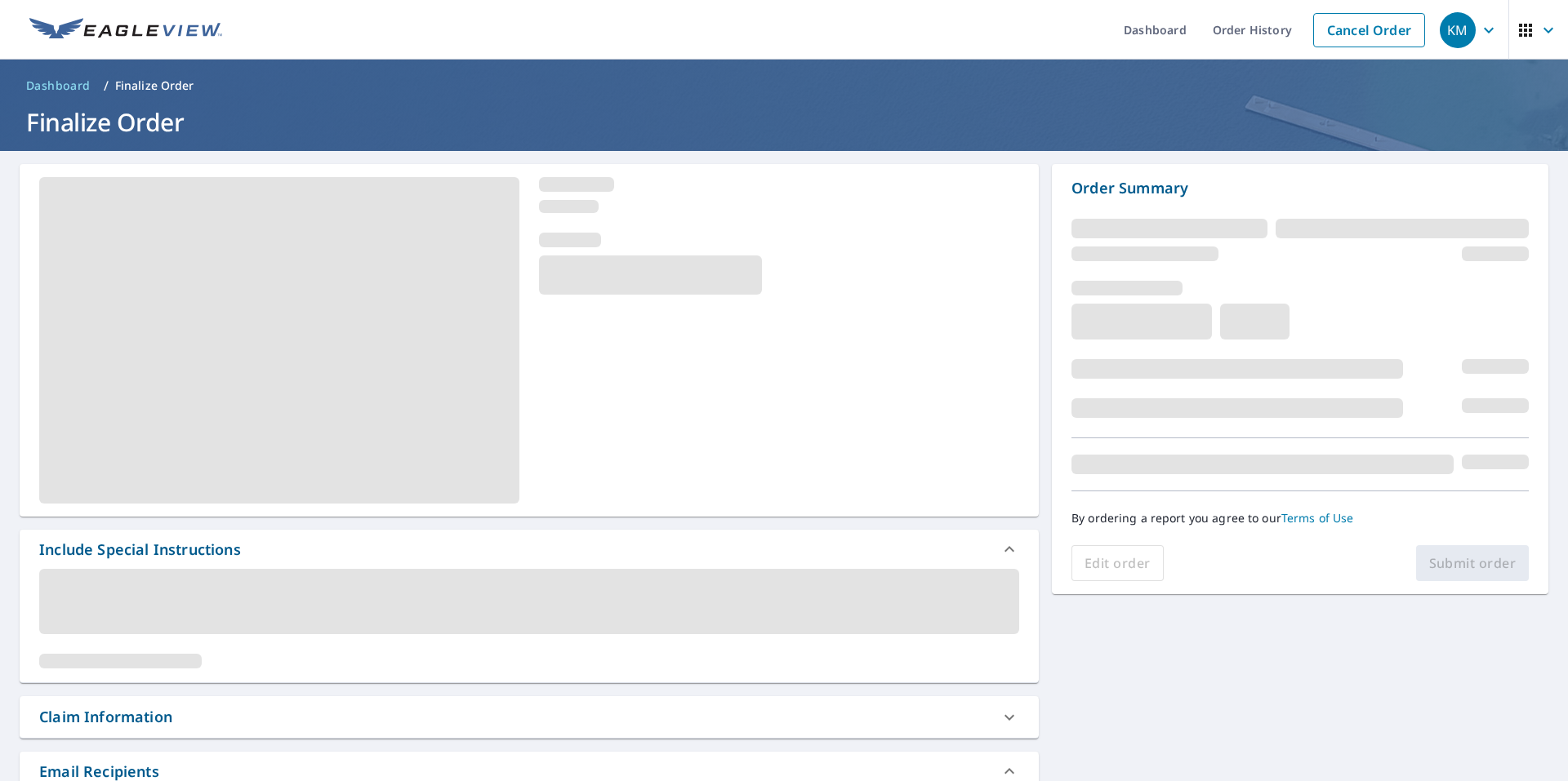
click at [625, 580] on span at bounding box center [529, 601] width 980 height 65
click at [1146, 23] on link "Dashboard" at bounding box center [1155, 29] width 89 height 60
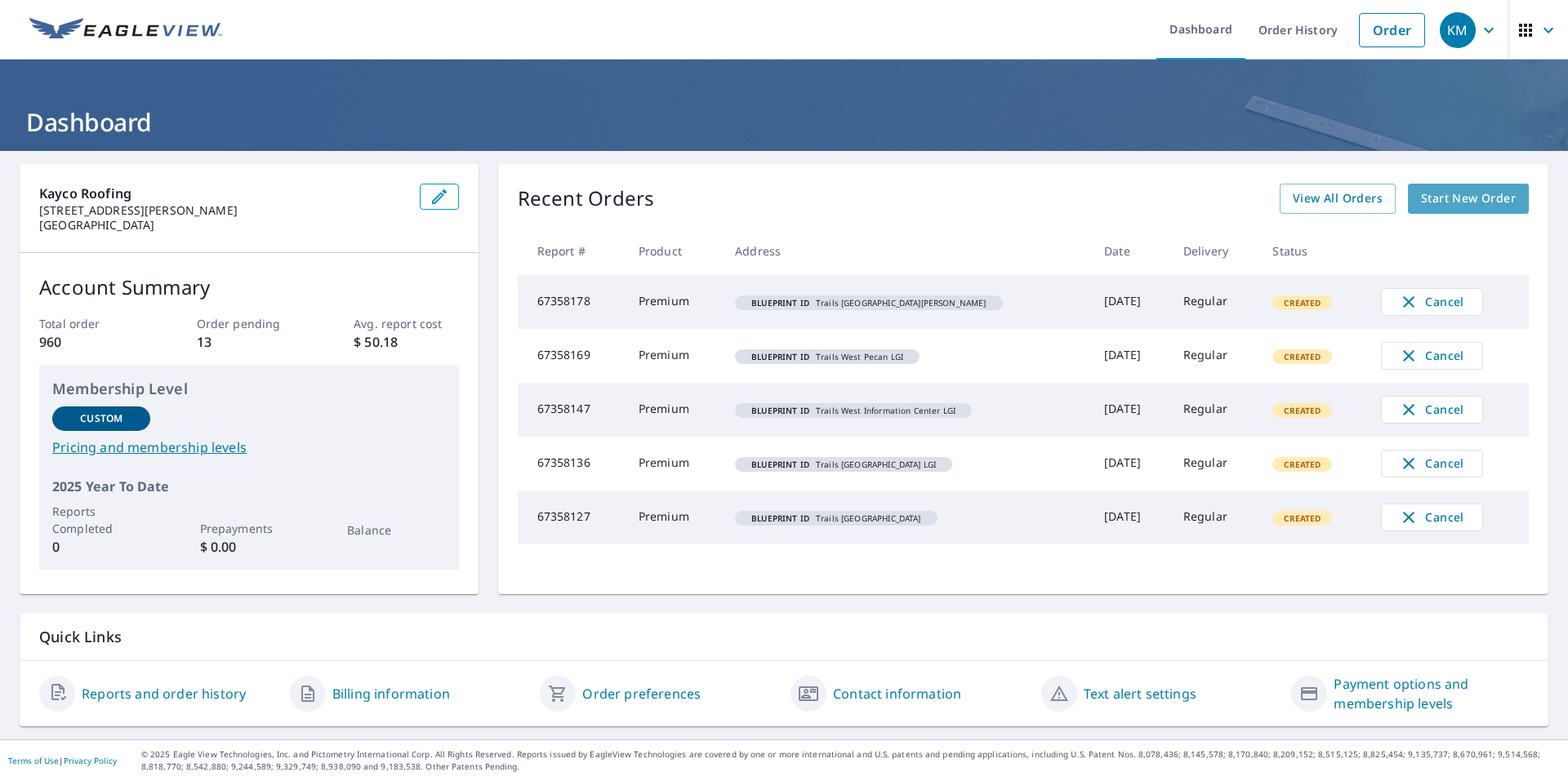
click at [1461, 202] on span "Start New Order" at bounding box center [1467, 199] width 95 height 21
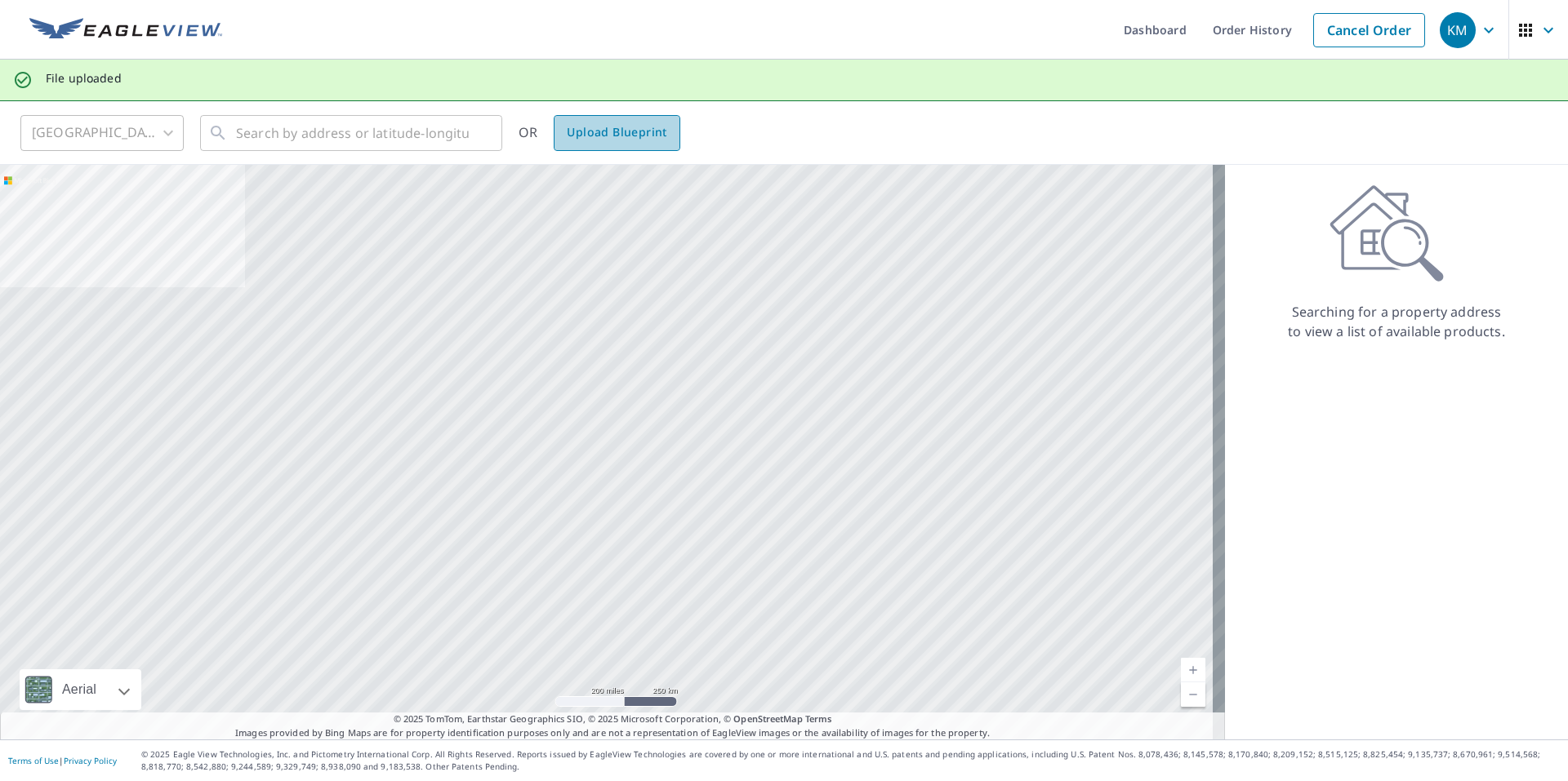
click at [644, 143] on link "Upload Blueprint" at bounding box center [616, 133] width 126 height 36
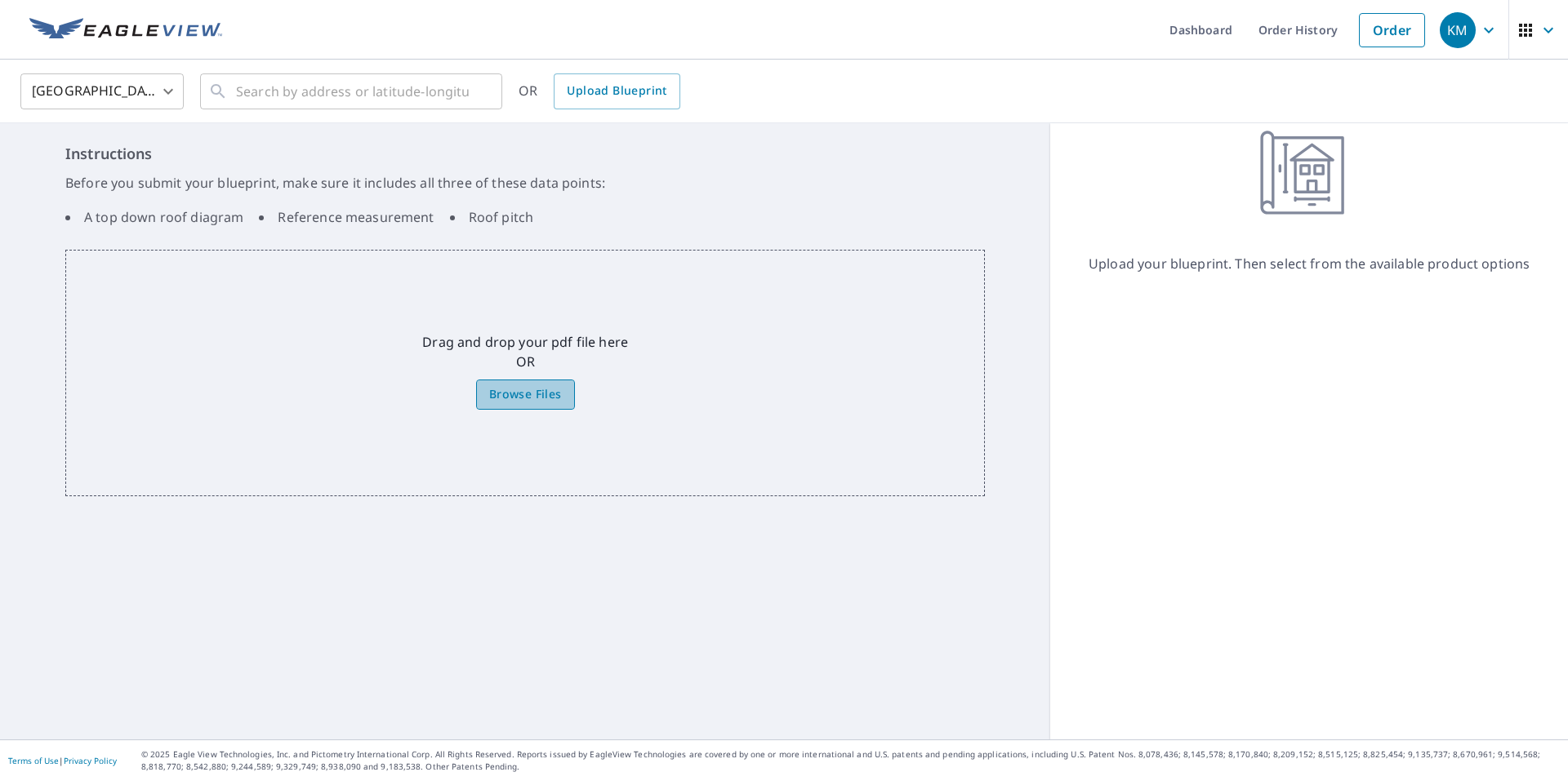
click at [521, 402] on span "Browse Files" at bounding box center [526, 394] width 73 height 21
click at [0, 0] on input "Browse Files" at bounding box center [0, 0] width 0 height 0
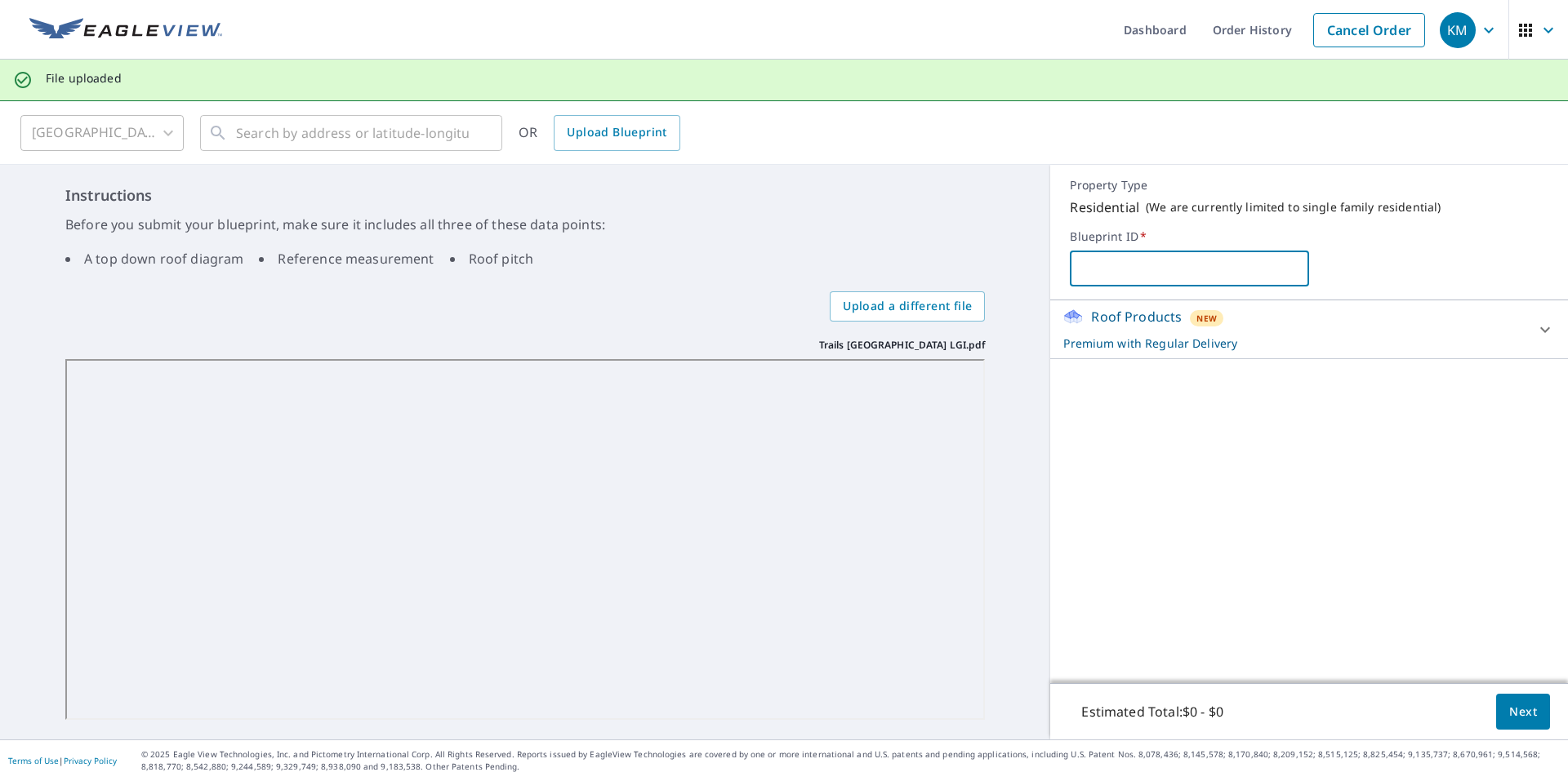
click at [1137, 273] on input "text" at bounding box center [1189, 268] width 239 height 46
type input "Trails West Sunnyside LGI"
click at [1513, 719] on span "Next" at bounding box center [1523, 713] width 28 height 21
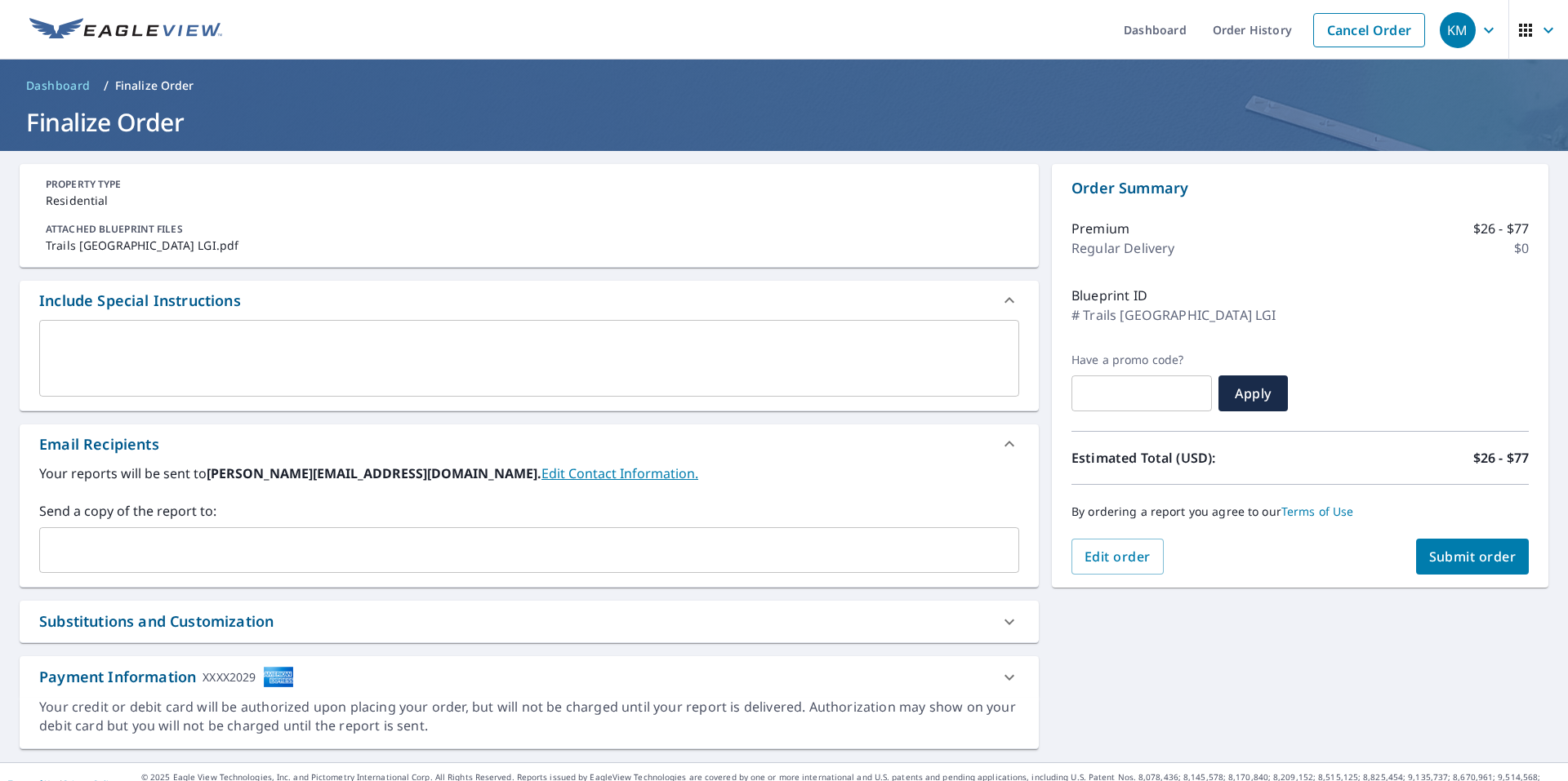
click at [346, 548] on input "text" at bounding box center [517, 550] width 941 height 31
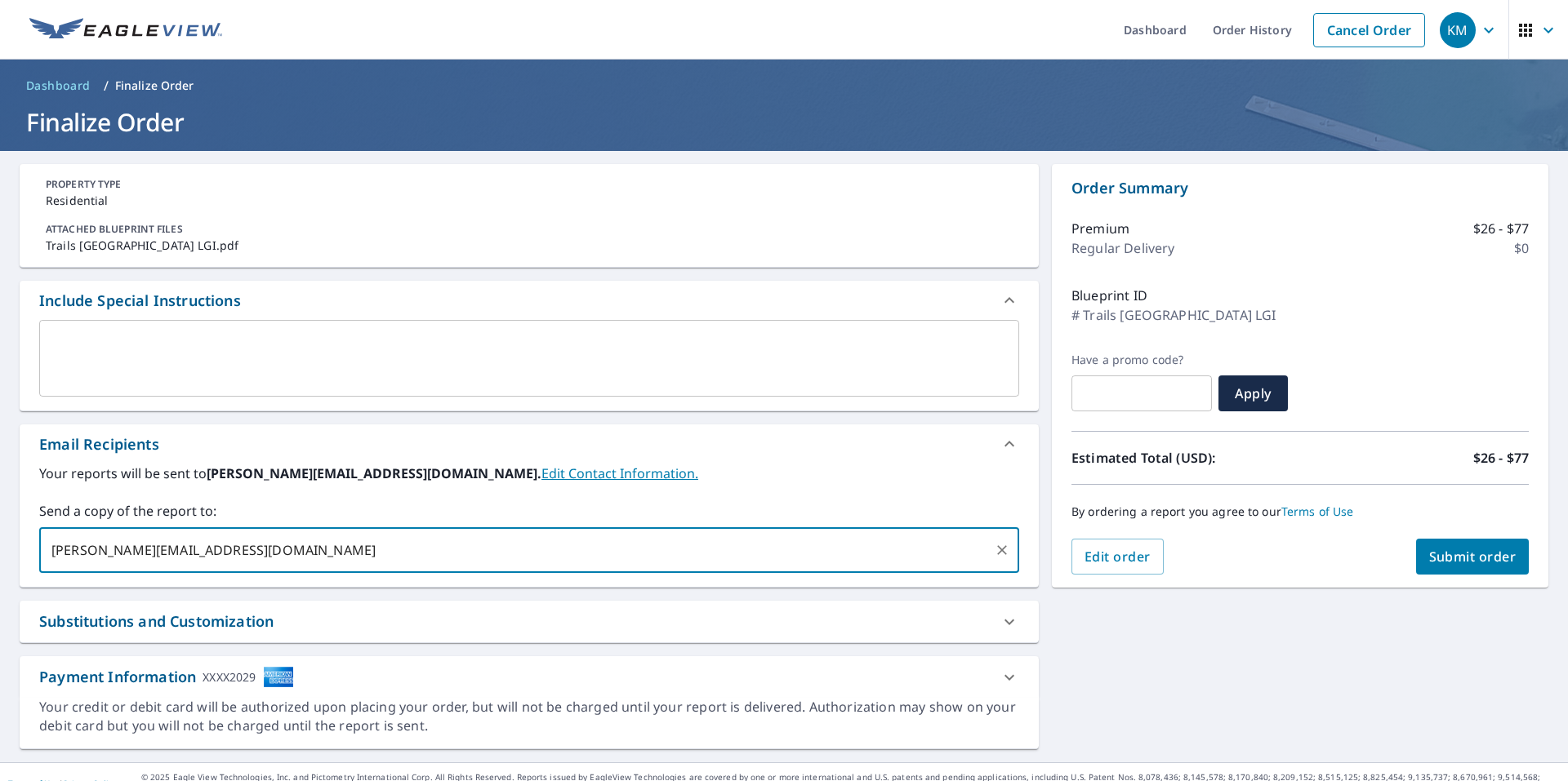
type input "clark@kaycoroofing.com"
click at [1458, 563] on span "Submit order" at bounding box center [1473, 556] width 88 height 18
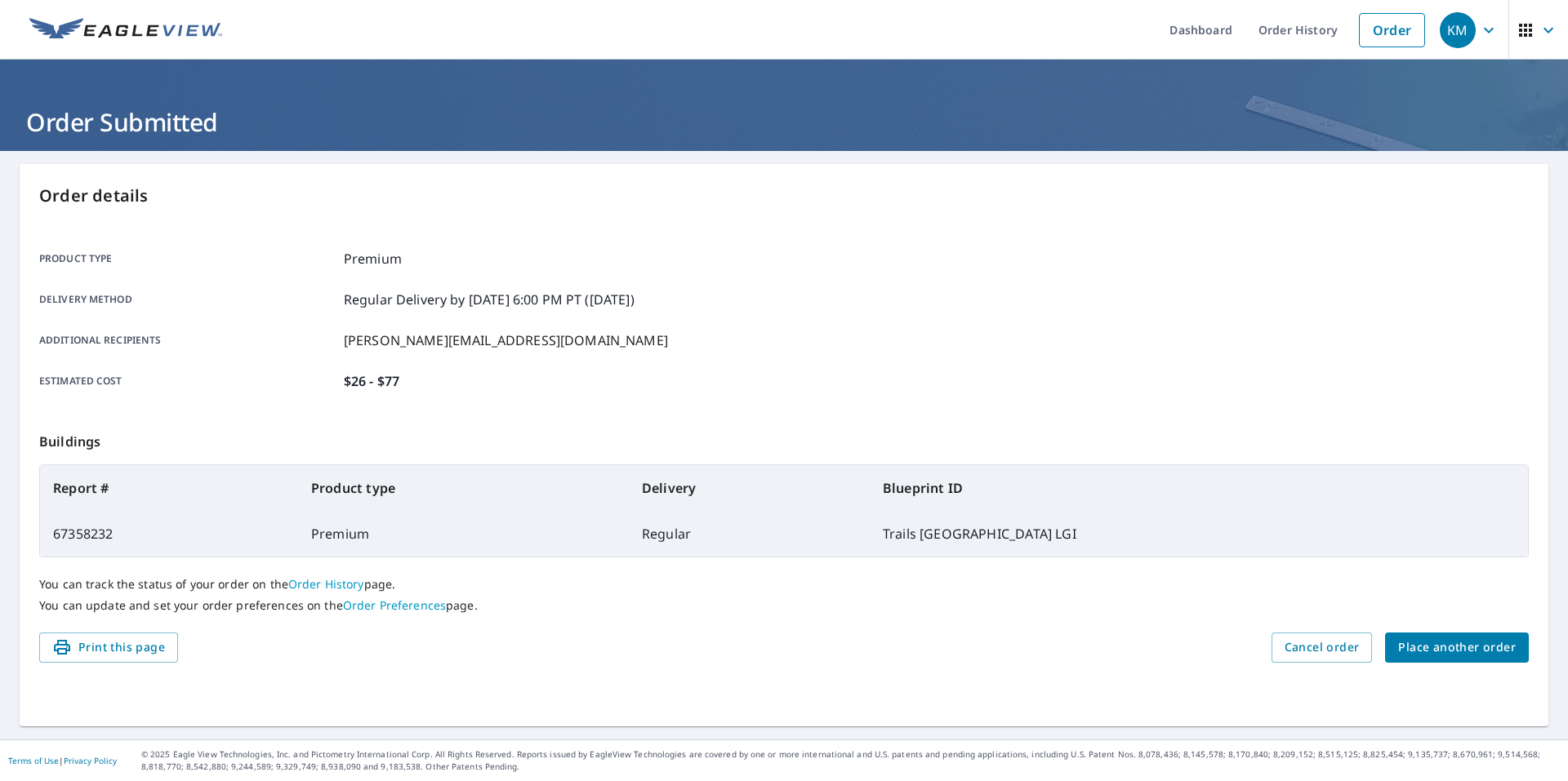
click at [1468, 654] on span "Place another order" at bounding box center [1457, 648] width 118 height 21
